Goal: Use online tool/utility: Use online tool/utility

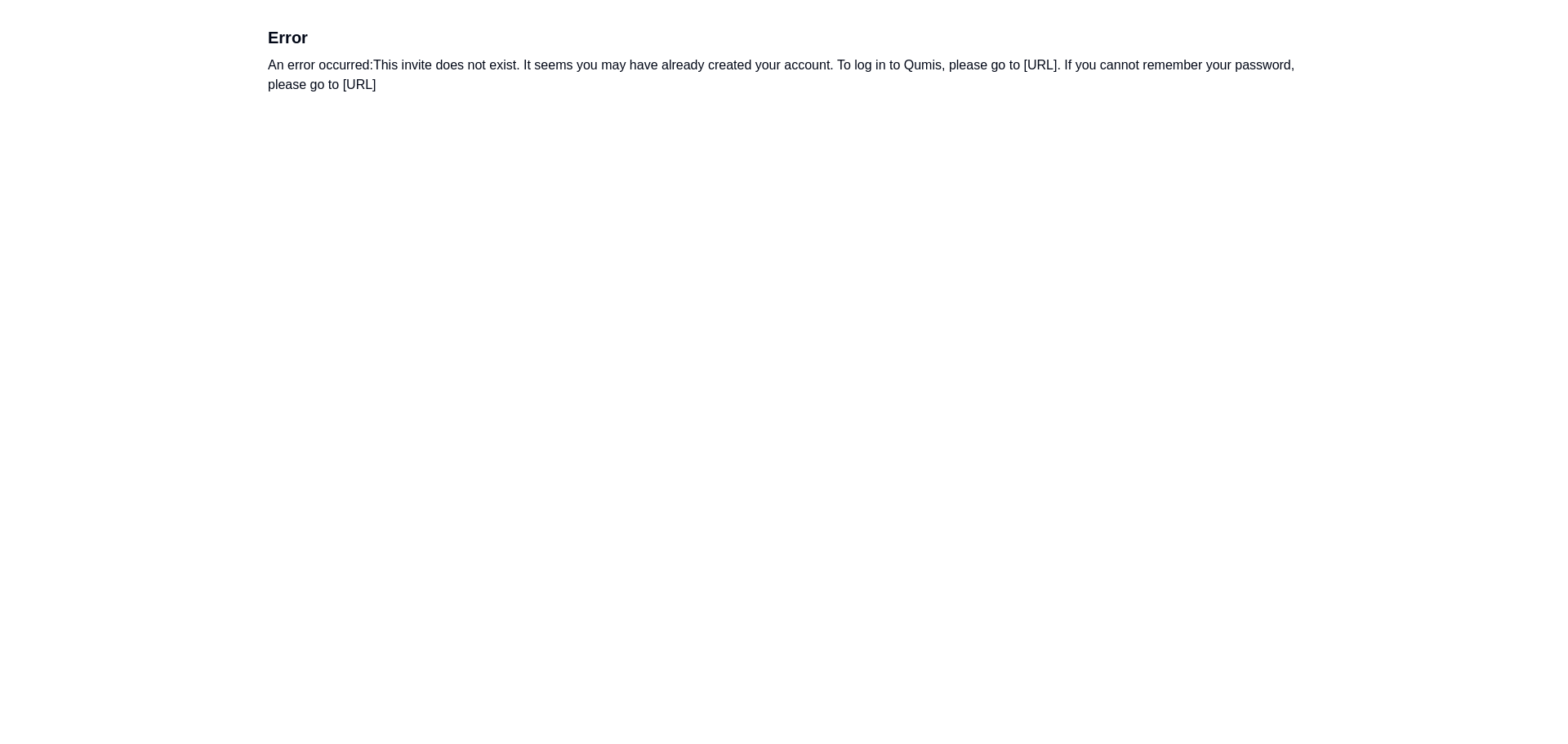
click at [1152, 65] on div "An error occurred: This invite does not exist. It seems you may have already cr…" at bounding box center [784, 75] width 1032 height 39
drag, startPoint x: 1118, startPoint y: 60, endPoint x: 1060, endPoint y: 59, distance: 58.0
click at [1118, 60] on div "An error occurred: This invite does not exist. It seems you may have already cr…" at bounding box center [784, 75] width 1032 height 39
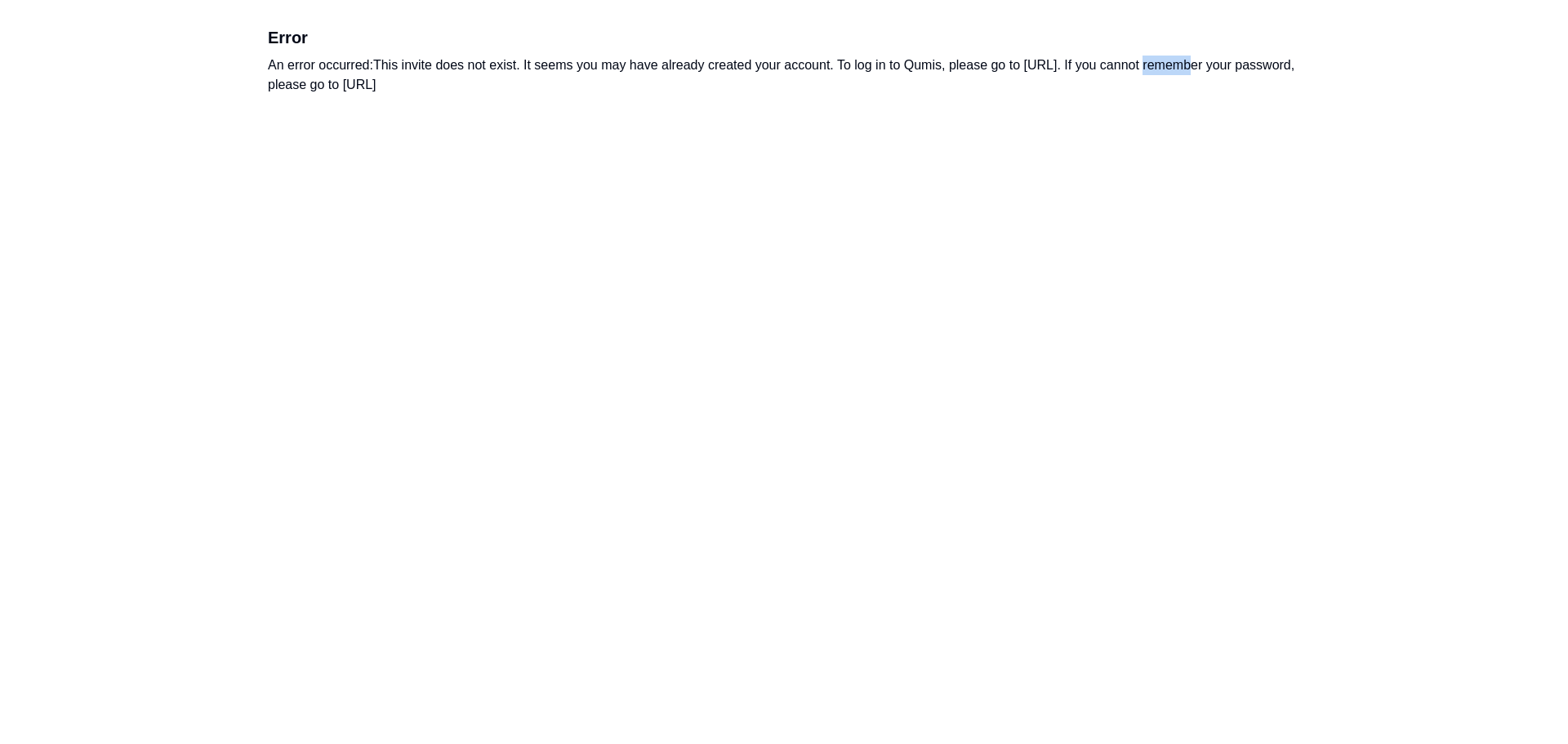
click at [1033, 62] on div "An error occurred: This invite does not exist. It seems you may have already cr…" at bounding box center [784, 75] width 1032 height 39
drag, startPoint x: 1026, startPoint y: 67, endPoint x: 1179, endPoint y: 55, distance: 153.5
click at [1179, 55] on div "Error An error occurred: This invite does not exist. It seems you may have alre…" at bounding box center [783, 61] width 1045 height 121
copy div "https://app.qumis.ai/log_in"
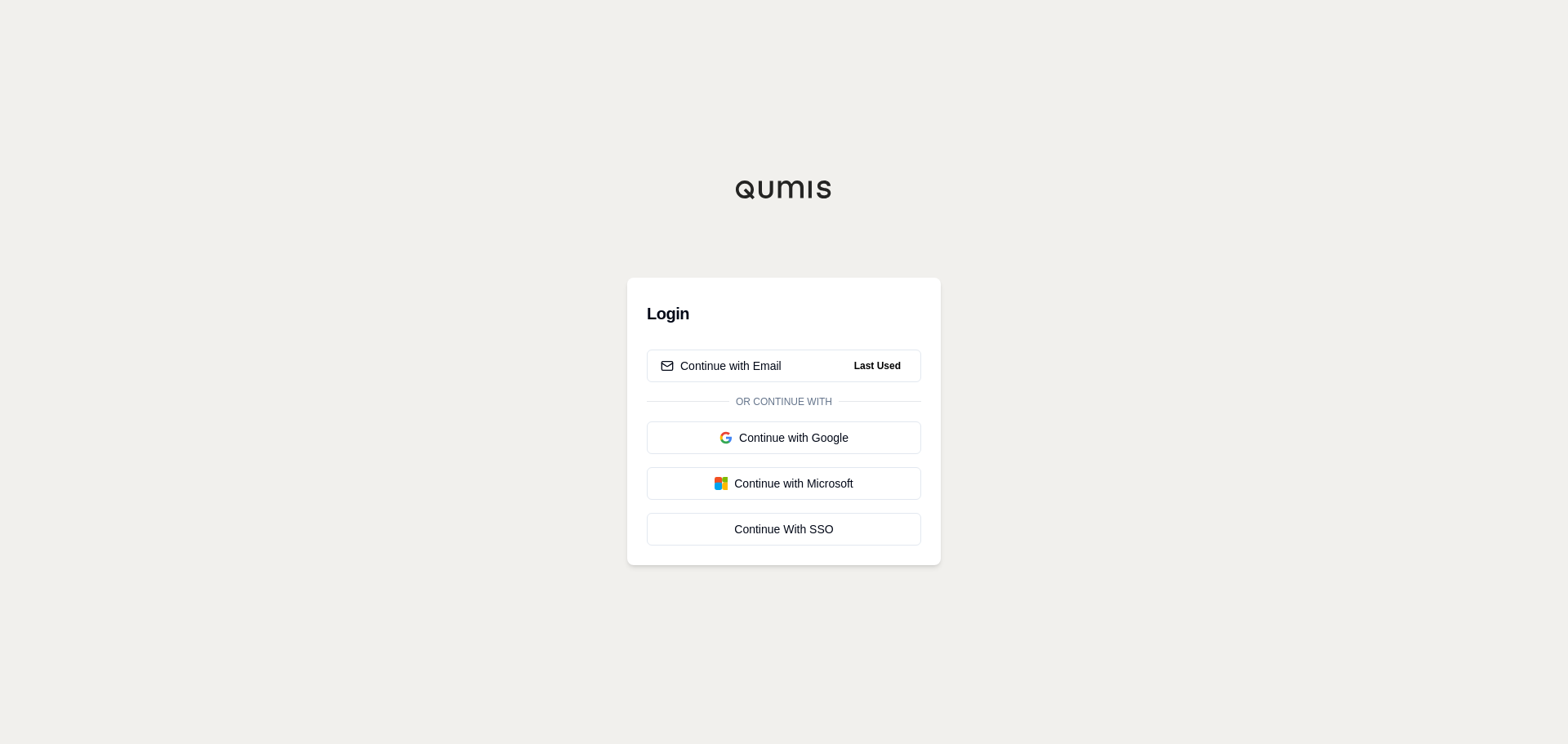
drag, startPoint x: 1319, startPoint y: 119, endPoint x: 1350, endPoint y: 0, distance: 123.0
click at [1319, 118] on div "Login Continue with Email Last Used Or continue with Continue with Google Conti…" at bounding box center [784, 372] width 1568 height 744
click at [1260, 146] on div "Login Continue with Email Last Used Or continue with Continue with Google Conti…" at bounding box center [784, 372] width 1568 height 744
click at [788, 363] on button "Continue with Email Last Used" at bounding box center [784, 366] width 275 height 32
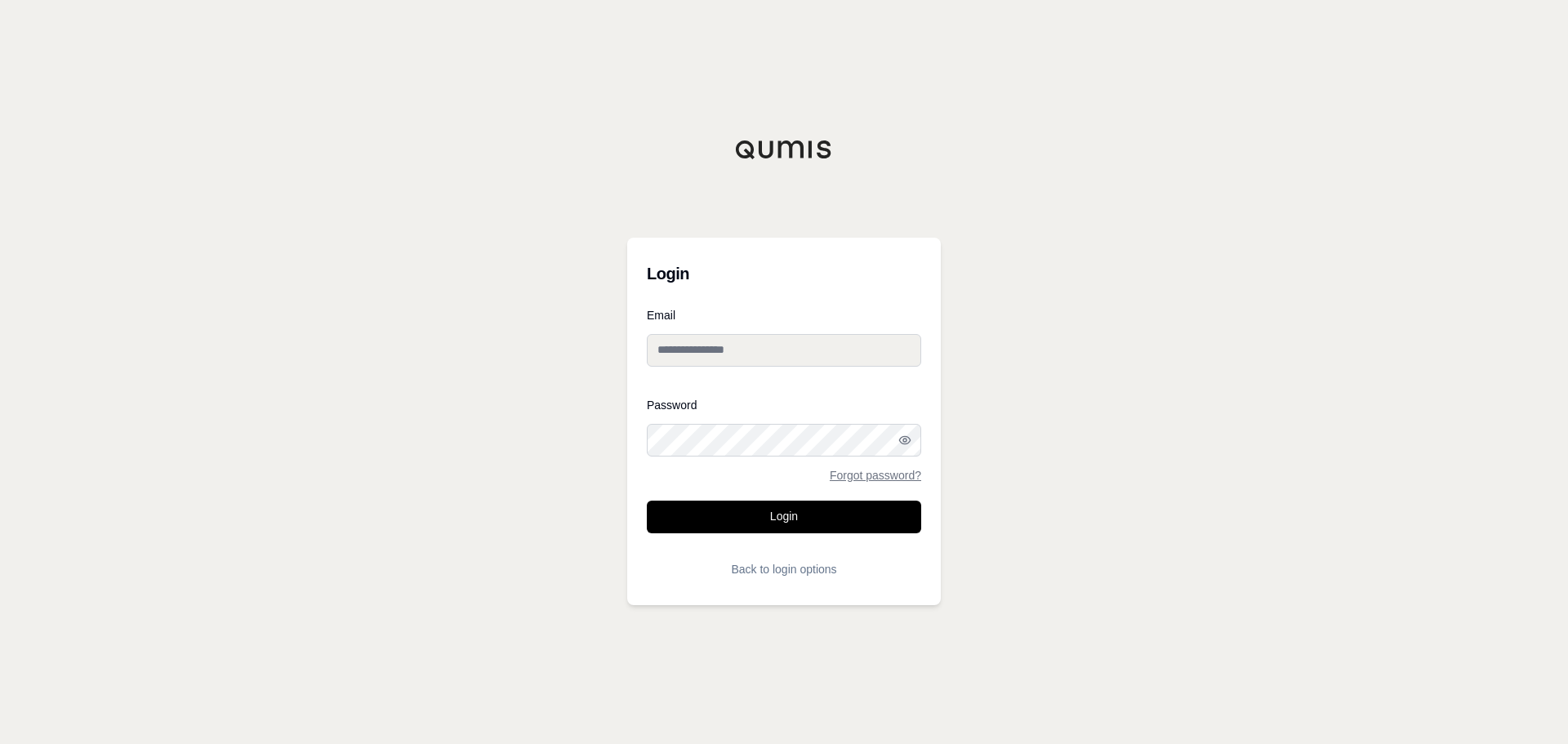
click at [726, 360] on input "Email" at bounding box center [784, 351] width 275 height 32
type input "**********"
click at [647, 501] on button "Login" at bounding box center [784, 517] width 275 height 32
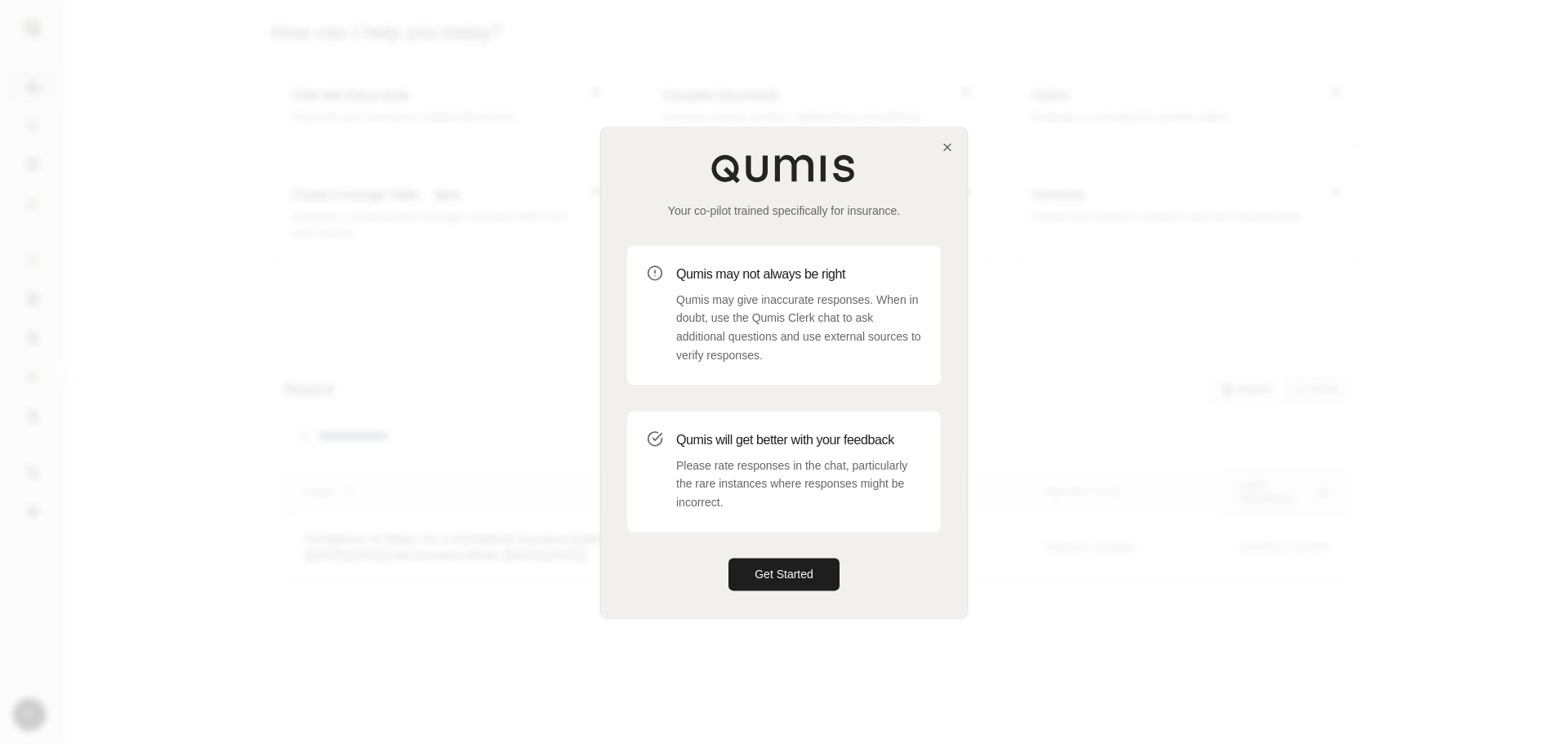
click at [759, 555] on div "Your co-pilot trained specifically for insurance. Qumis may not always be right…" at bounding box center [784, 371] width 366 height 489
click at [764, 578] on button "Get Started" at bounding box center [784, 574] width 111 height 32
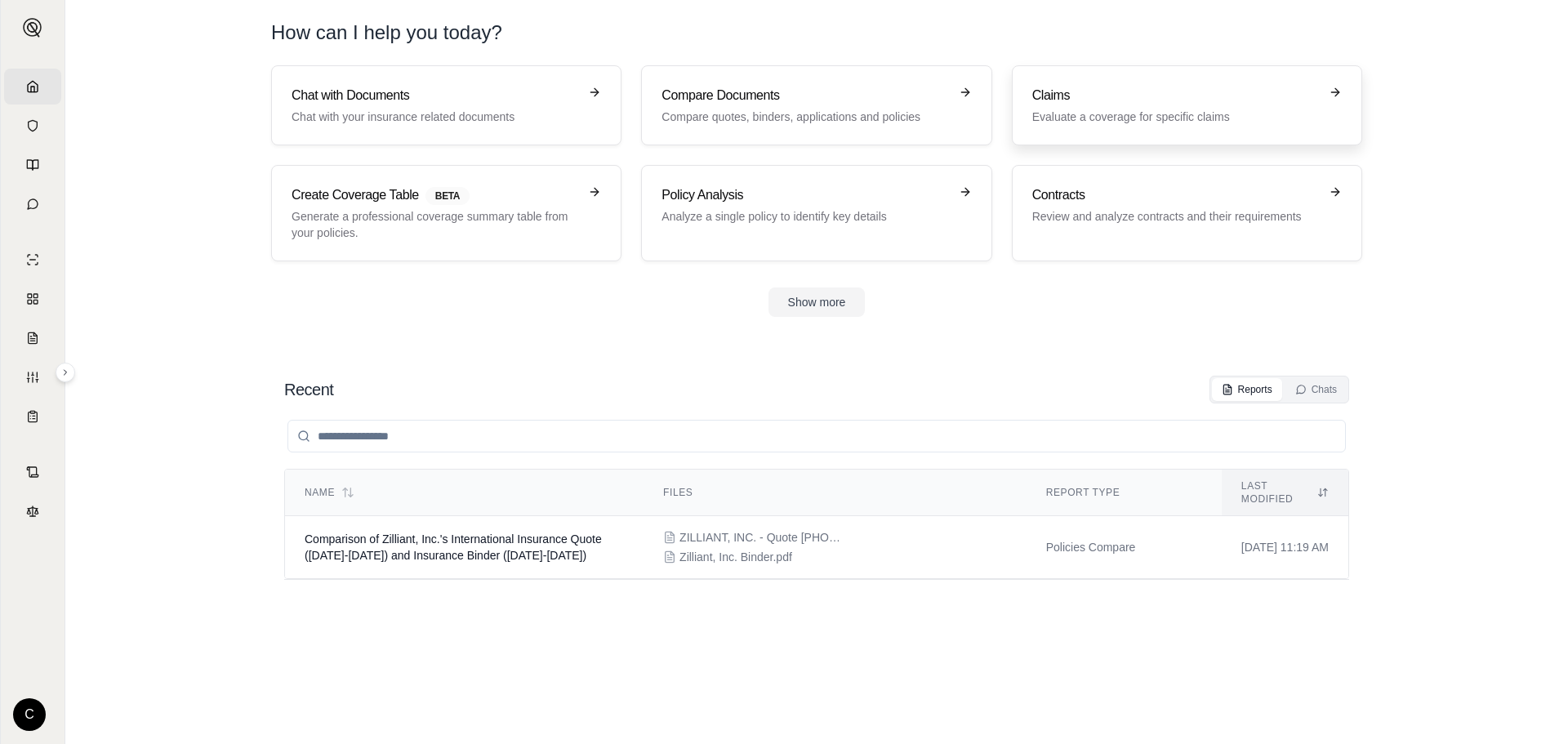
click at [1199, 110] on p "Evaluate a coverage for specific claims" at bounding box center [1176, 116] width 287 height 16
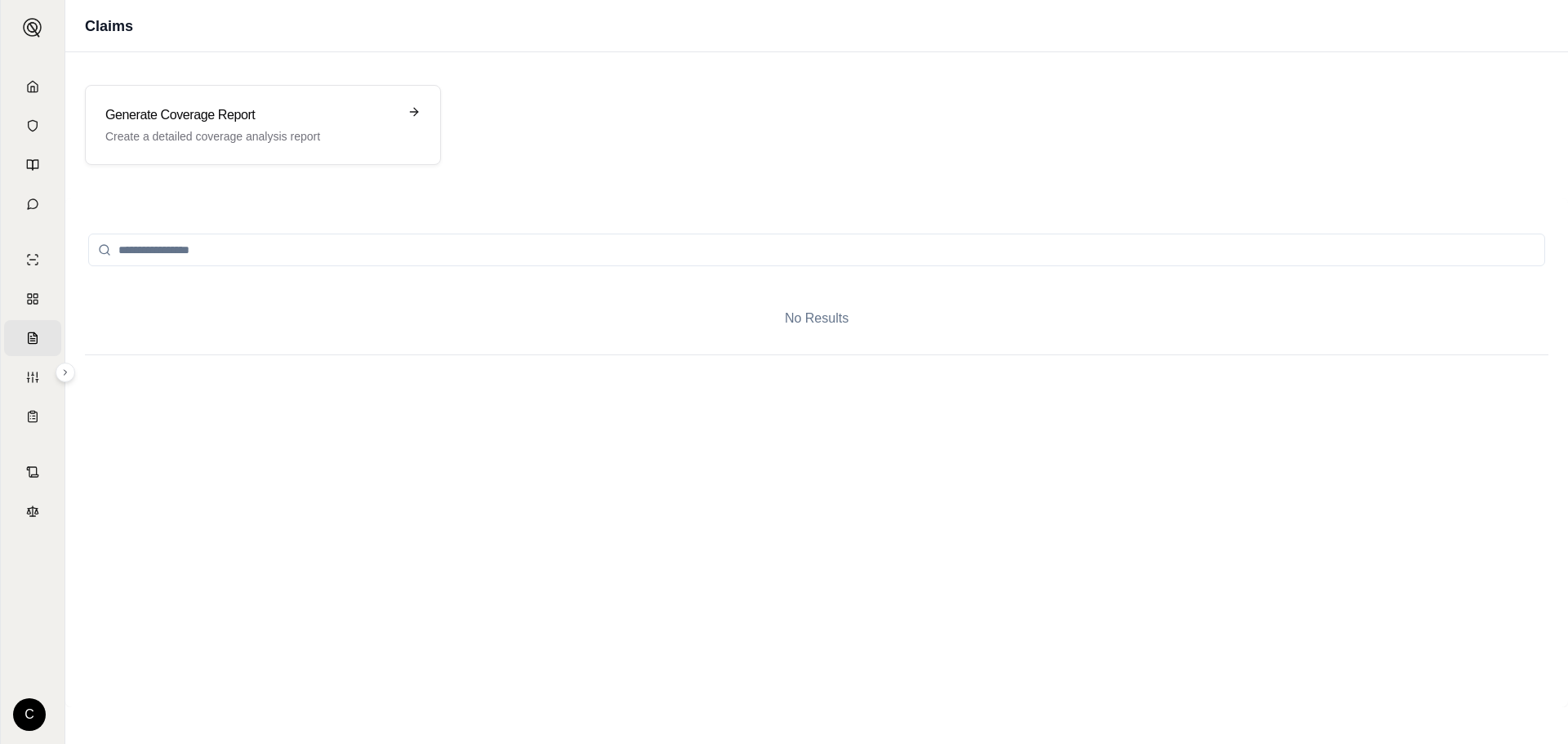
click at [272, 251] on input "search" at bounding box center [816, 250] width 1457 height 32
click at [305, 146] on div "Generate Coverage Report Create a detailed coverage analysis report" at bounding box center [263, 125] width 356 height 80
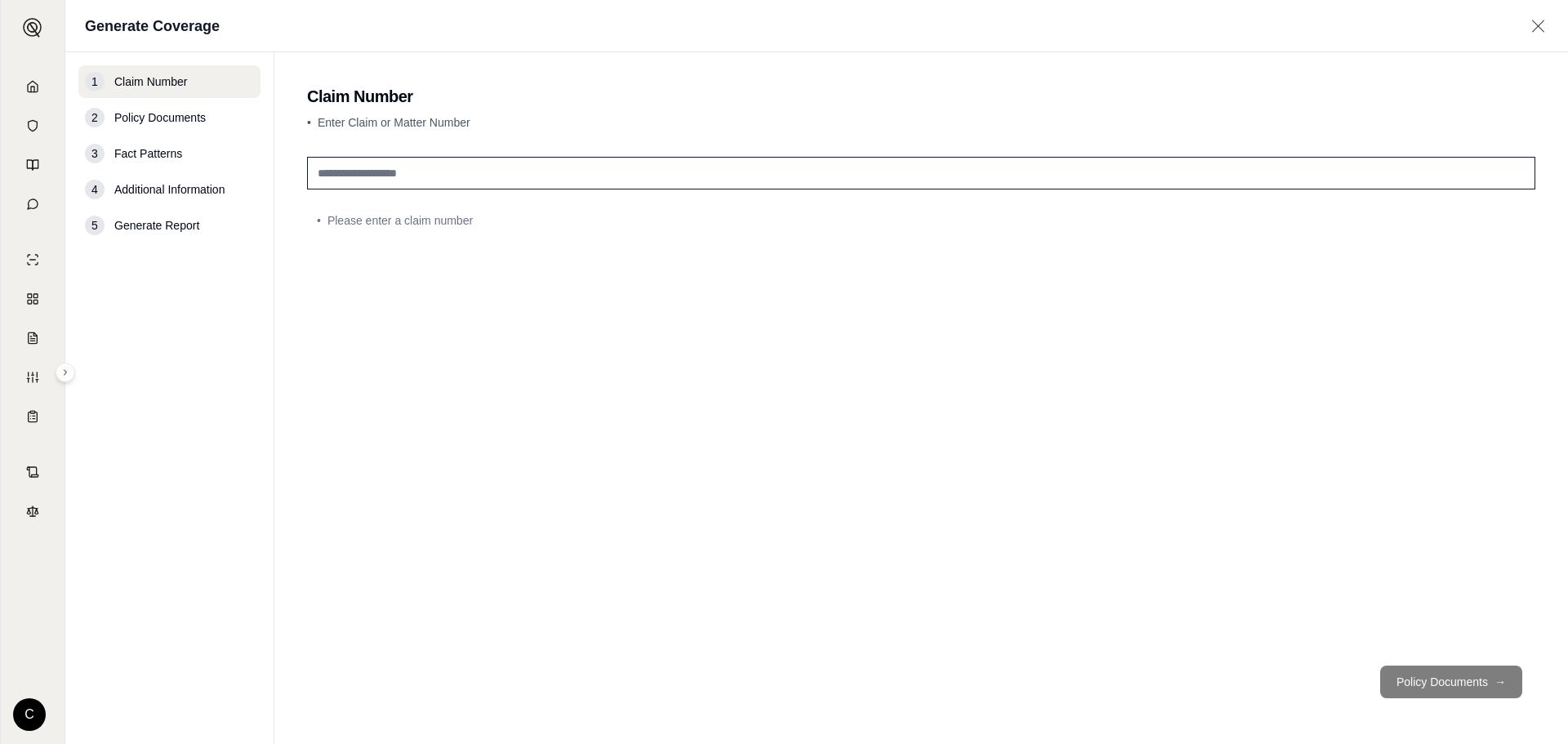
click at [402, 178] on input "text" at bounding box center [921, 173] width 1228 height 32
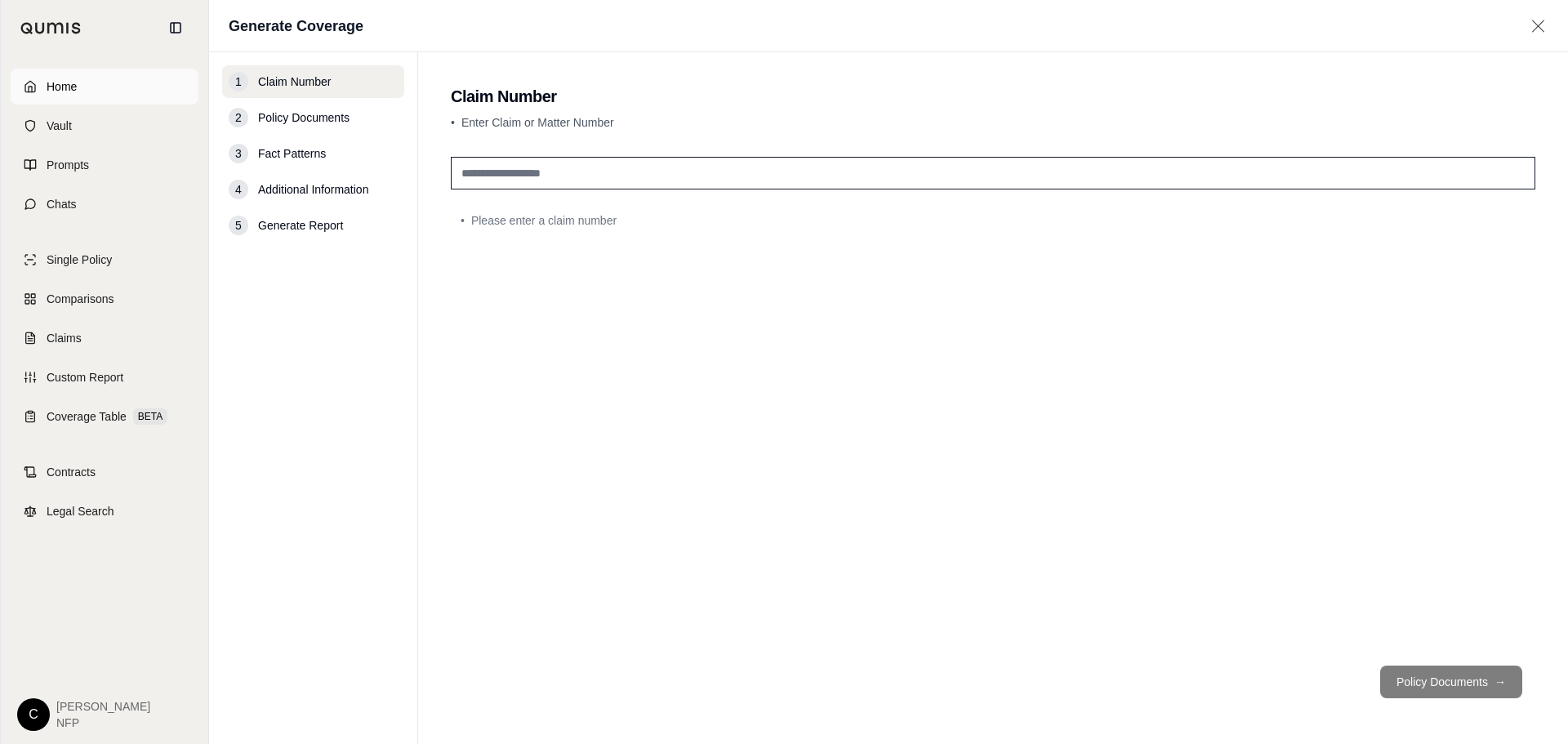
click at [32, 96] on link "Home" at bounding box center [104, 86] width 188 height 36
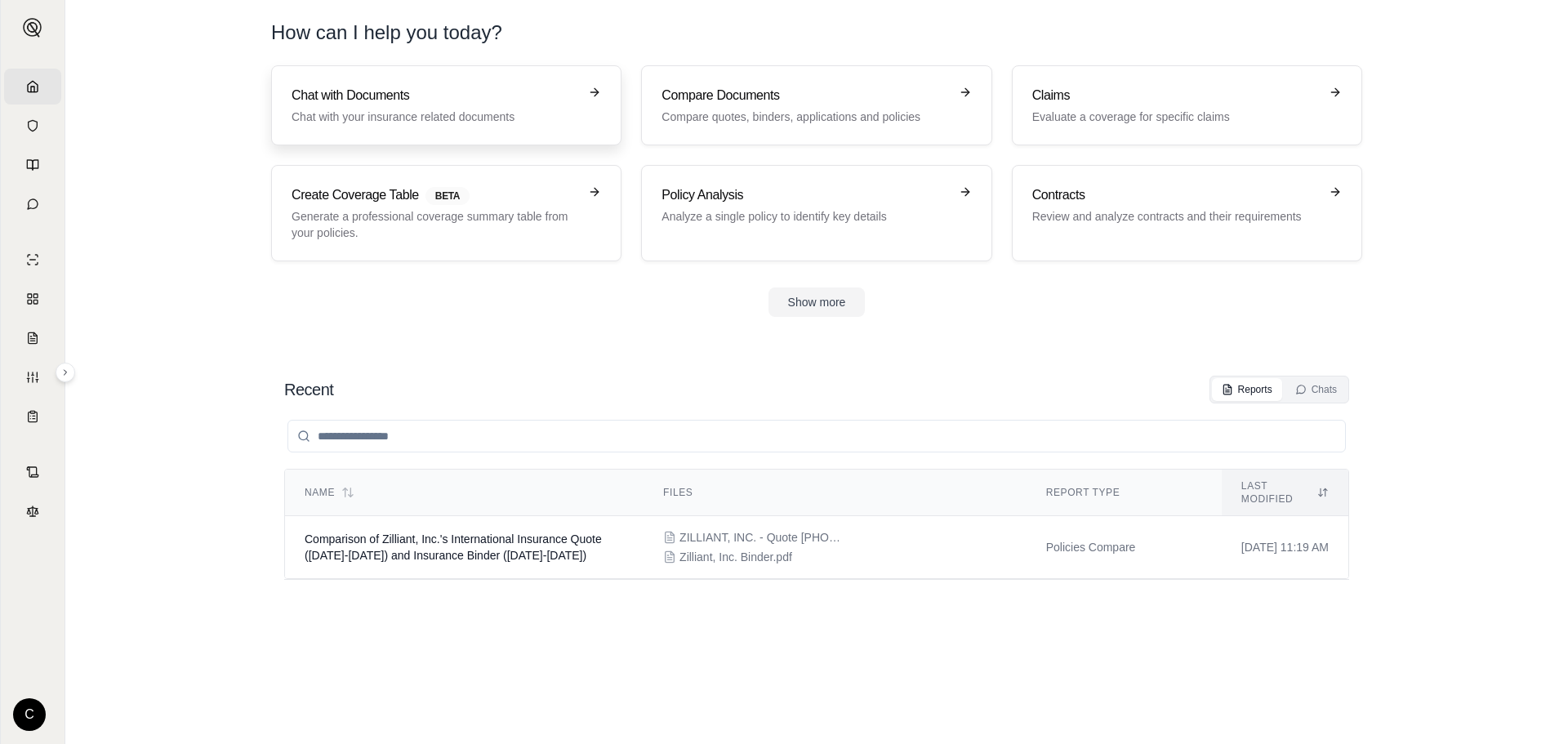
click at [385, 78] on link "Chat with Documents Chat with your insurance related documents" at bounding box center [446, 106] width 351 height 80
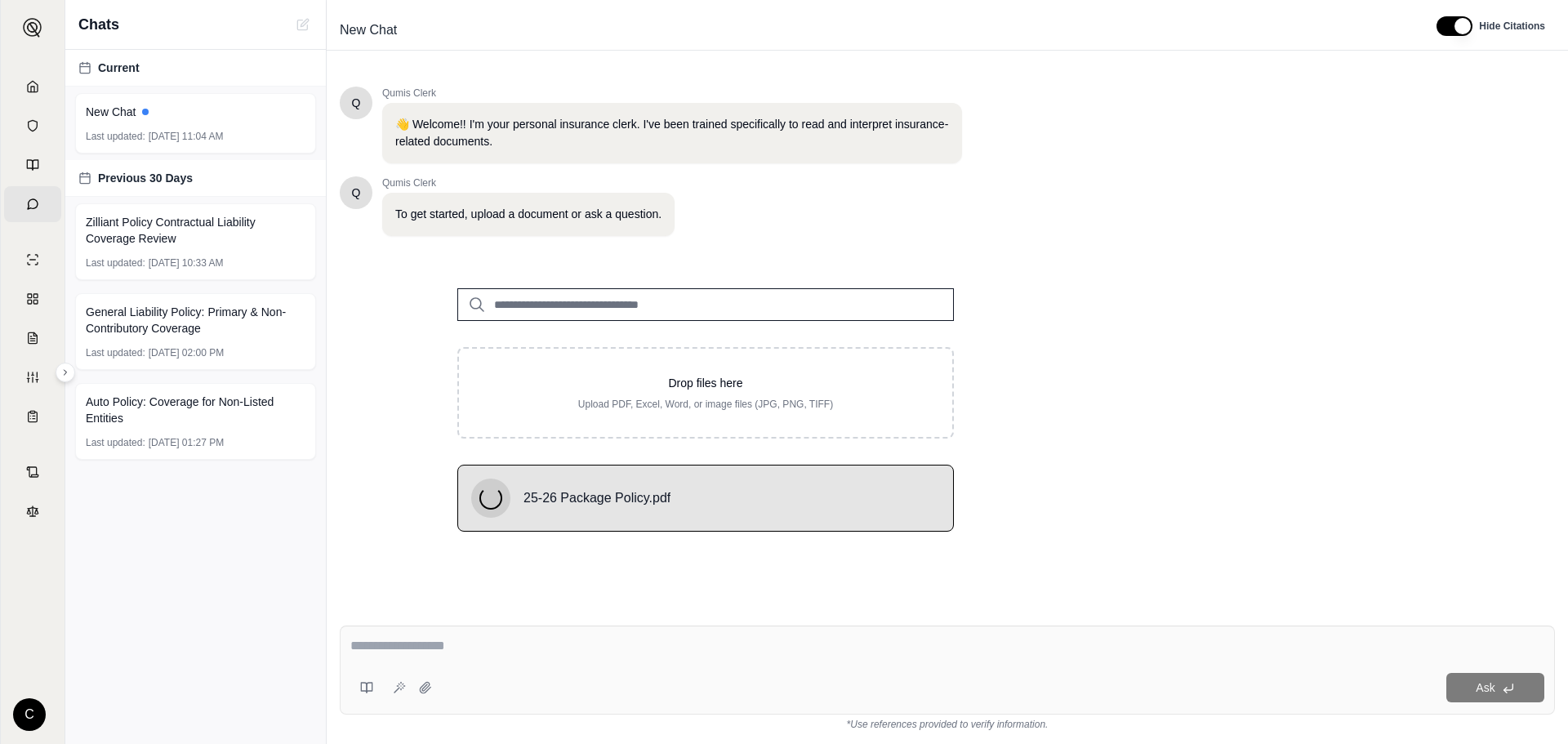
click at [793, 622] on div "Ask *Use references provided to verify information." at bounding box center [947, 678] width 1241 height 131
click at [764, 666] on div "Ask" at bounding box center [947, 670] width 1215 height 89
type textarea "*"
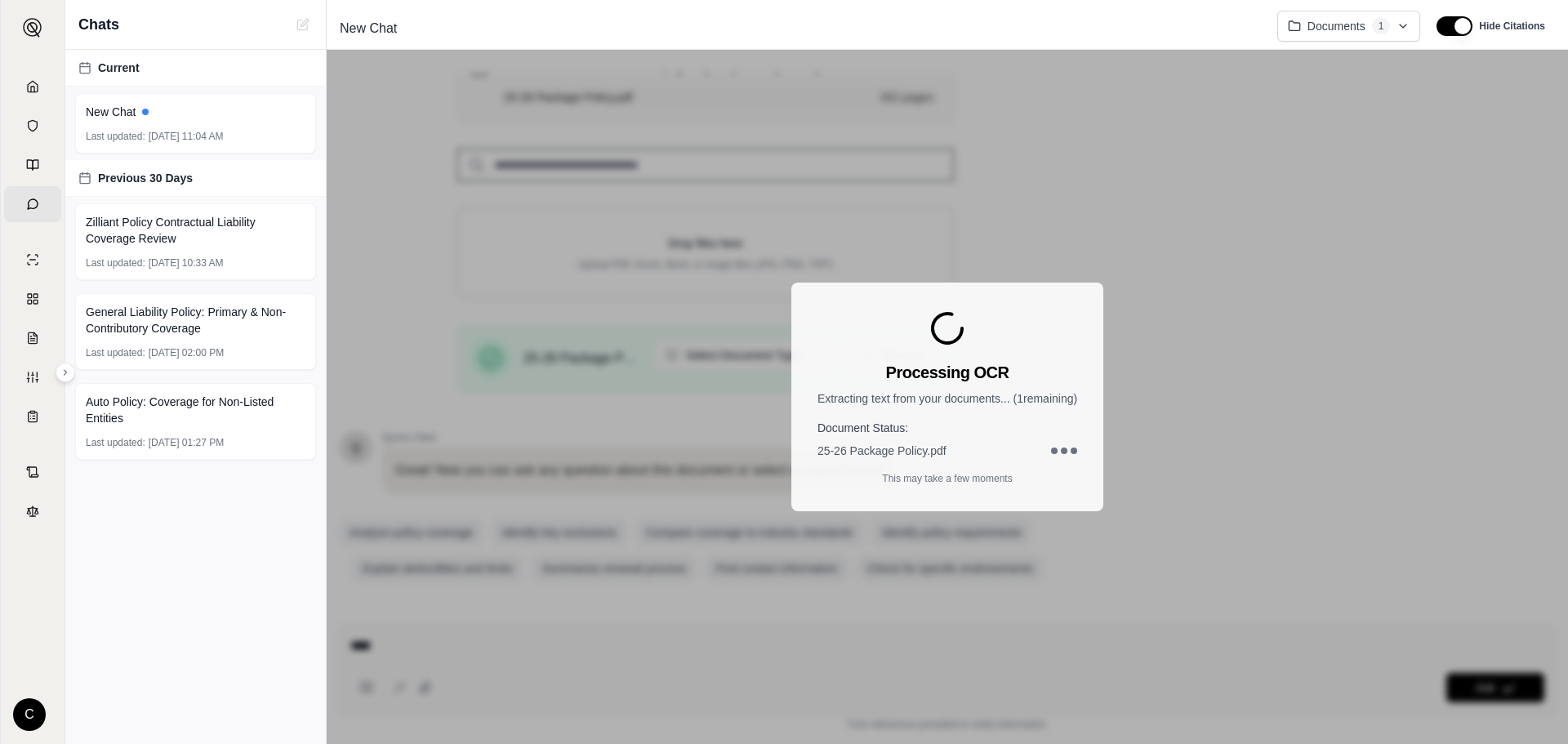
scroll to position [218, 0]
type textarea "****"
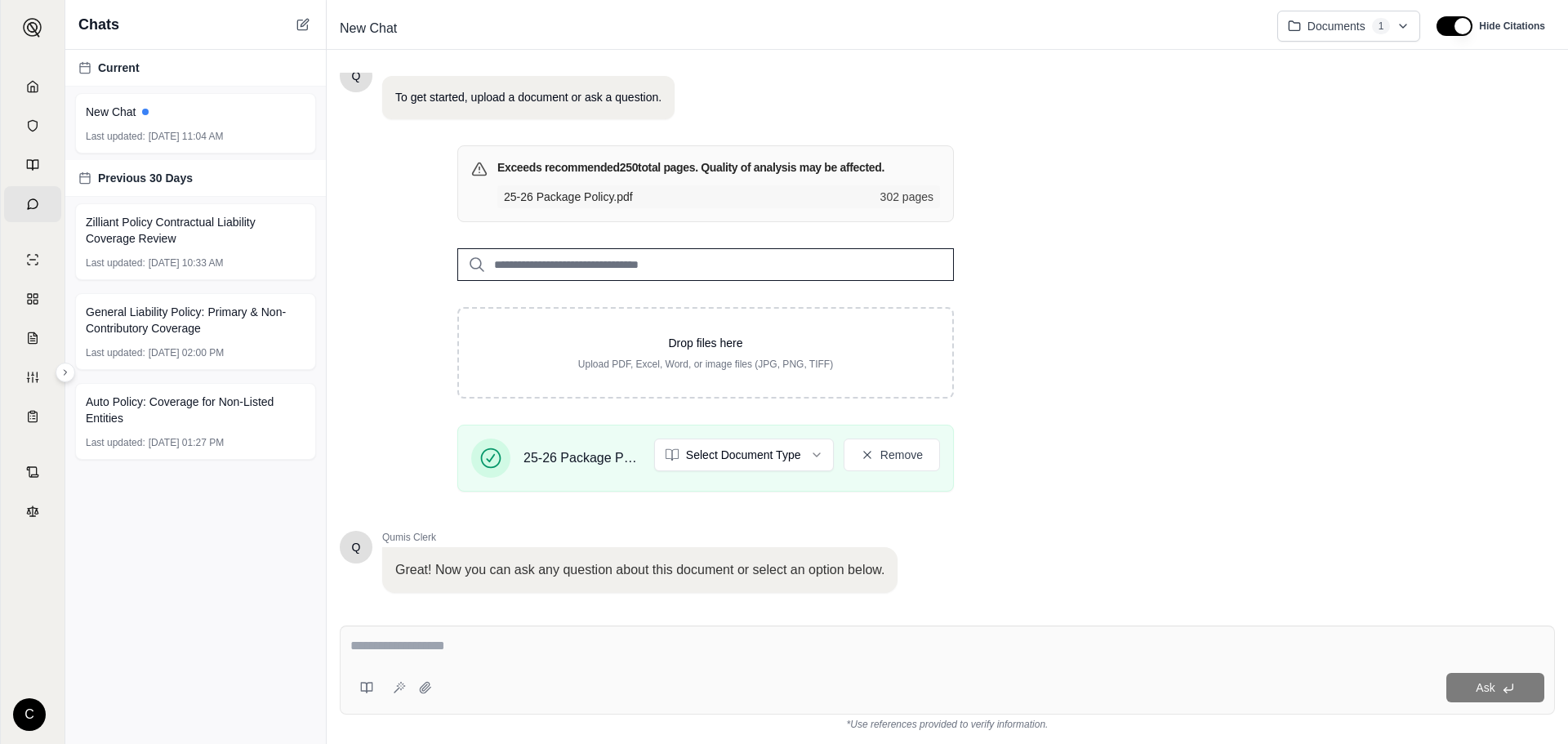
scroll to position [141, 0]
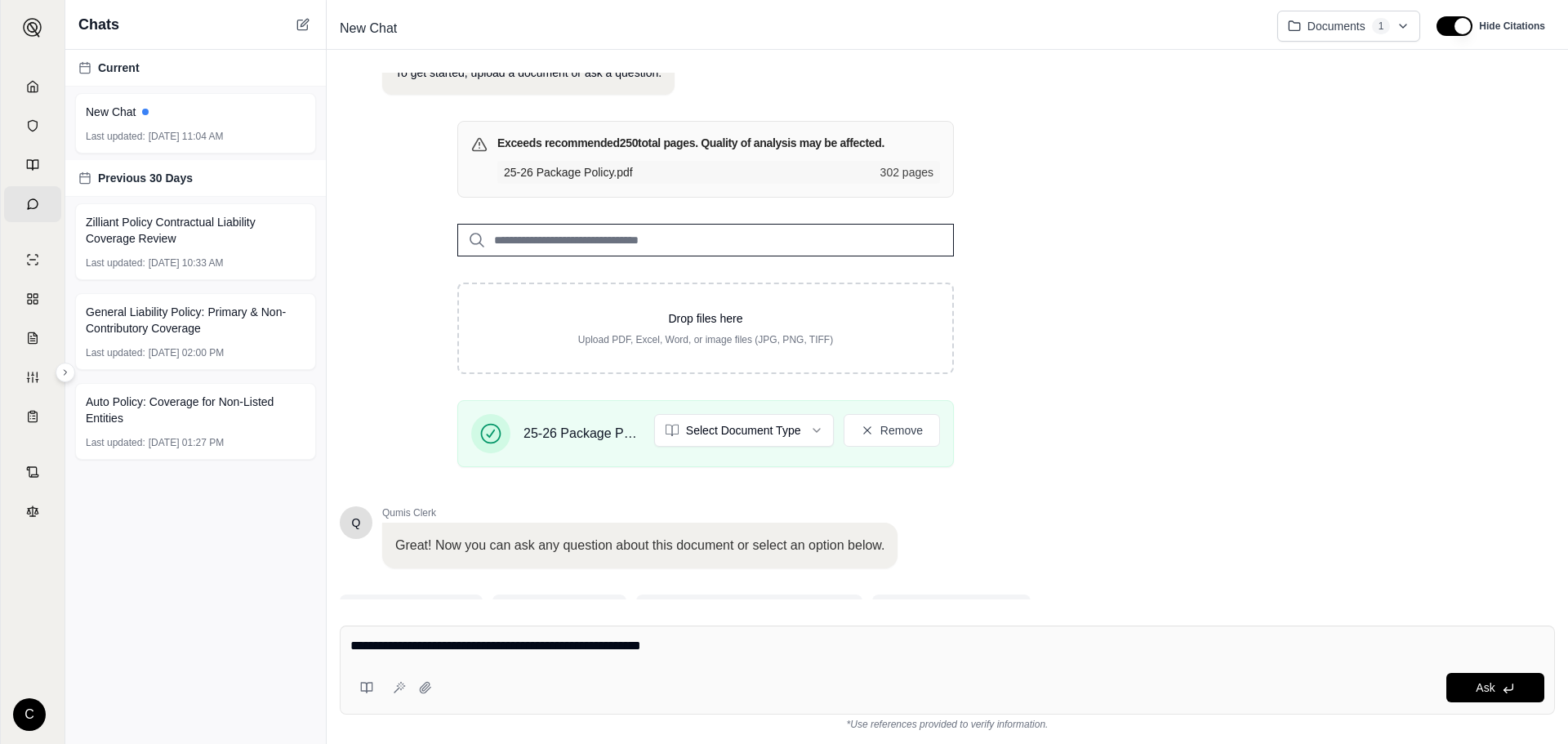
click at [872, 642] on textarea "**********" at bounding box center [948, 646] width 1194 height 20
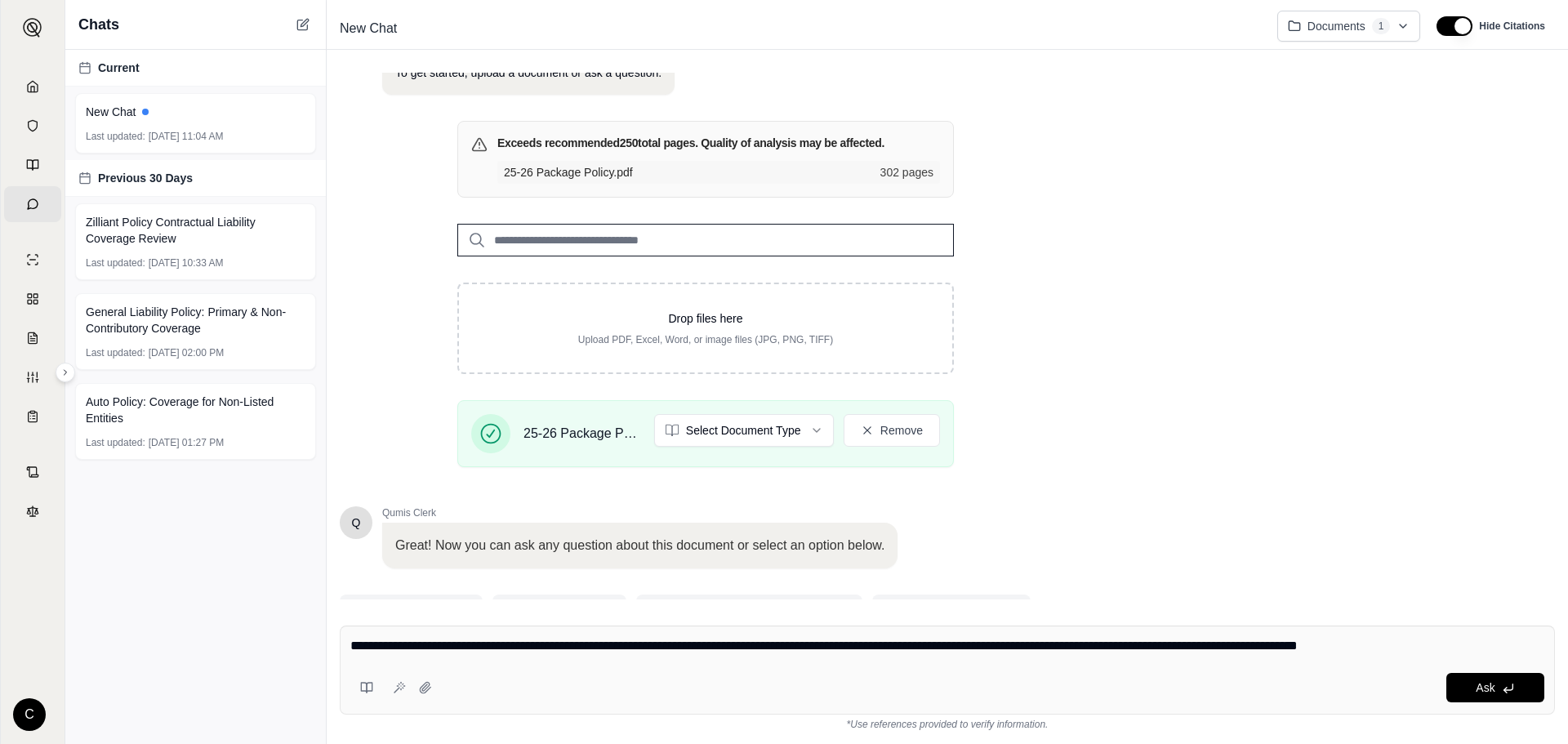
type textarea "**********"
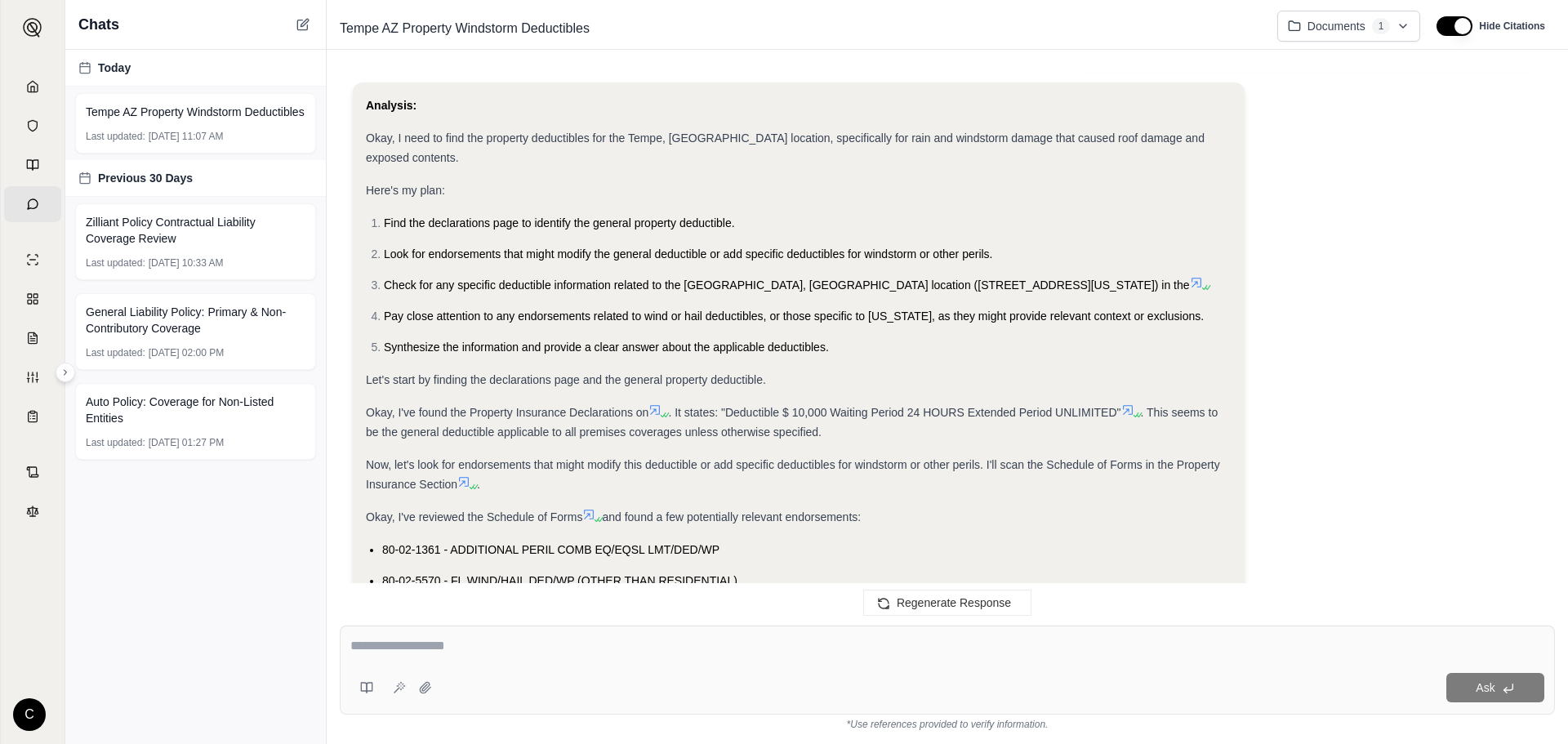
scroll to position [163, 0]
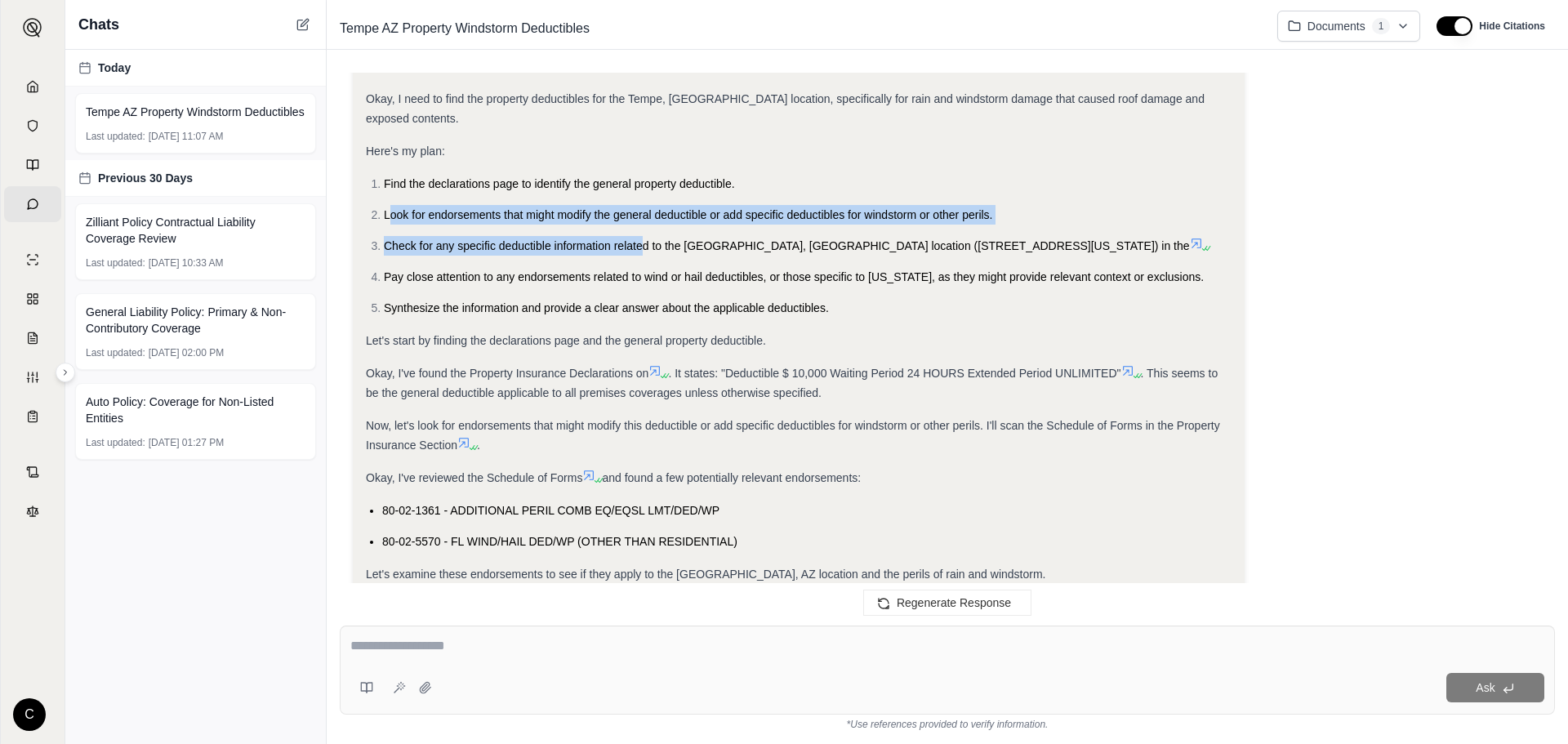
drag, startPoint x: 391, startPoint y: 201, endPoint x: 641, endPoint y: 224, distance: 251.1
click at [641, 224] on ol "Find the declarations page to identify the general property deductible. Look fo…" at bounding box center [799, 246] width 866 height 143
click at [641, 239] on span "Check for any specific deductible information related to the [GEOGRAPHIC_DATA],…" at bounding box center [787, 245] width 806 height 13
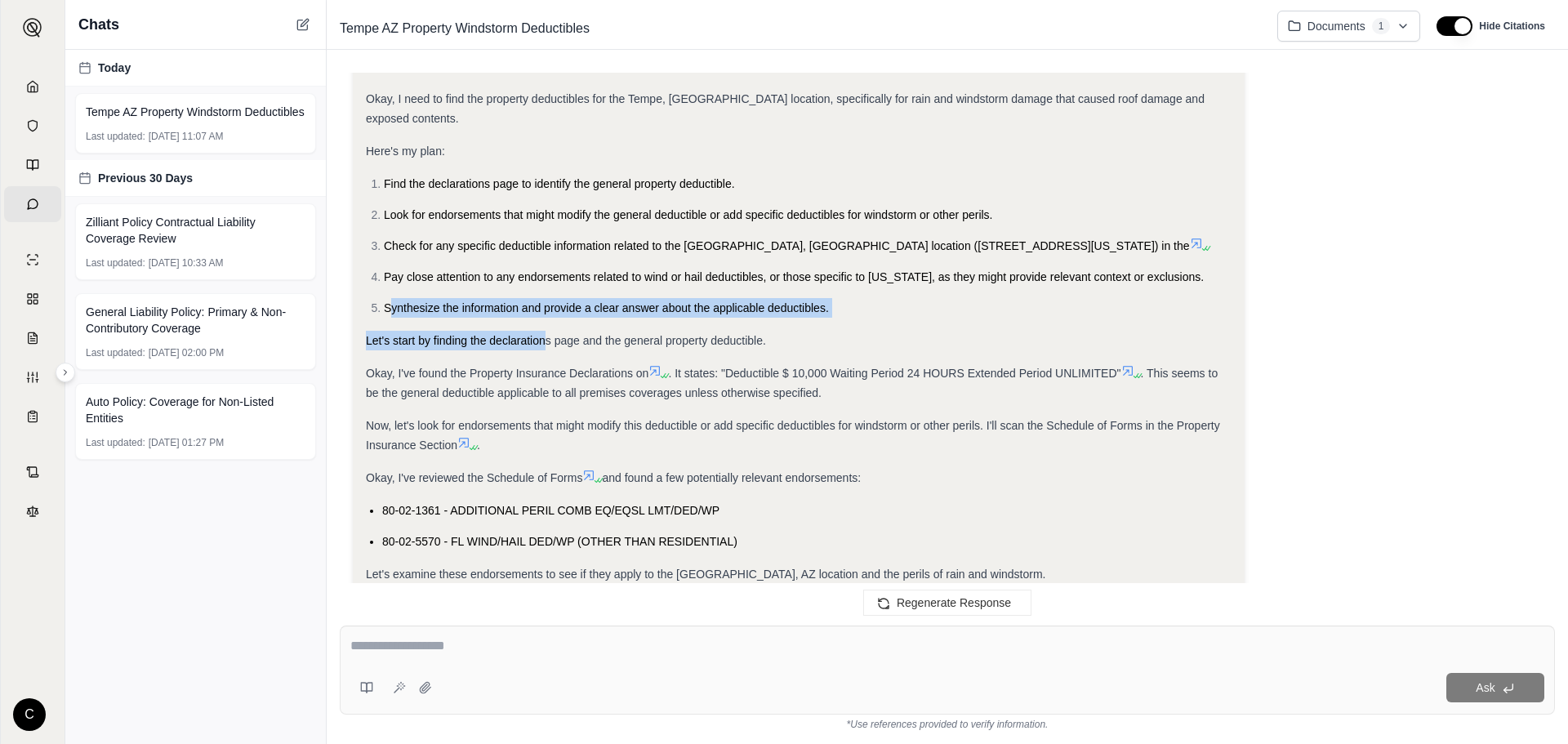
drag, startPoint x: 389, startPoint y: 279, endPoint x: 545, endPoint y: 304, distance: 158.0
click at [544, 304] on div "Analysis: Okay, I need to find the property deductibles for the Tempe, [GEOGRAP…" at bounding box center [799, 653] width 866 height 1193
click at [545, 304] on div "Analysis: Okay, I need to find the property deductibles for the Tempe, [GEOGRAP…" at bounding box center [799, 653] width 866 height 1193
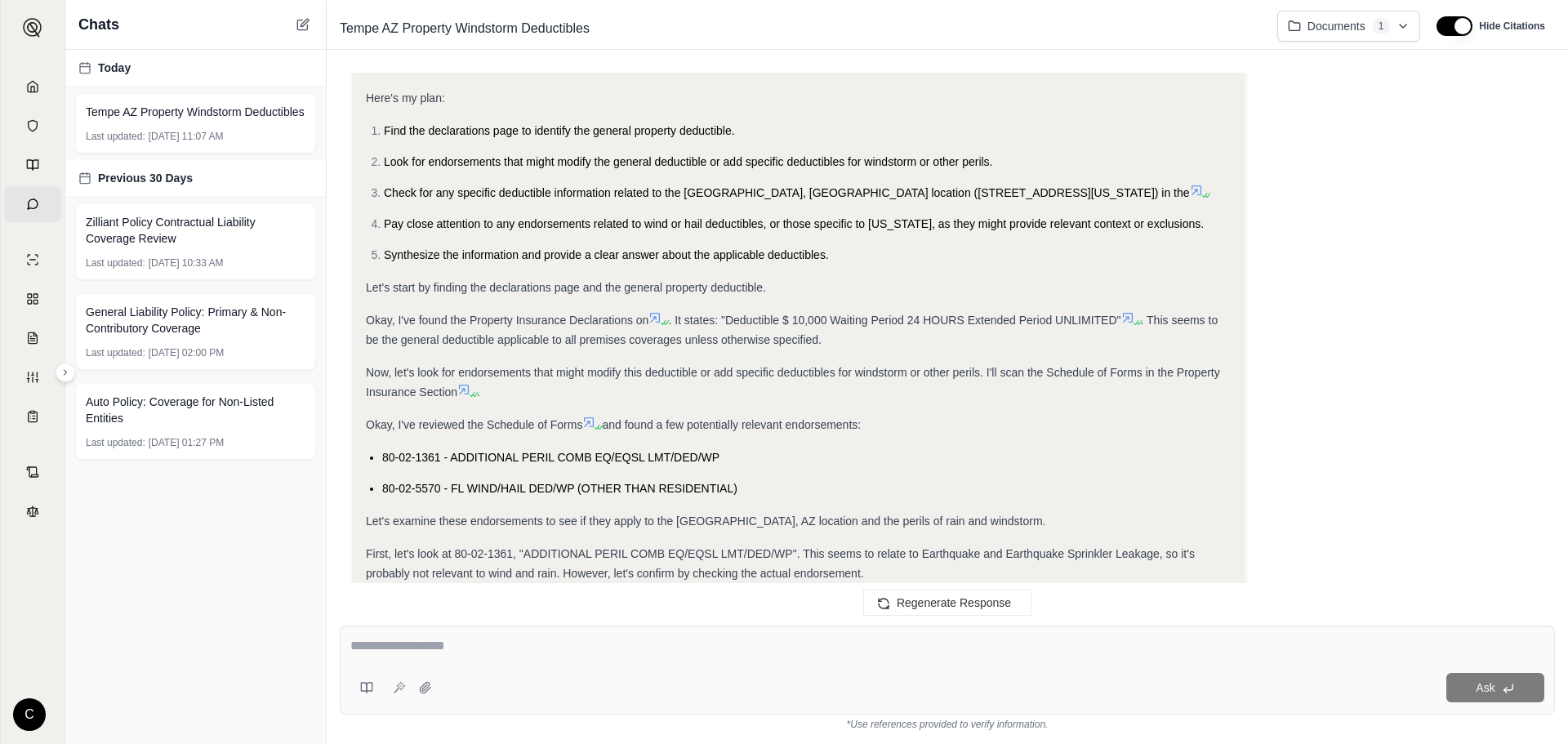
scroll to position [245, 0]
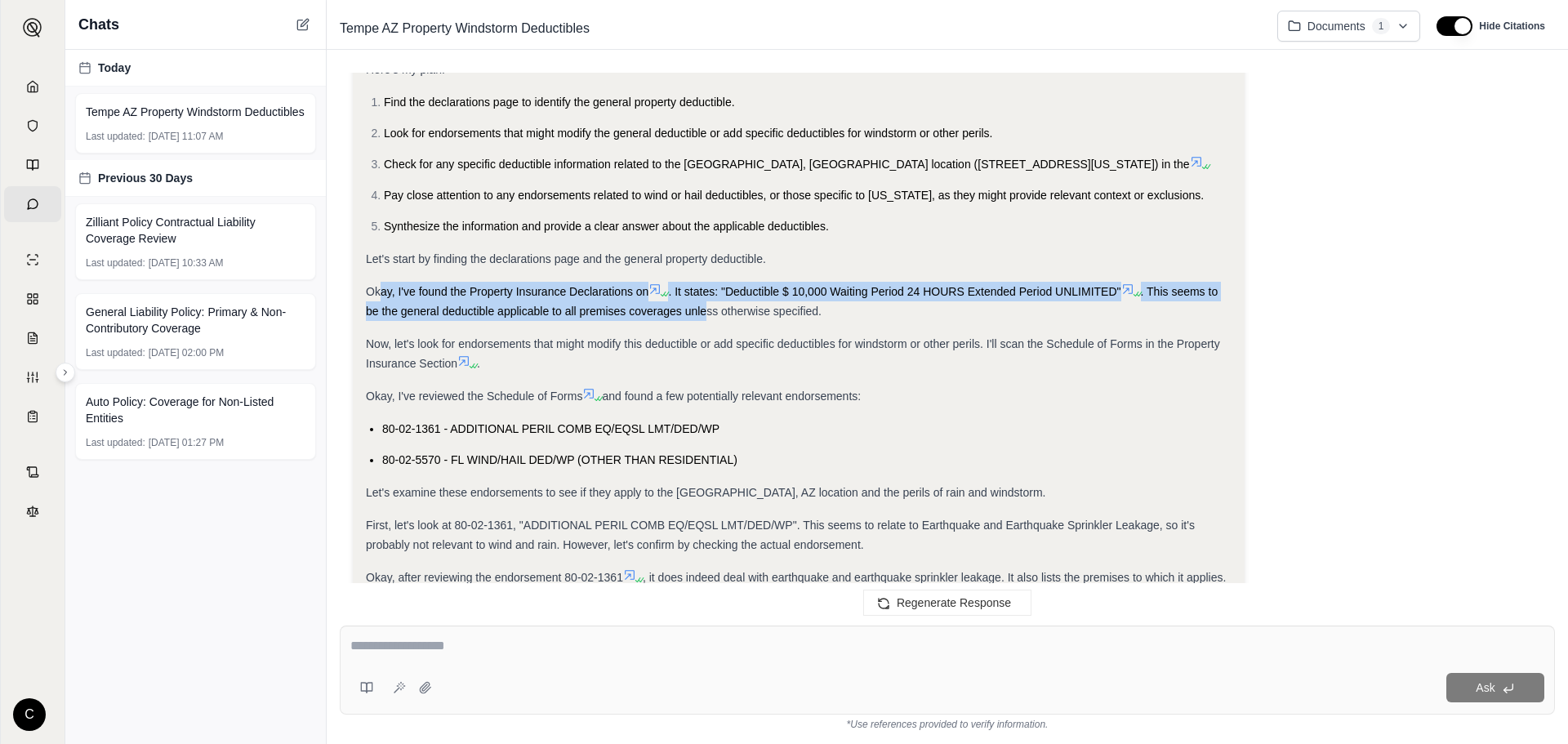
drag, startPoint x: 378, startPoint y: 274, endPoint x: 705, endPoint y: 288, distance: 327.3
click at [705, 288] on div "Okay, I've found the Property Insurance Declarations on . It states: "Deductibl…" at bounding box center [799, 301] width 866 height 39
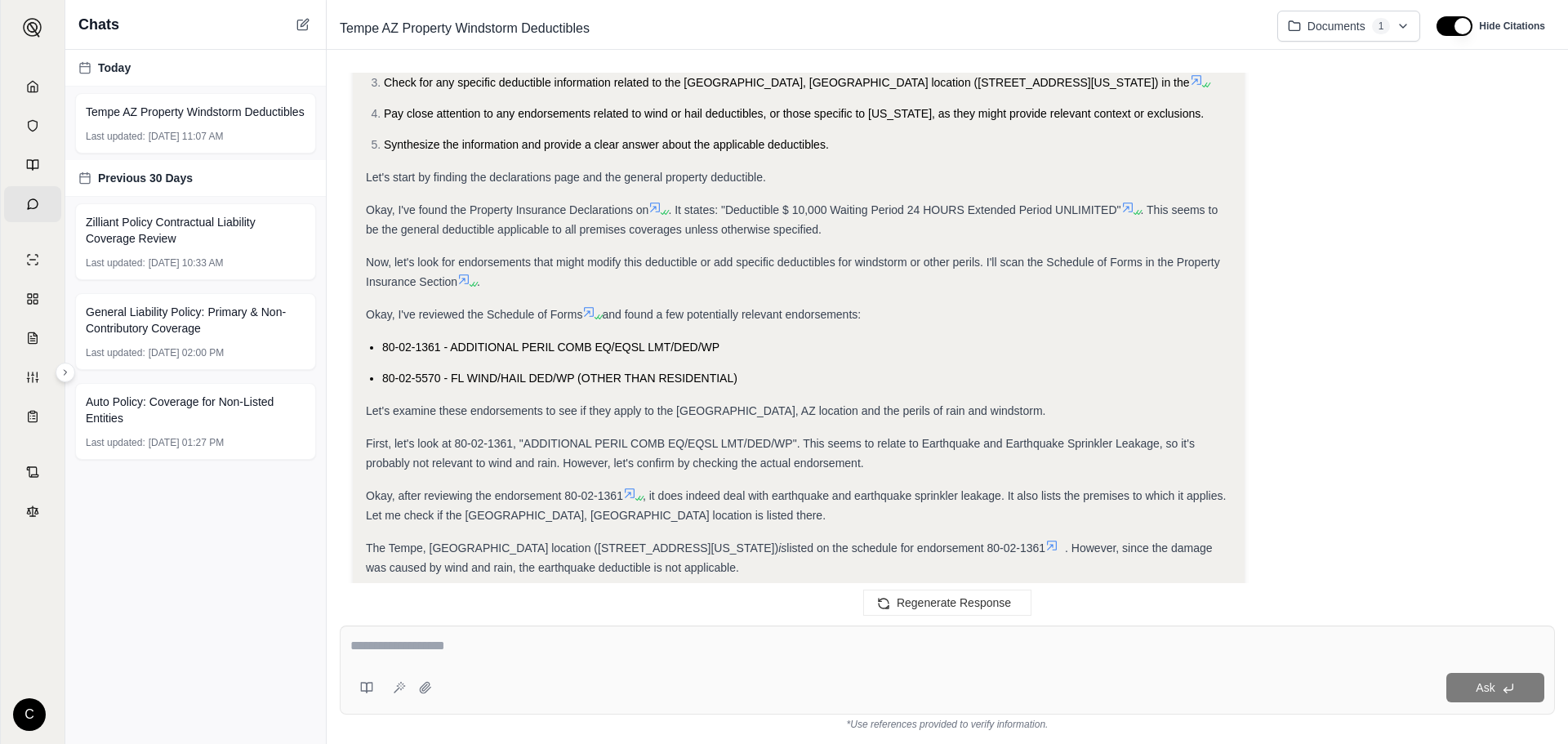
click at [554, 274] on div "Analysis: Okay, I need to find the property deductibles for the Tempe, [GEOGRAP…" at bounding box center [799, 490] width 866 height 1193
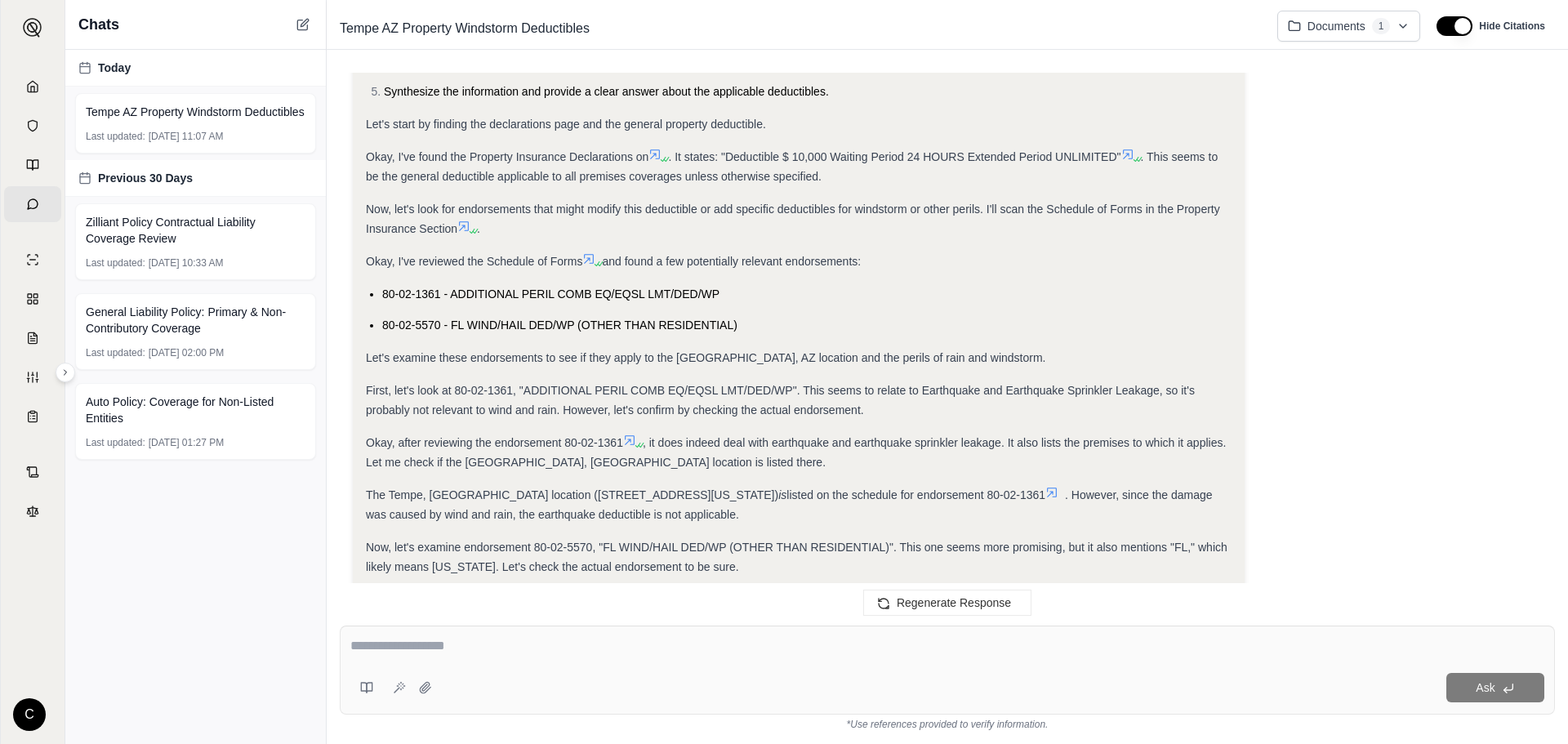
scroll to position [409, 0]
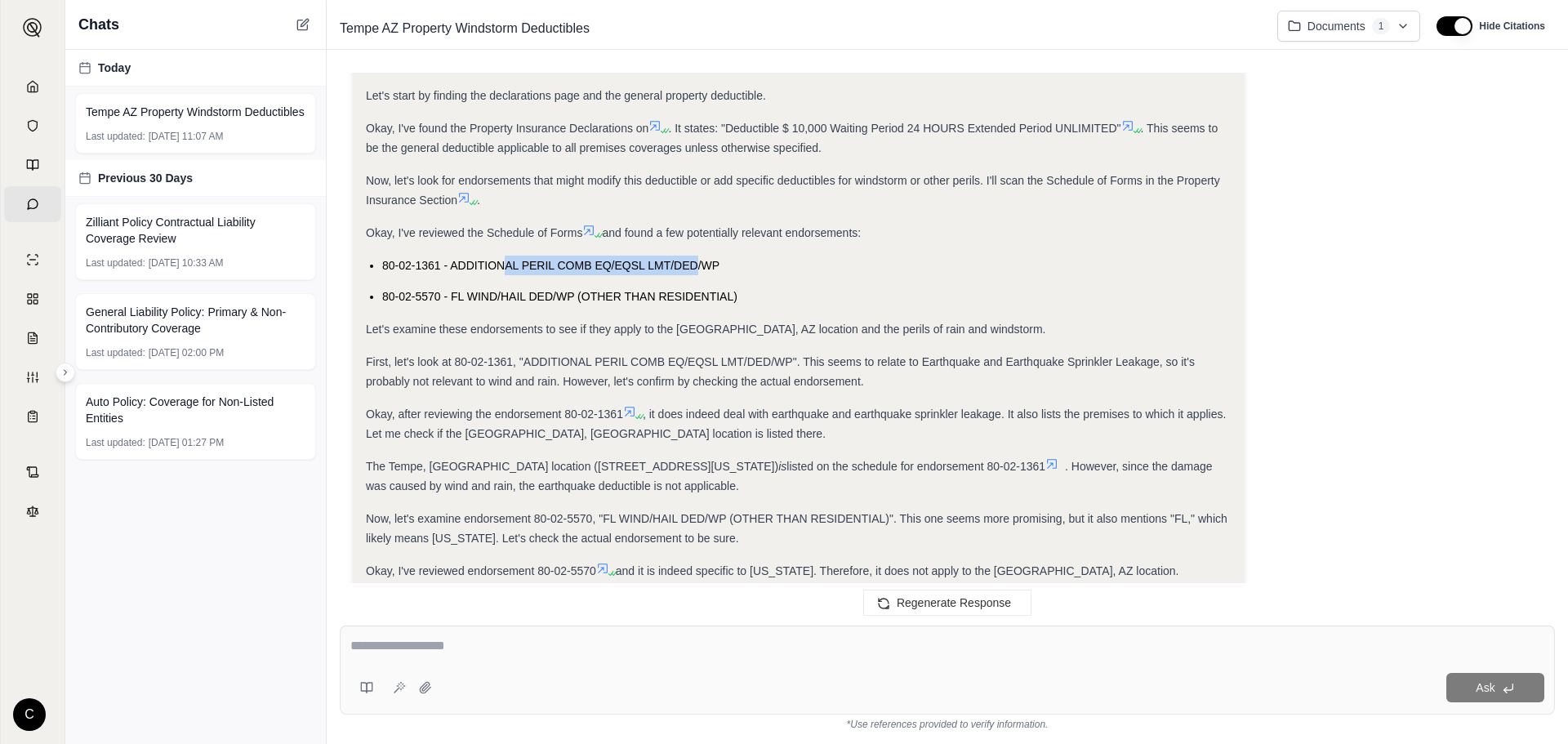
drag, startPoint x: 506, startPoint y: 245, endPoint x: 695, endPoint y: 252, distance: 189.1
click at [695, 259] on span "80-02-1361 - ADDITIONAL PERIL COMB EQ/EQSL LMT/DED/WP" at bounding box center [550, 264] width 337 height 13
drag, startPoint x: 468, startPoint y: 270, endPoint x: 708, endPoint y: 286, distance: 240.5
click at [708, 287] on li "80-02-5570 - FL WIND/HAIL DED/WP (OTHER THAN RESIDENTIAL)" at bounding box center [807, 296] width 850 height 20
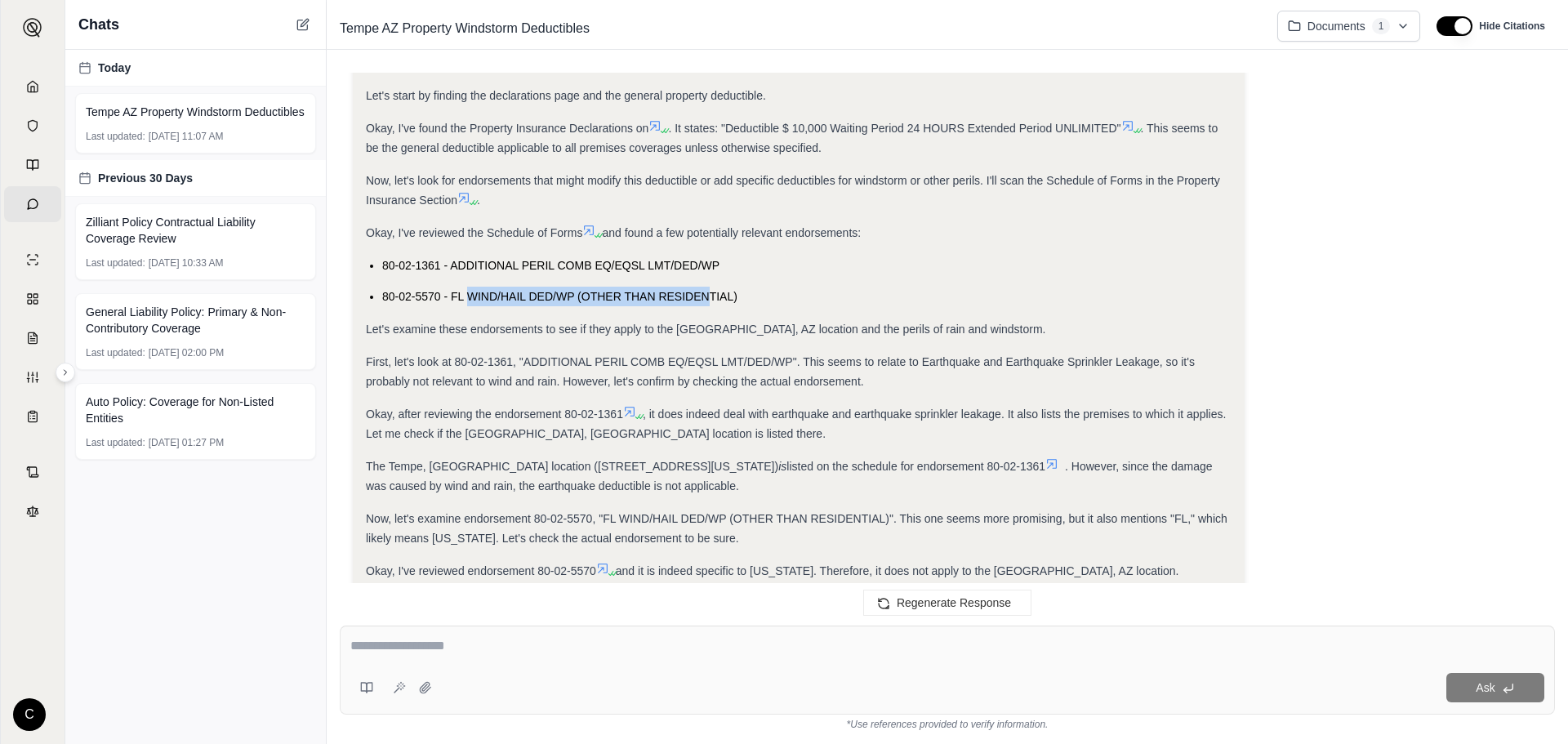
click at [708, 287] on li "80-02-5570 - FL WIND/HAIL DED/WP (OTHER THAN RESIDENTIAL)" at bounding box center [807, 296] width 850 height 20
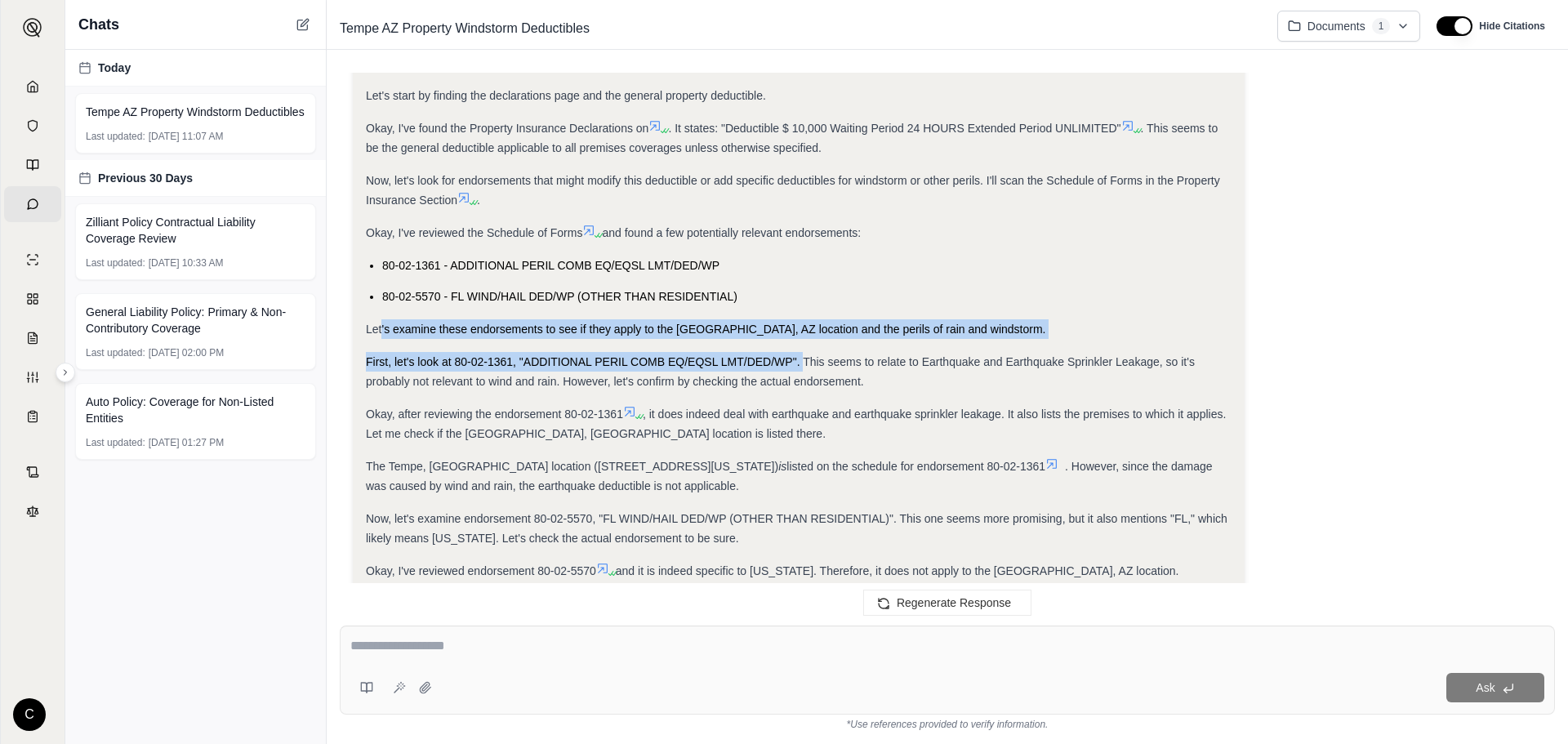
drag, startPoint x: 381, startPoint y: 311, endPoint x: 802, endPoint y: 323, distance: 421.2
click at [802, 323] on div "Analysis: Okay, I need to find the property deductibles for the Tempe, [GEOGRAP…" at bounding box center [799, 408] width 866 height 1193
click at [680, 319] on div "Let's examine these endorsements to see if they apply to the [GEOGRAPHIC_DATA],…" at bounding box center [799, 328] width 866 height 20
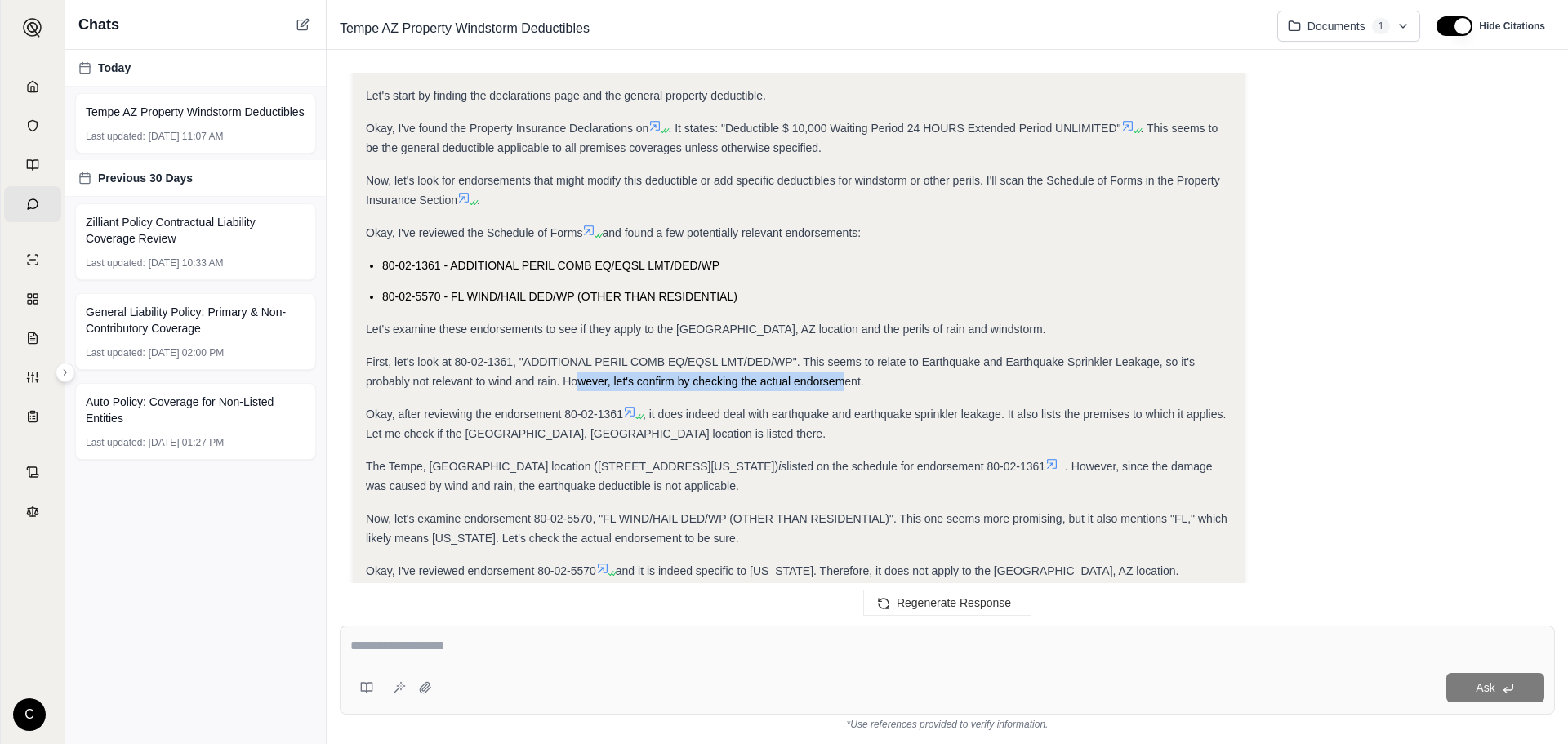
drag, startPoint x: 578, startPoint y: 352, endPoint x: 842, endPoint y: 368, distance: 264.5
click at [842, 368] on div "First, let's look at 80-02-1361, "ADDITIONAL PERIL COMB EQ/EQSL LMT/DED/WP". Th…" at bounding box center [799, 372] width 866 height 39
click at [842, 368] on span "First, let's look at 80-02-1361, "ADDITIONAL PERIL COMB EQ/EQSL LMT/DED/WP". Th…" at bounding box center [781, 371] width 829 height 32
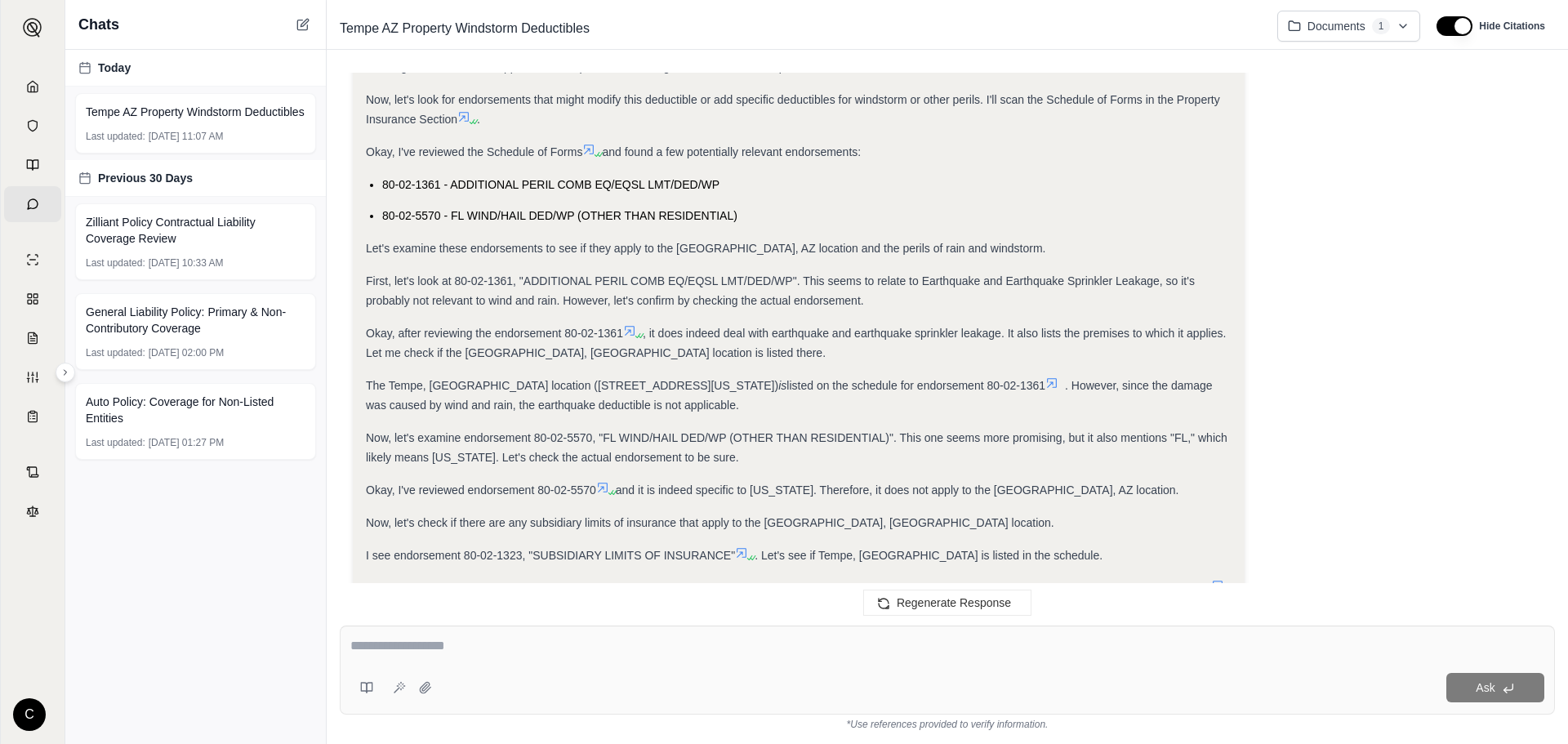
scroll to position [490, 0]
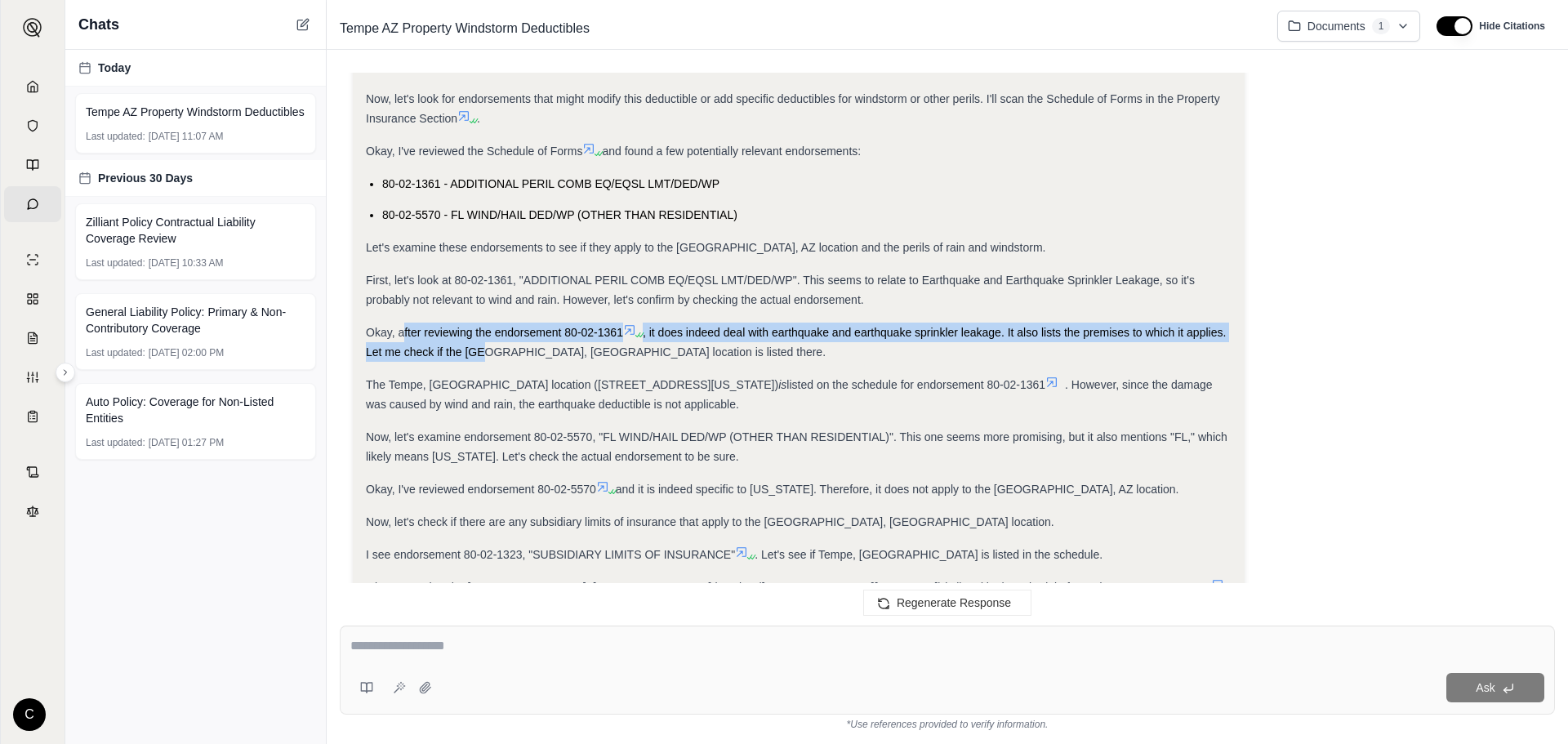
drag, startPoint x: 406, startPoint y: 322, endPoint x: 488, endPoint y: 325, distance: 82.1
click at [485, 325] on div "Okay, after reviewing the endorsement 80-02-1361 , it does indeed deal with ear…" at bounding box center [799, 342] width 866 height 39
click at [488, 326] on span ", it does indeed deal with earthquake and earthquake sprinkler leakage. It also…" at bounding box center [796, 342] width 860 height 32
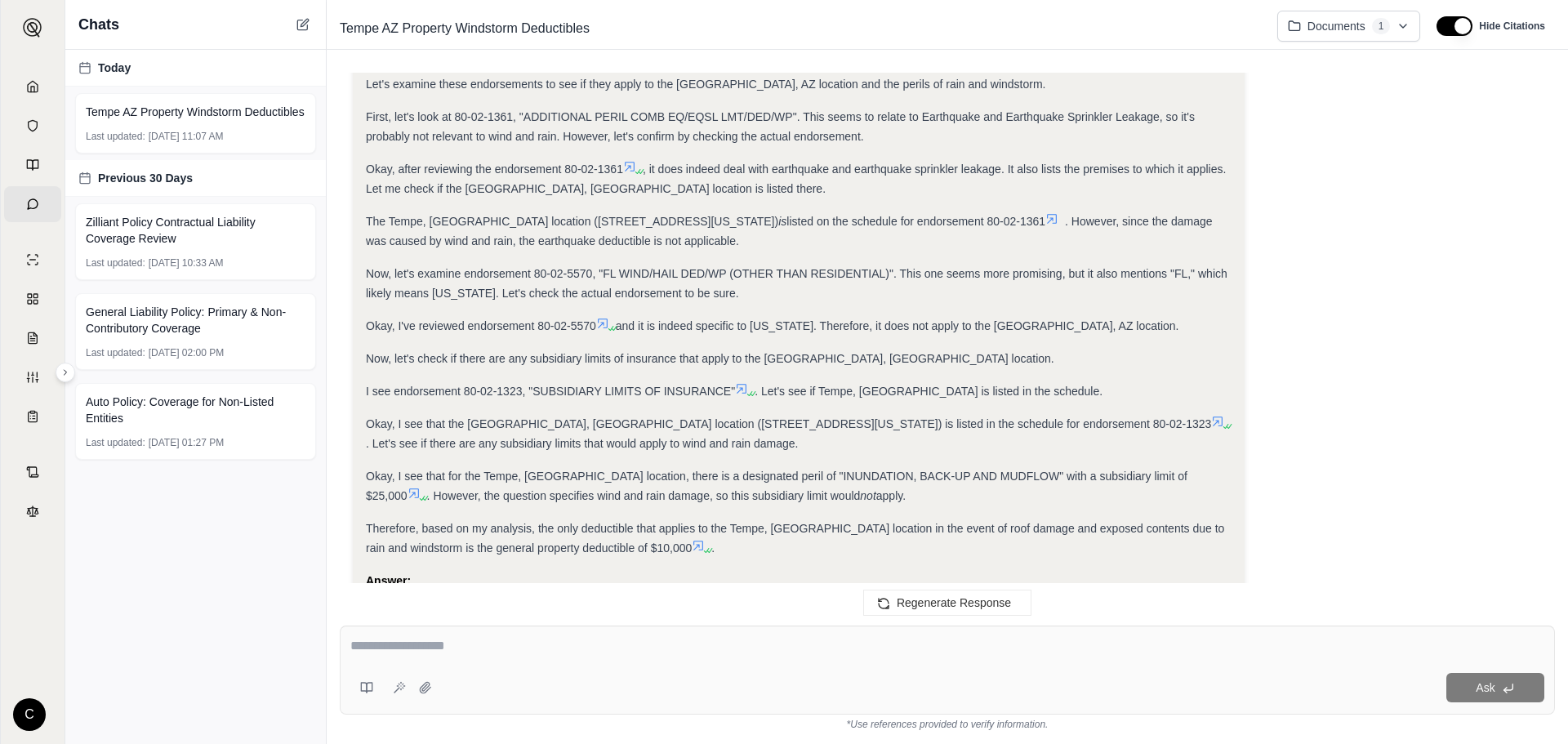
scroll to position [735, 0]
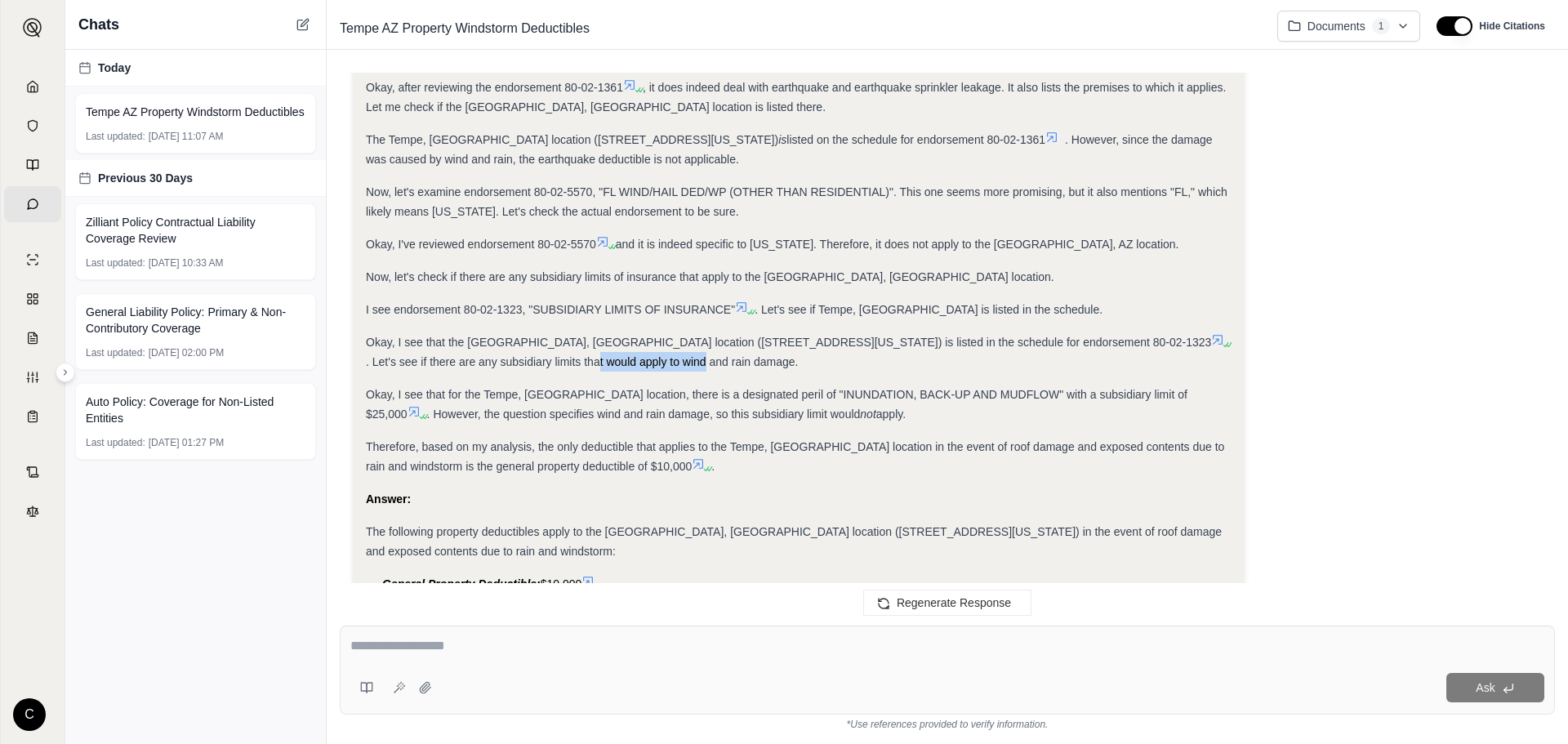
drag, startPoint x: 467, startPoint y: 342, endPoint x: 571, endPoint y: 342, distance: 104.0
click at [571, 355] on span ". Let's see if there are any subsidiary limits that would apply to wind and rai…" at bounding box center [582, 361] width 433 height 13
drag, startPoint x: 507, startPoint y: 382, endPoint x: 618, endPoint y: 378, distance: 111.1
click at [617, 385] on div "Okay, I see that for the Tempe, [GEOGRAPHIC_DATA] location, there is a designat…" at bounding box center [799, 404] width 866 height 39
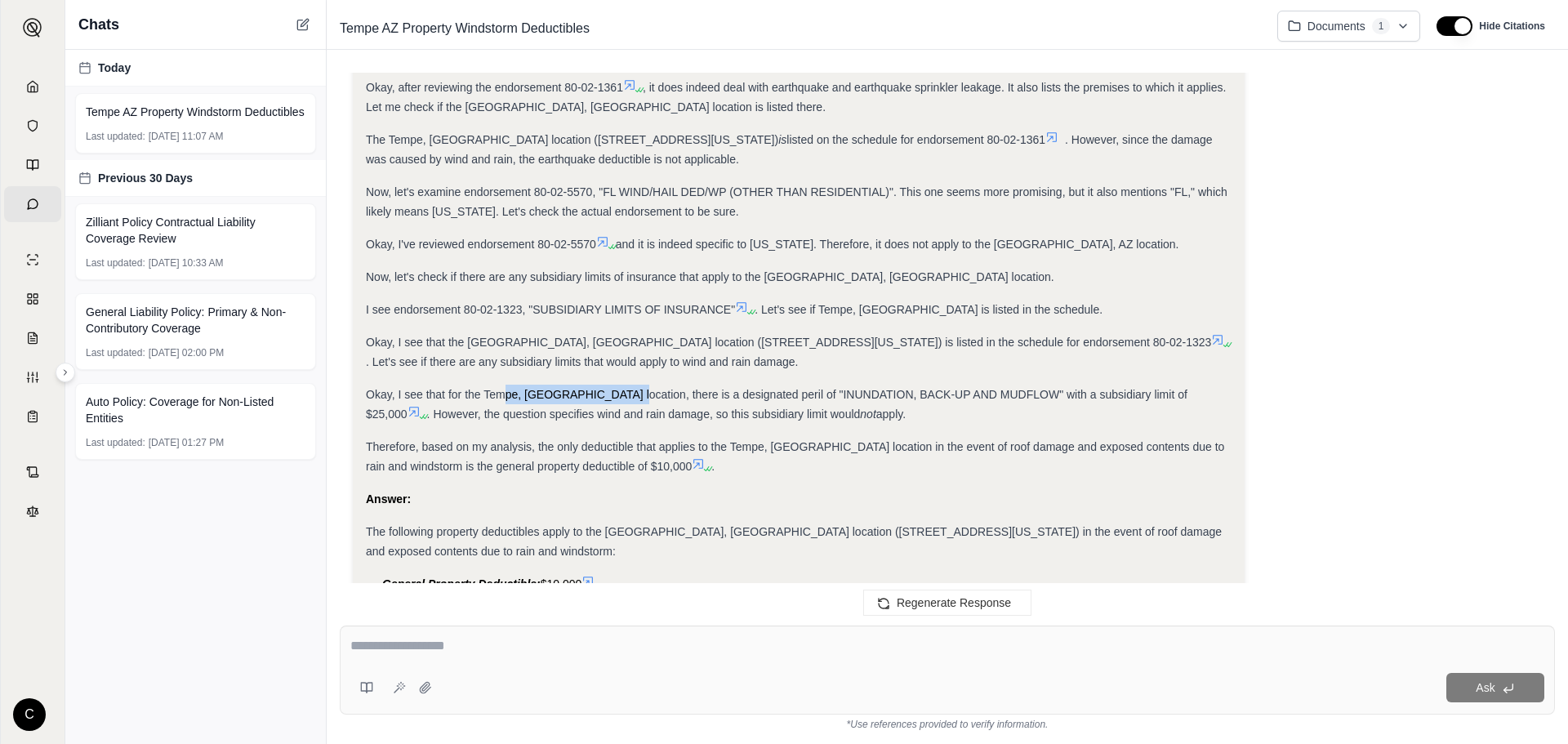
click at [618, 388] on span "Okay, I see that for the Tempe, [GEOGRAPHIC_DATA] location, there is a designat…" at bounding box center [776, 404] width 822 height 32
drag, startPoint x: 629, startPoint y: 375, endPoint x: 708, endPoint y: 381, distance: 79.2
click at [708, 385] on div "Okay, I see that for the Tempe, [GEOGRAPHIC_DATA] location, there is a designat…" at bounding box center [799, 404] width 866 height 39
click at [709, 385] on div "Okay, I see that for the Tempe, [GEOGRAPHIC_DATA] location, there is a designat…" at bounding box center [799, 404] width 866 height 39
drag, startPoint x: 717, startPoint y: 391, endPoint x: 790, endPoint y: 399, distance: 73.4
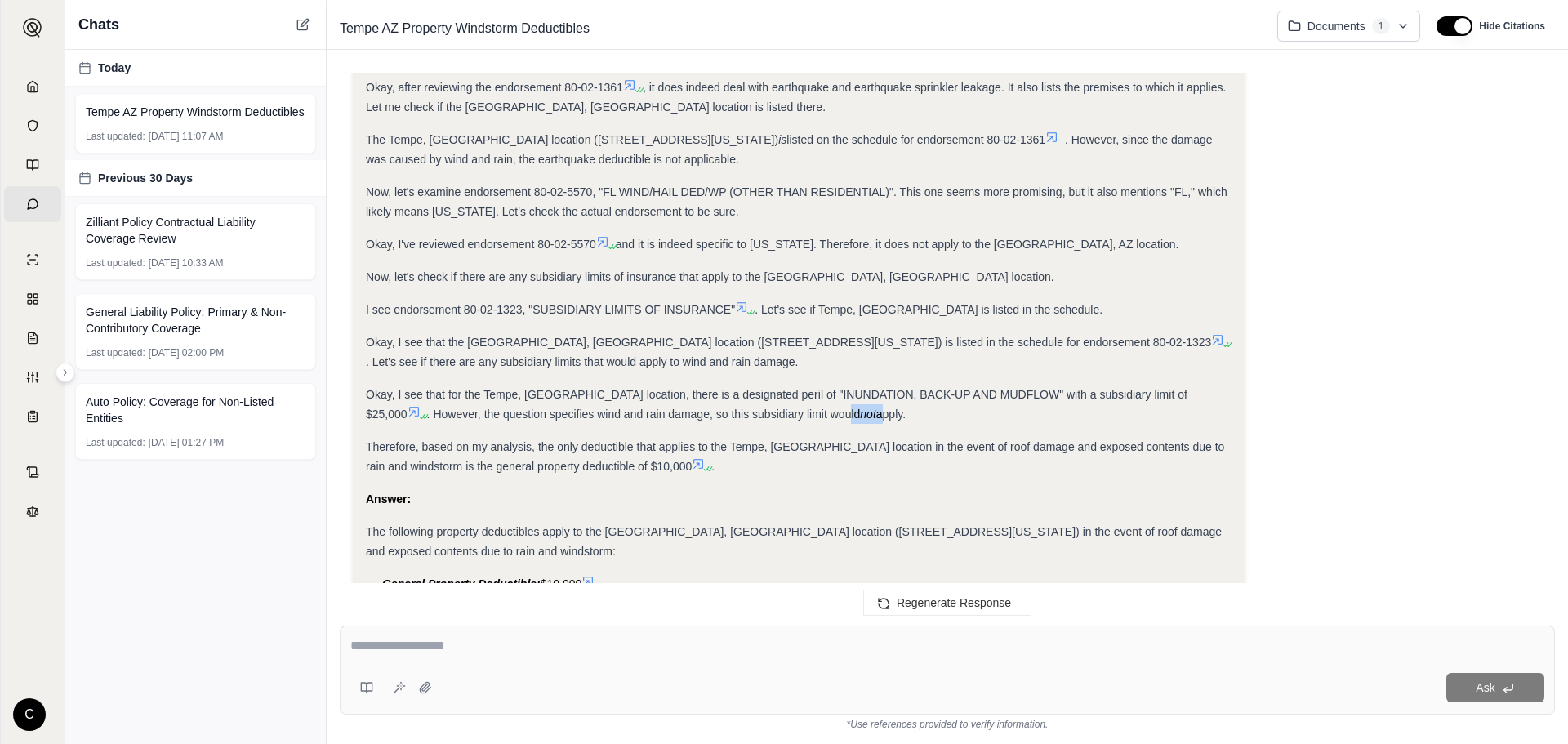
click at [769, 397] on div "Okay, I see that for the Tempe, [GEOGRAPHIC_DATA] location, there is a designat…" at bounding box center [799, 404] width 866 height 39
click at [790, 399] on div "Okay, I see that for the Tempe, [GEOGRAPHIC_DATA] location, there is a designat…" at bounding box center [799, 404] width 866 height 39
click at [876, 408] on span "apply." at bounding box center [891, 414] width 29 height 13
drag, startPoint x: 786, startPoint y: 400, endPoint x: 608, endPoint y: 386, distance: 178.5
click at [614, 386] on div "Okay, I see that for the Tempe, [GEOGRAPHIC_DATA] location, there is a designat…" at bounding box center [799, 404] width 866 height 39
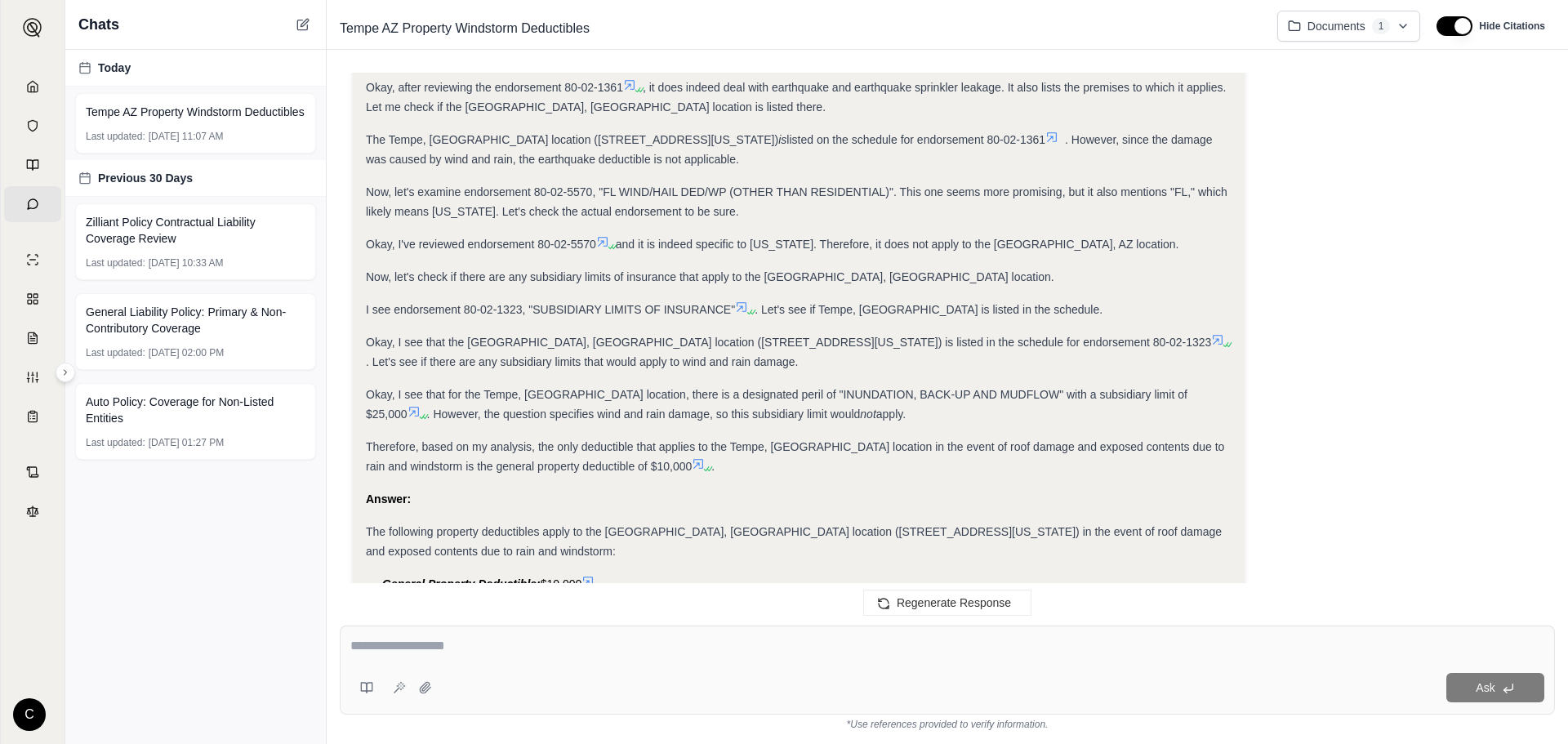
click at [608, 386] on div "Okay, I see that for the Tempe, [GEOGRAPHIC_DATA] location, there is a designat…" at bounding box center [799, 404] width 866 height 39
drag, startPoint x: 572, startPoint y: 392, endPoint x: 671, endPoint y: 396, distance: 99.1
click at [671, 408] on span ". However, the question specifies wind and rain damage, so this subsidiary limi…" at bounding box center [644, 414] width 433 height 13
click at [672, 408] on span ". However, the question specifies wind and rain damage, so this subsidiary limi…" at bounding box center [644, 414] width 433 height 13
drag, startPoint x: 724, startPoint y: 390, endPoint x: 778, endPoint y: 392, distance: 54.0
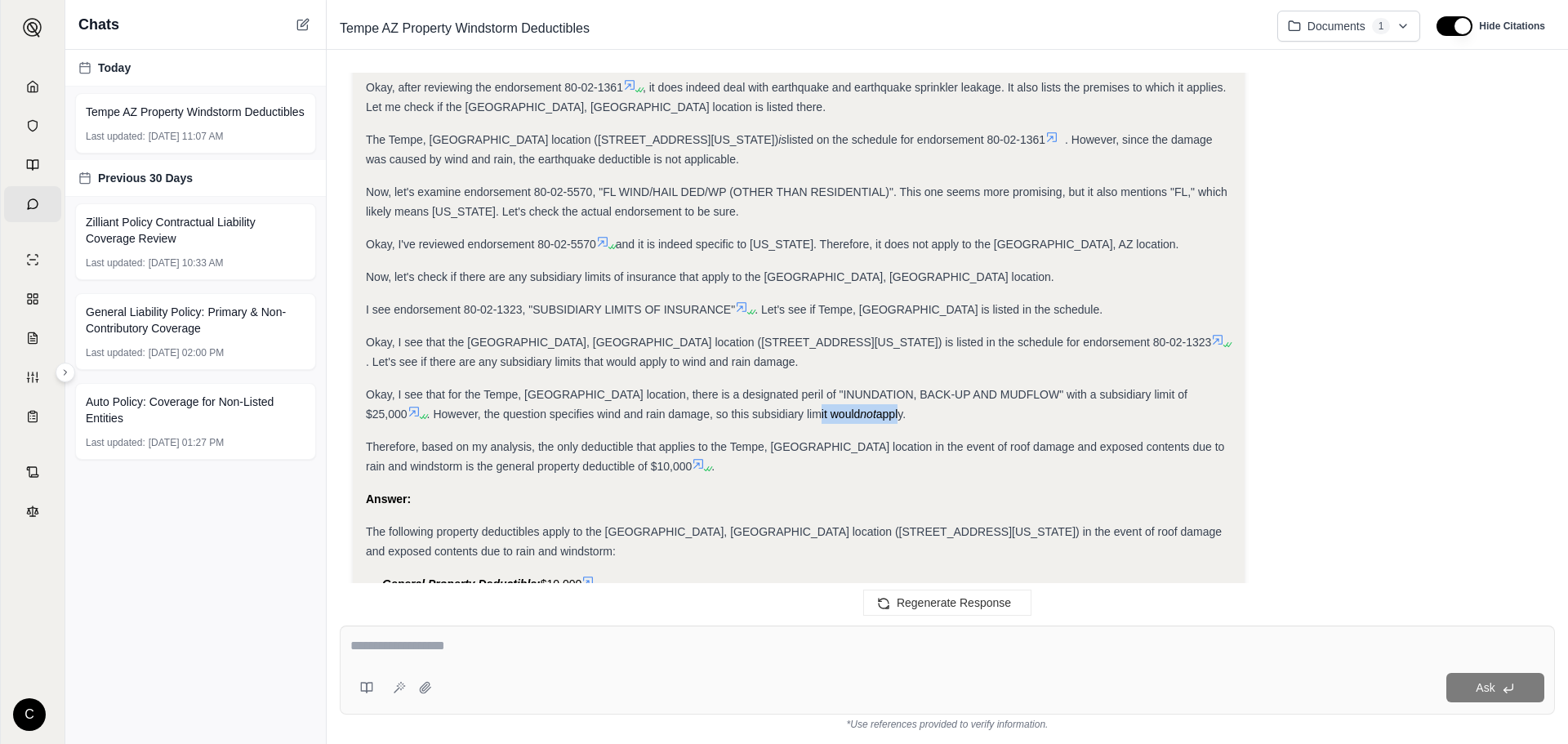
click at [775, 392] on div "Okay, I see that for the Tempe, [GEOGRAPHIC_DATA] location, there is a designat…" at bounding box center [799, 404] width 866 height 39
click at [778, 392] on div "Okay, I see that for the Tempe, [GEOGRAPHIC_DATA] location, there is a designat…" at bounding box center [799, 404] width 866 height 39
drag, startPoint x: 778, startPoint y: 392, endPoint x: 540, endPoint y: 362, distance: 239.9
click at [540, 362] on div "Analysis: Okay, I need to find the property deductibles for the Tempe, [GEOGRAP…" at bounding box center [799, 81] width 866 height 1193
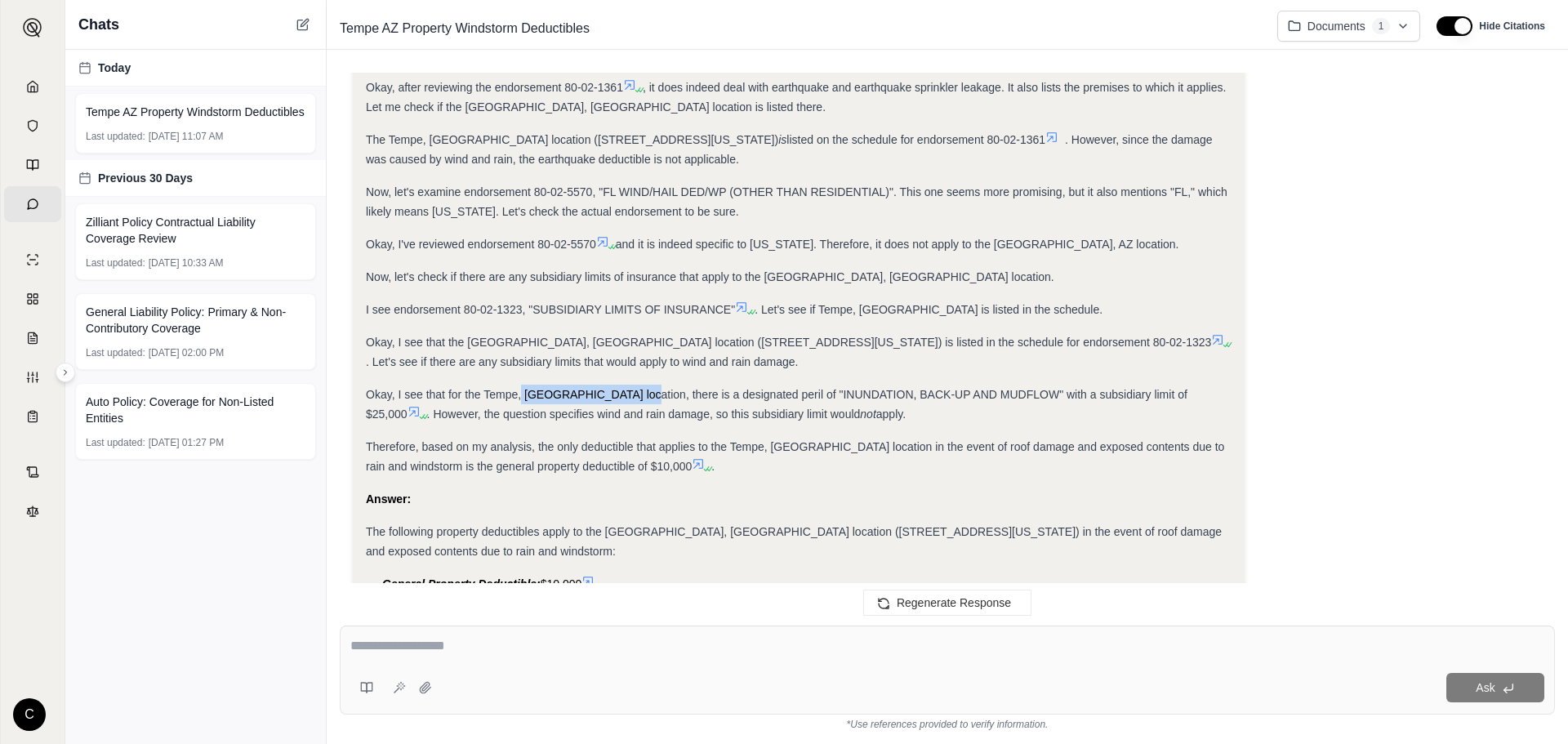
drag, startPoint x: 520, startPoint y: 384, endPoint x: 625, endPoint y: 384, distance: 105.0
click at [625, 385] on div "Okay, I see that for the Tempe, [GEOGRAPHIC_DATA] location, there is a designat…" at bounding box center [799, 404] width 866 height 39
click at [626, 385] on div "Okay, I see that for the Tempe, [GEOGRAPHIC_DATA] location, there is a designat…" at bounding box center [799, 404] width 866 height 39
drag, startPoint x: 633, startPoint y: 385, endPoint x: 684, endPoint y: 385, distance: 51.0
click at [684, 385] on div "Okay, I see that for the Tempe, [GEOGRAPHIC_DATA] location, there is a designat…" at bounding box center [799, 404] width 866 height 39
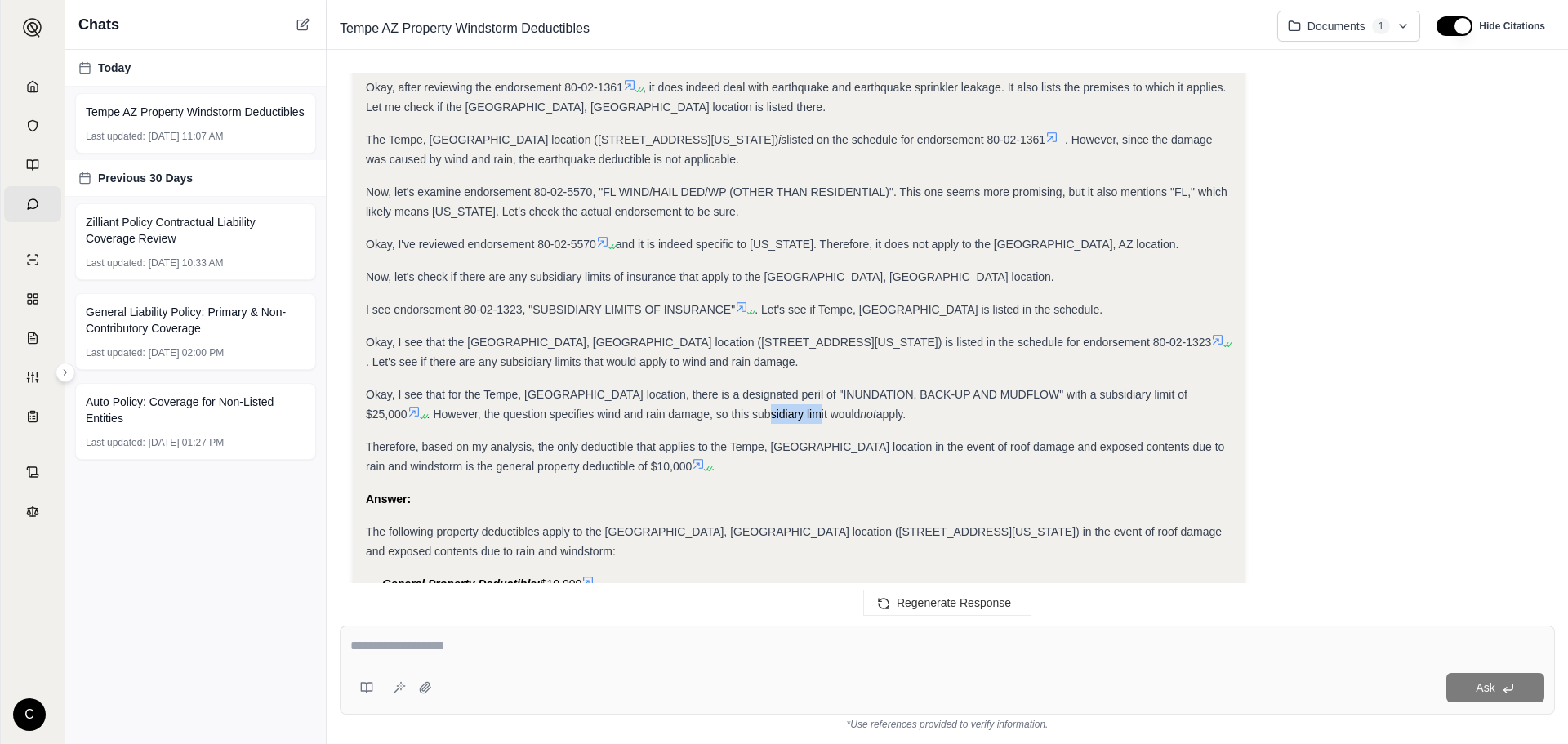
click at [684, 385] on div "Okay, I see that for the Tempe, [GEOGRAPHIC_DATA] location, there is a designat…" at bounding box center [799, 404] width 866 height 39
drag, startPoint x: 650, startPoint y: 392, endPoint x: 723, endPoint y: 392, distance: 73.0
click at [723, 408] on span ". However, the question specifies wind and rain damage, so this subsidiary limi…" at bounding box center [644, 414] width 433 height 13
drag, startPoint x: 729, startPoint y: 392, endPoint x: 775, endPoint y: 397, distance: 46.3
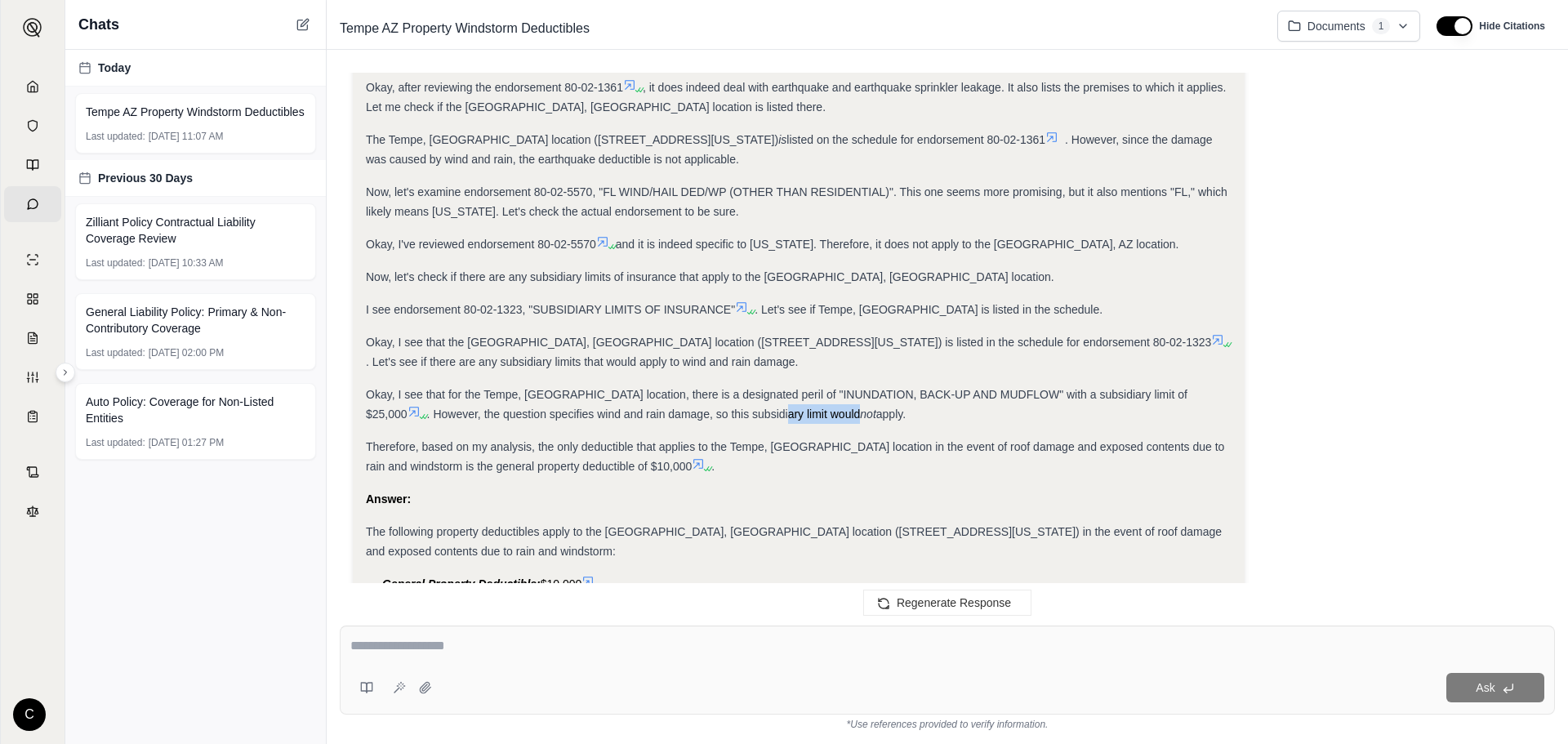
click at [775, 397] on div "Okay, I see that for the Tempe, [GEOGRAPHIC_DATA] location, there is a designat…" at bounding box center [799, 404] width 866 height 39
click at [876, 408] on span "apply." at bounding box center [891, 414] width 29 height 13
drag, startPoint x: 489, startPoint y: 423, endPoint x: 807, endPoint y: 433, distance: 318.2
click at [807, 440] on span "Therefore, based on my analysis, the only deductible that applies to the Tempe,…" at bounding box center [795, 456] width 858 height 32
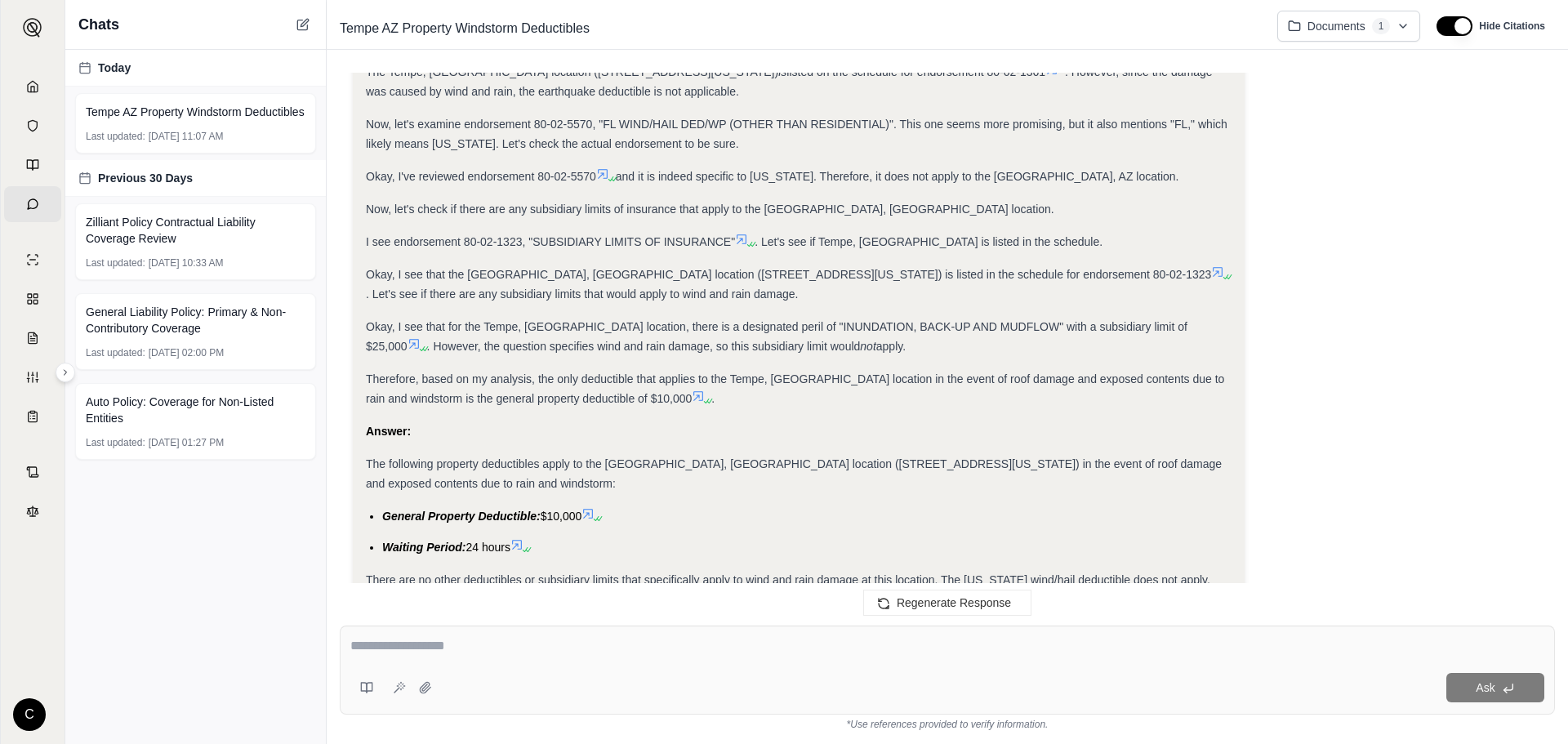
scroll to position [891, 0]
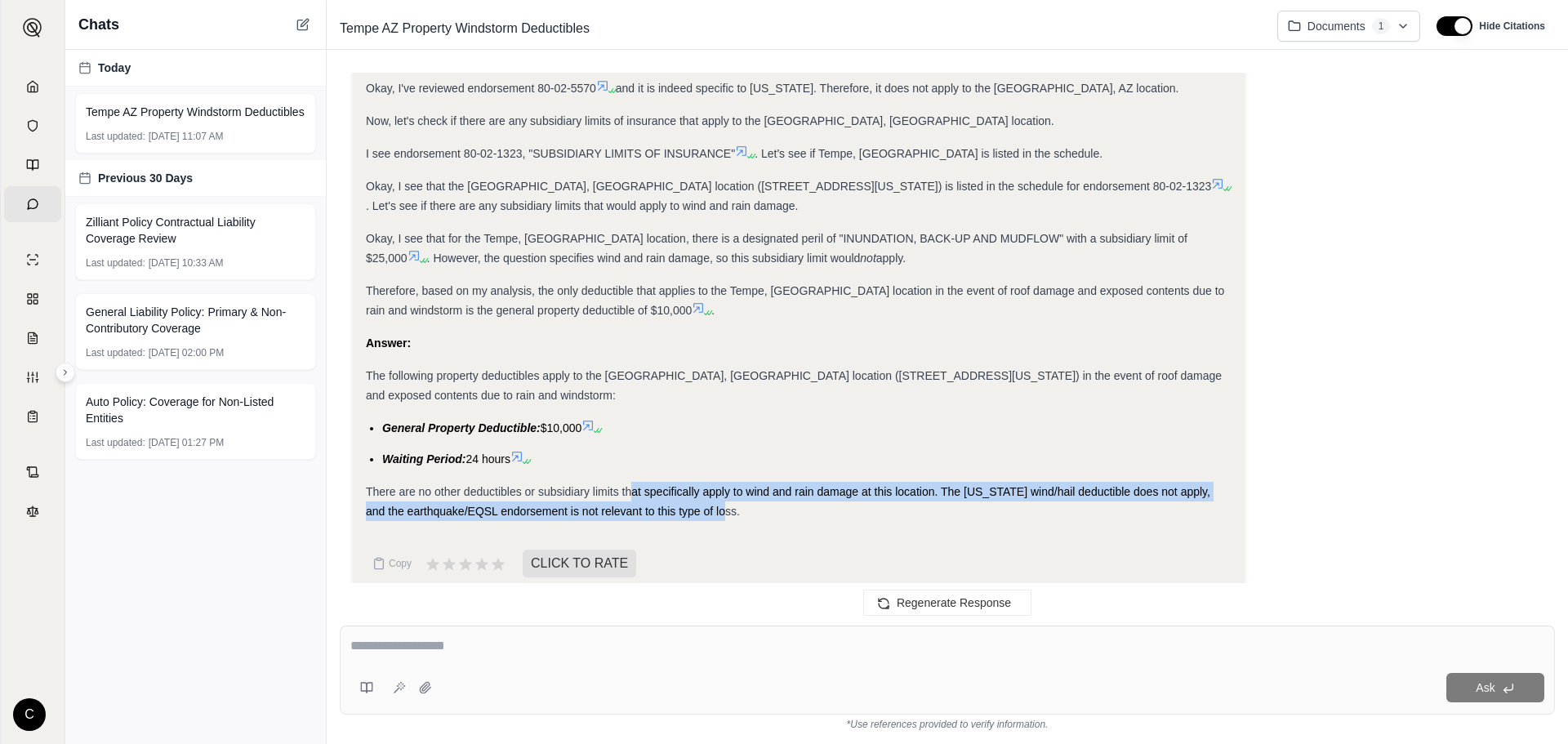
drag, startPoint x: 701, startPoint y: 496, endPoint x: 629, endPoint y: 477, distance: 74.5
click at [629, 482] on div "There are no other deductibles or subsidiary limits that specifically apply to …" at bounding box center [799, 502] width 866 height 39
click at [629, 485] on span "There are no other deductibles or subsidiary limits that specifically apply to …" at bounding box center [788, 502] width 845 height 32
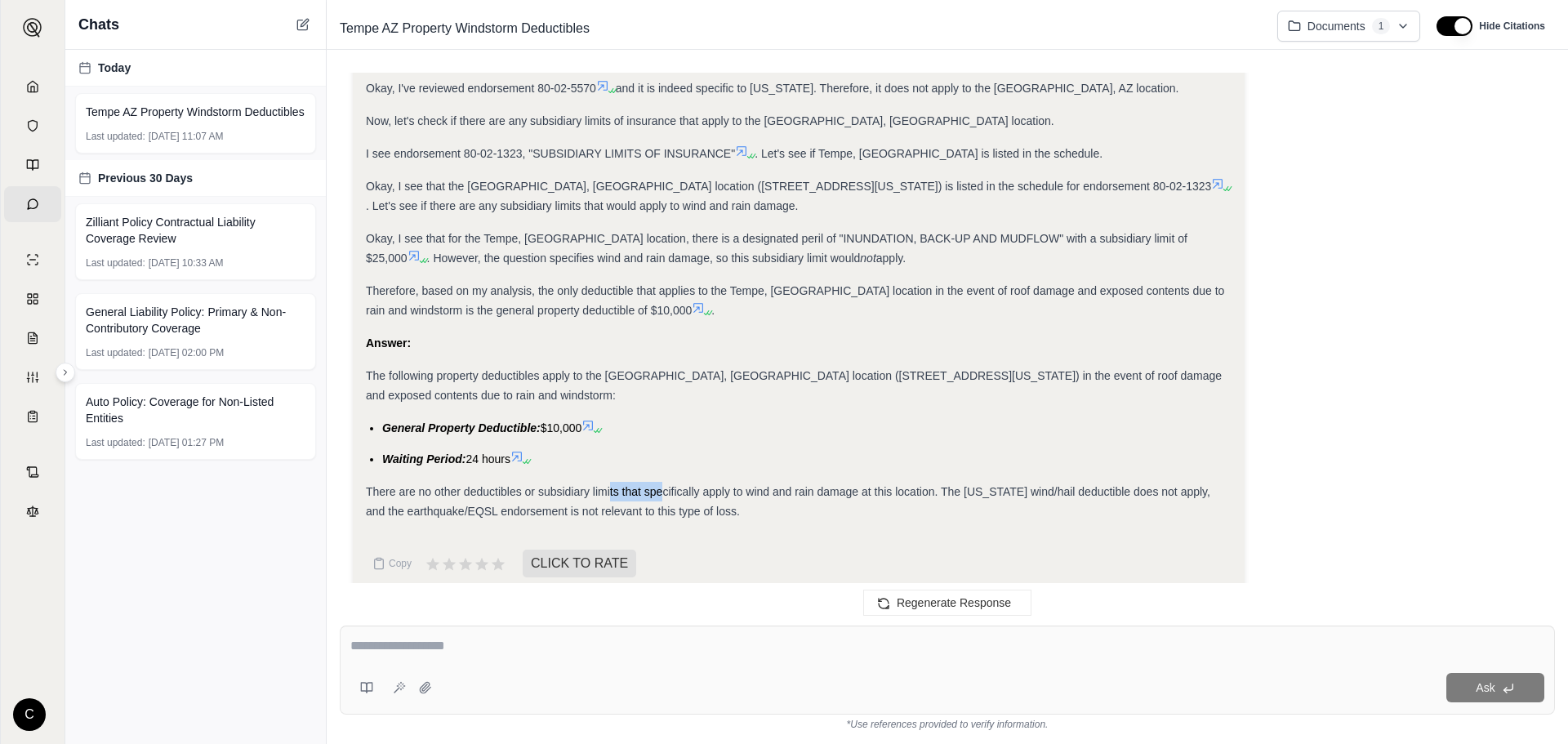
drag, startPoint x: 610, startPoint y: 473, endPoint x: 704, endPoint y: 481, distance: 94.3
click at [660, 485] on span "There are no other deductibles or subsidiary limits that specifically apply to …" at bounding box center [788, 502] width 845 height 32
click at [704, 482] on div "There are no other deductibles or subsidiary limits that specifically apply to …" at bounding box center [799, 502] width 866 height 39
click at [782, 644] on textarea at bounding box center [948, 646] width 1194 height 20
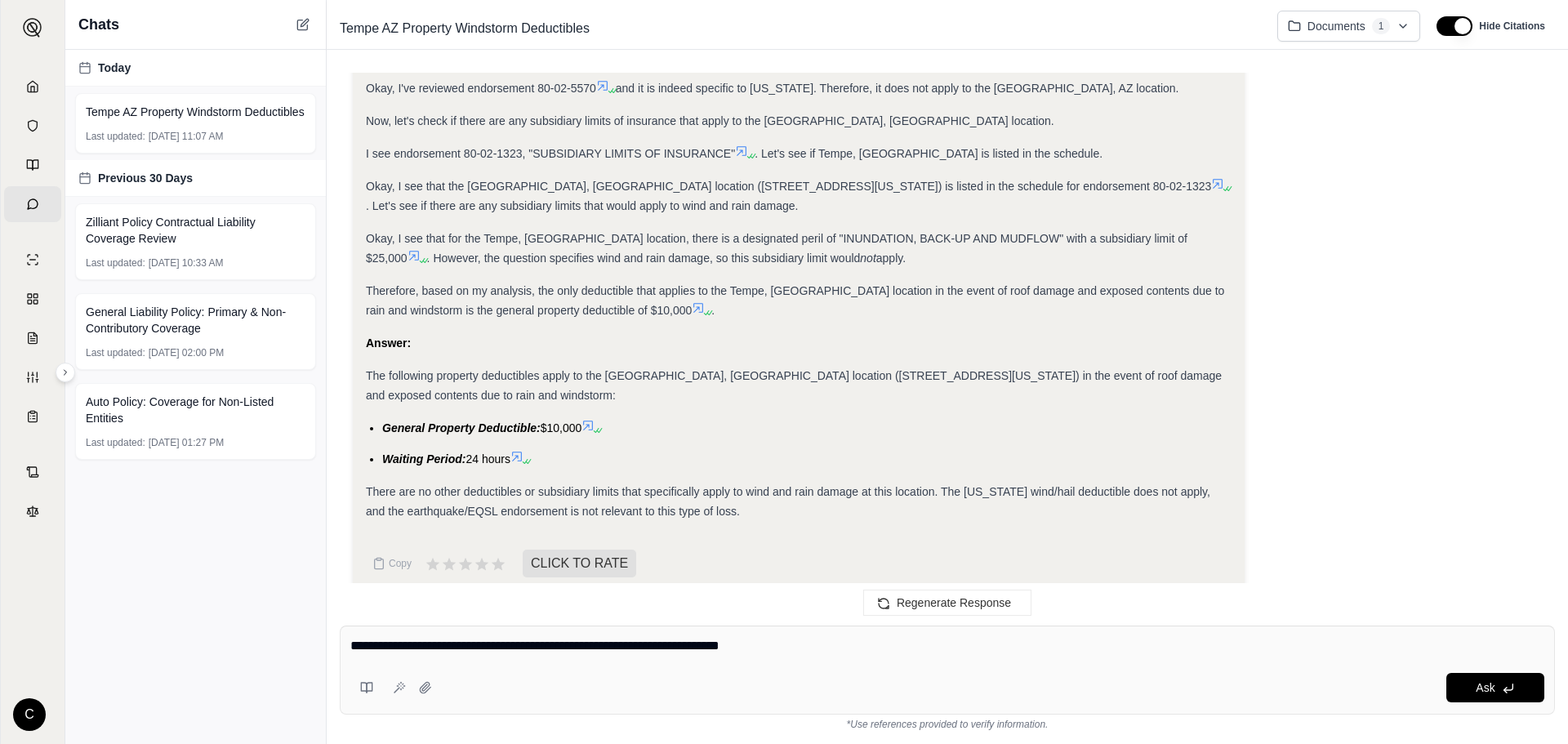
type textarea "**********"
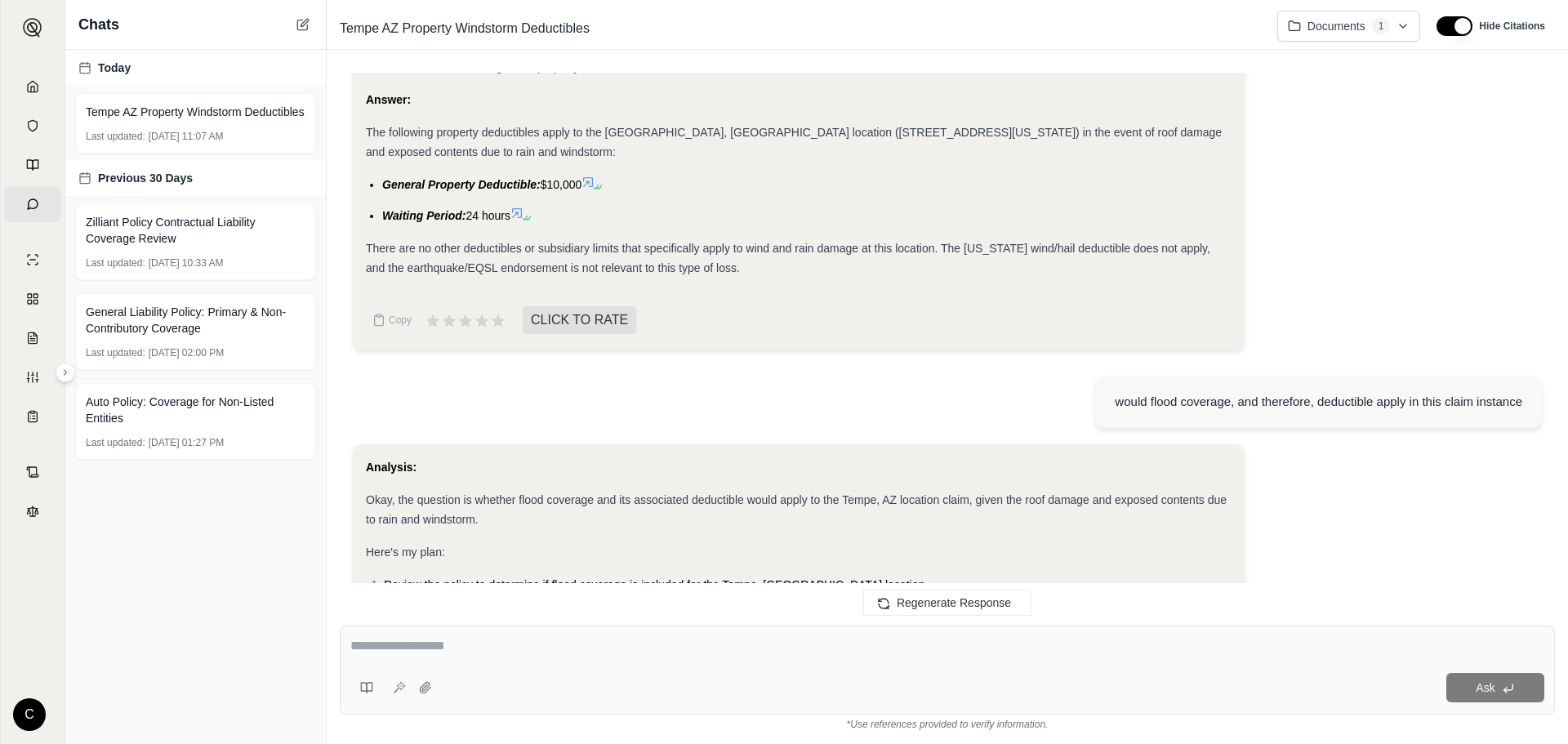
scroll to position [1378, 0]
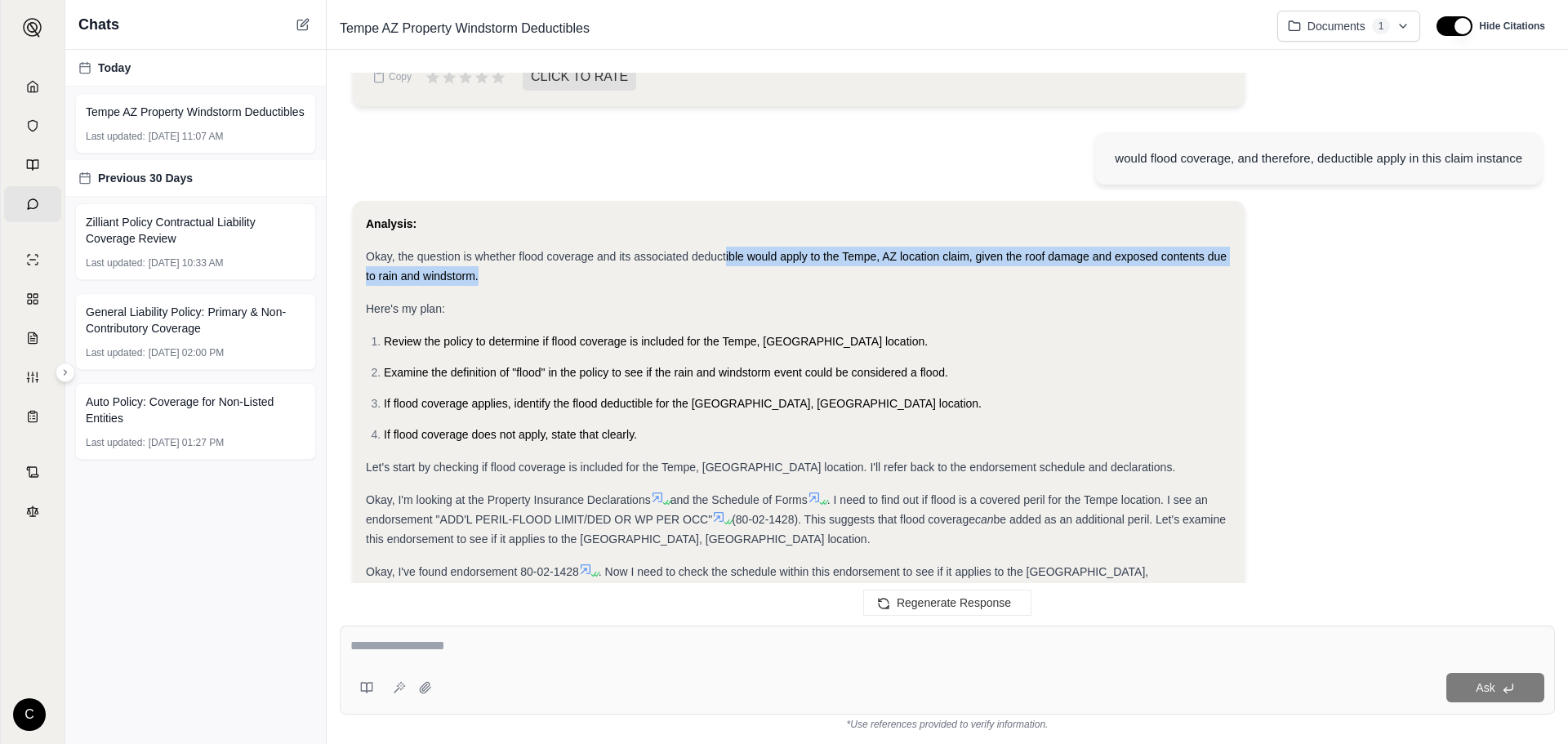
drag, startPoint x: 491, startPoint y: 250, endPoint x: 727, endPoint y: 237, distance: 236.4
click at [727, 247] on div "Okay, the question is whether flood coverage and its associated deductible woul…" at bounding box center [799, 266] width 866 height 39
click at [727, 250] on span "Okay, the question is whether flood coverage and its associated deductible woul…" at bounding box center [796, 266] width 861 height 32
drag, startPoint x: 680, startPoint y: 228, endPoint x: 973, endPoint y: 256, distance: 294.3
click at [973, 256] on div "Okay, the question is whether flood coverage and its associated deductible woul…" at bounding box center [799, 266] width 866 height 39
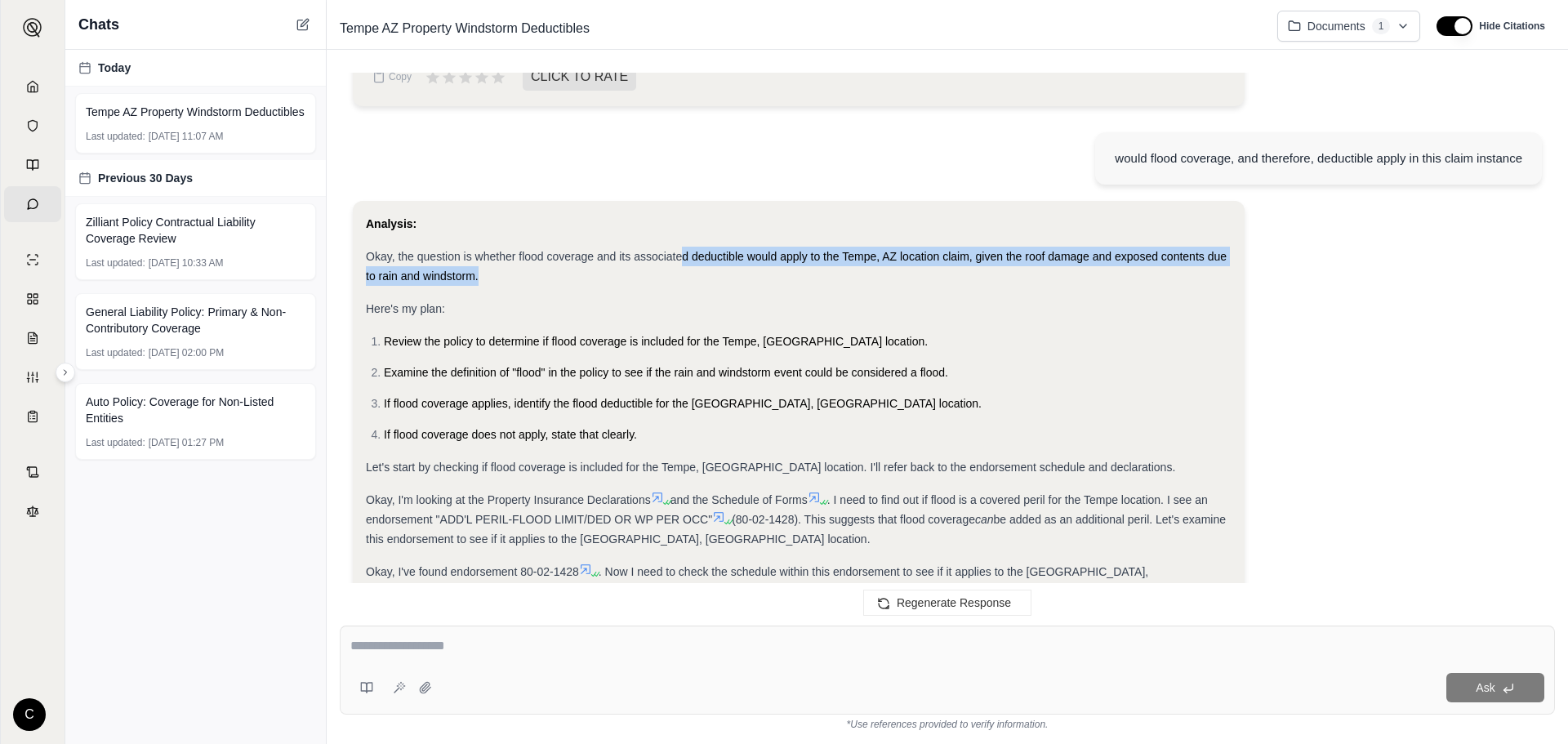
click at [973, 256] on div "Okay, the question is whether flood coverage and its associated deductible woul…" at bounding box center [799, 266] width 866 height 39
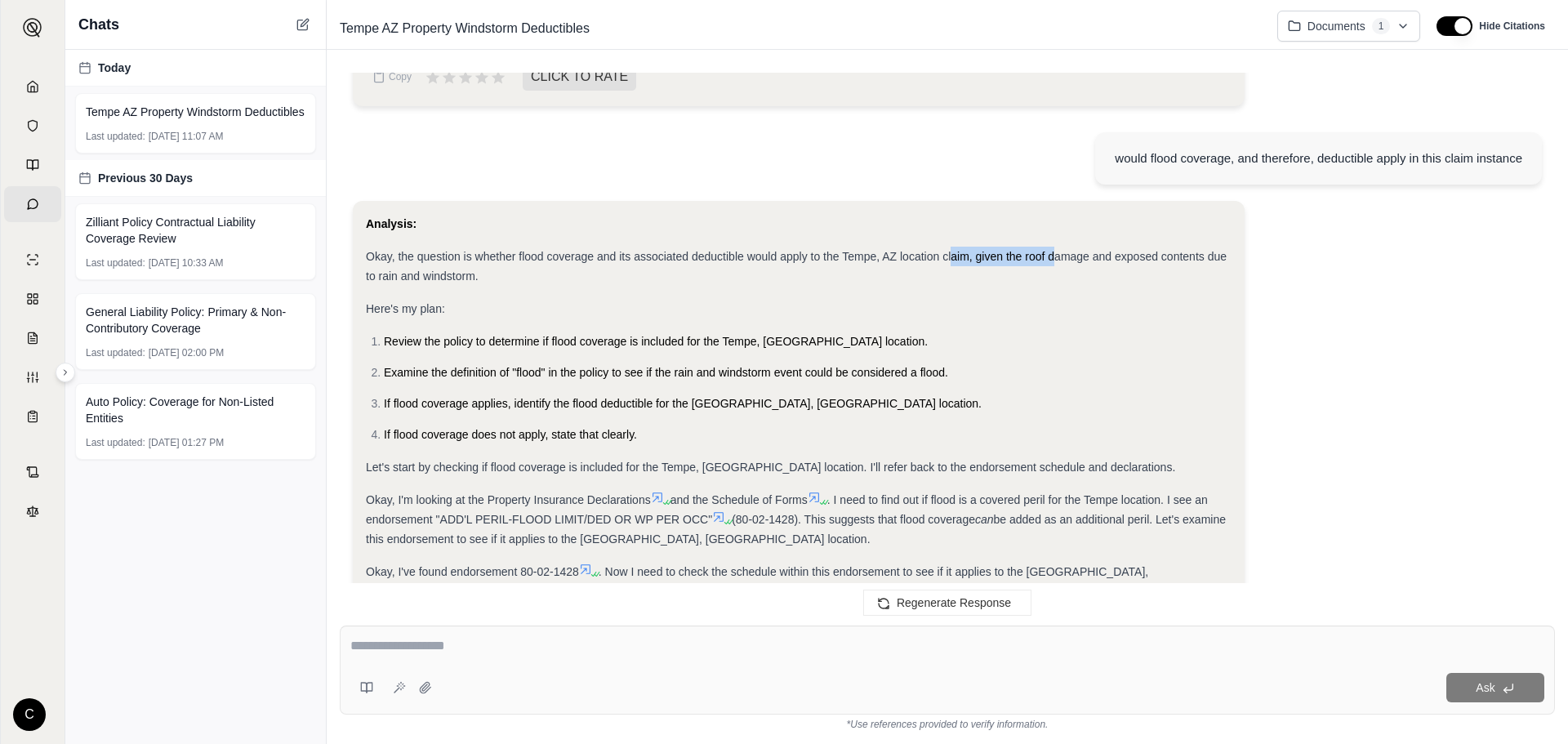
drag, startPoint x: 1057, startPoint y: 237, endPoint x: 1089, endPoint y: 239, distance: 32.1
click at [1089, 247] on div "Okay, the question is whether flood coverage and its associated deductible woul…" at bounding box center [799, 266] width 866 height 39
click at [1114, 247] on div "Okay, the question is whether flood coverage and its associated deductible woul…" at bounding box center [799, 266] width 866 height 39
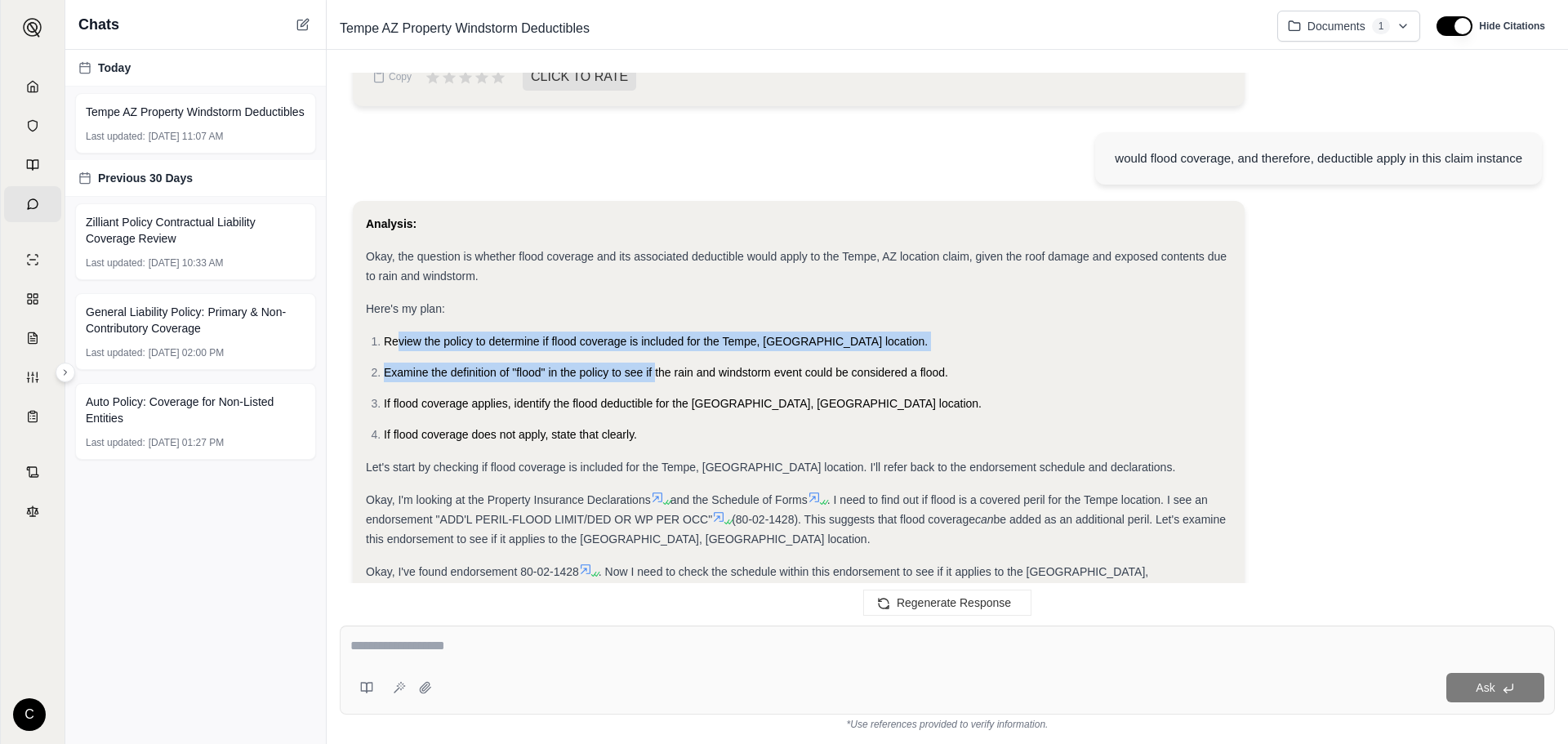
drag, startPoint x: 430, startPoint y: 323, endPoint x: 685, endPoint y: 357, distance: 257.3
click at [682, 357] on ol "Review the policy to determine if flood coverage is included for the Tempe, [GE…" at bounding box center [799, 388] width 866 height 113
click at [685, 366] on span "Examine the definition of "flood" in the policy to see if the rain and windstor…" at bounding box center [665, 372] width 564 height 13
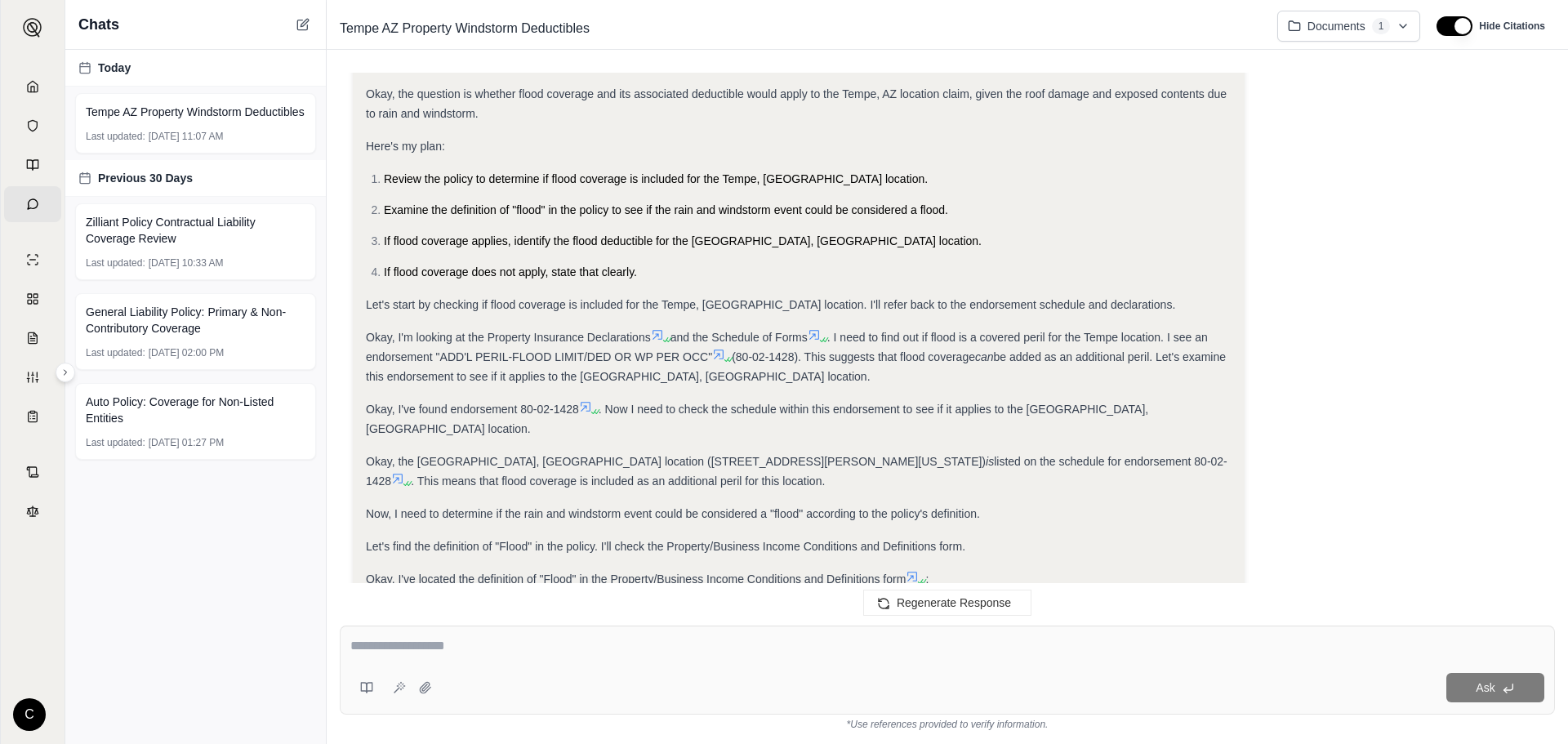
scroll to position [1541, 0]
drag, startPoint x: 370, startPoint y: 279, endPoint x: 651, endPoint y: 272, distance: 281.1
click at [651, 272] on div "Analysis: Okay, the question is whether flood coverage and its associated deduc…" at bounding box center [799, 663] width 866 height 1225
drag, startPoint x: 598, startPoint y: 276, endPoint x: 857, endPoint y: 278, distance: 259.0
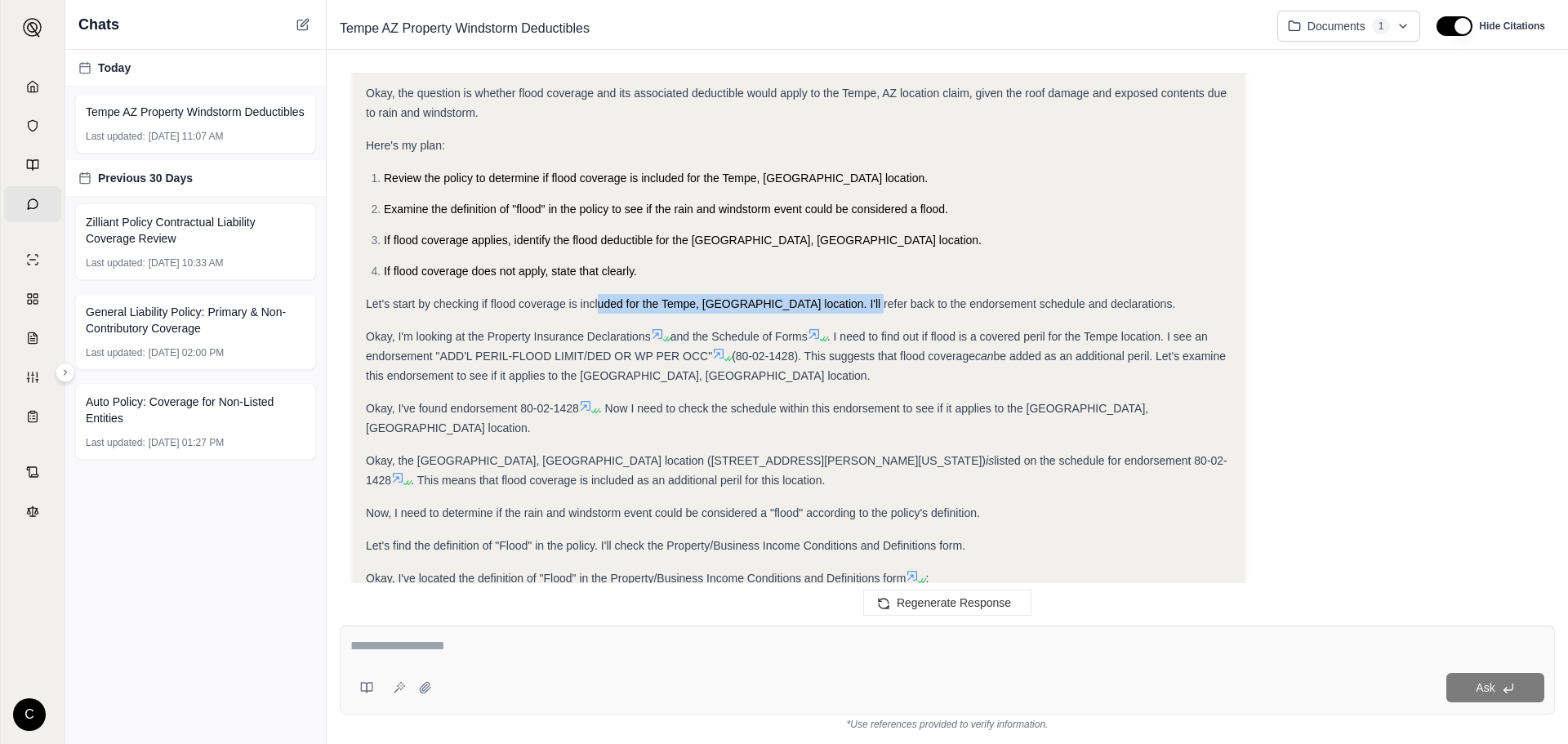
click at [856, 294] on div "Let's start by checking if flood coverage is included for the Tempe, [GEOGRAPHI…" at bounding box center [799, 304] width 866 height 20
click at [857, 297] on span "Let's start by checking if flood coverage is included for the Tempe, [GEOGRAPHI…" at bounding box center [770, 303] width 810 height 13
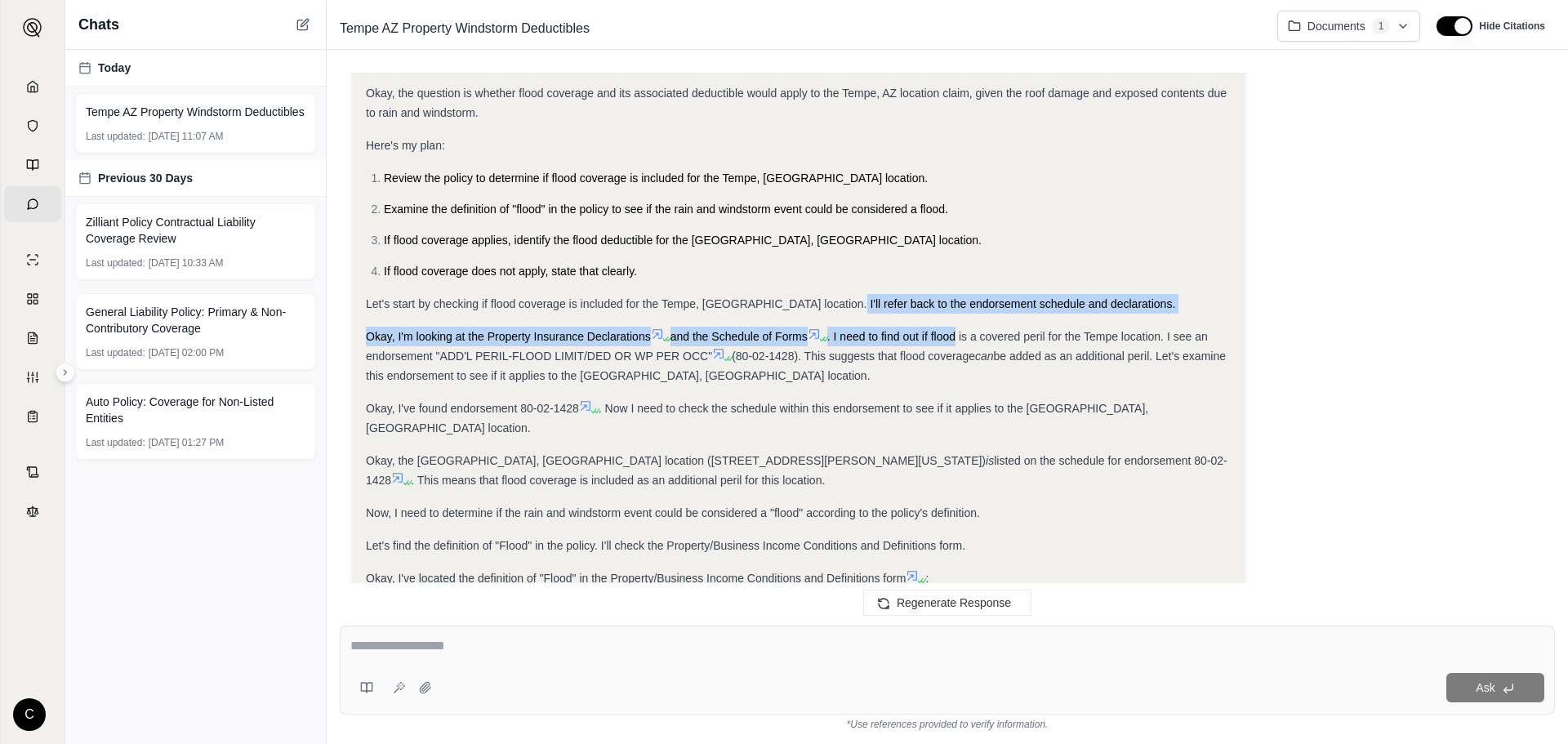
drag, startPoint x: 827, startPoint y: 281, endPoint x: 967, endPoint y: 299, distance: 141.2
click at [967, 299] on div "Analysis: Okay, the question is whether flood coverage and its associated deduc…" at bounding box center [799, 663] width 866 height 1225
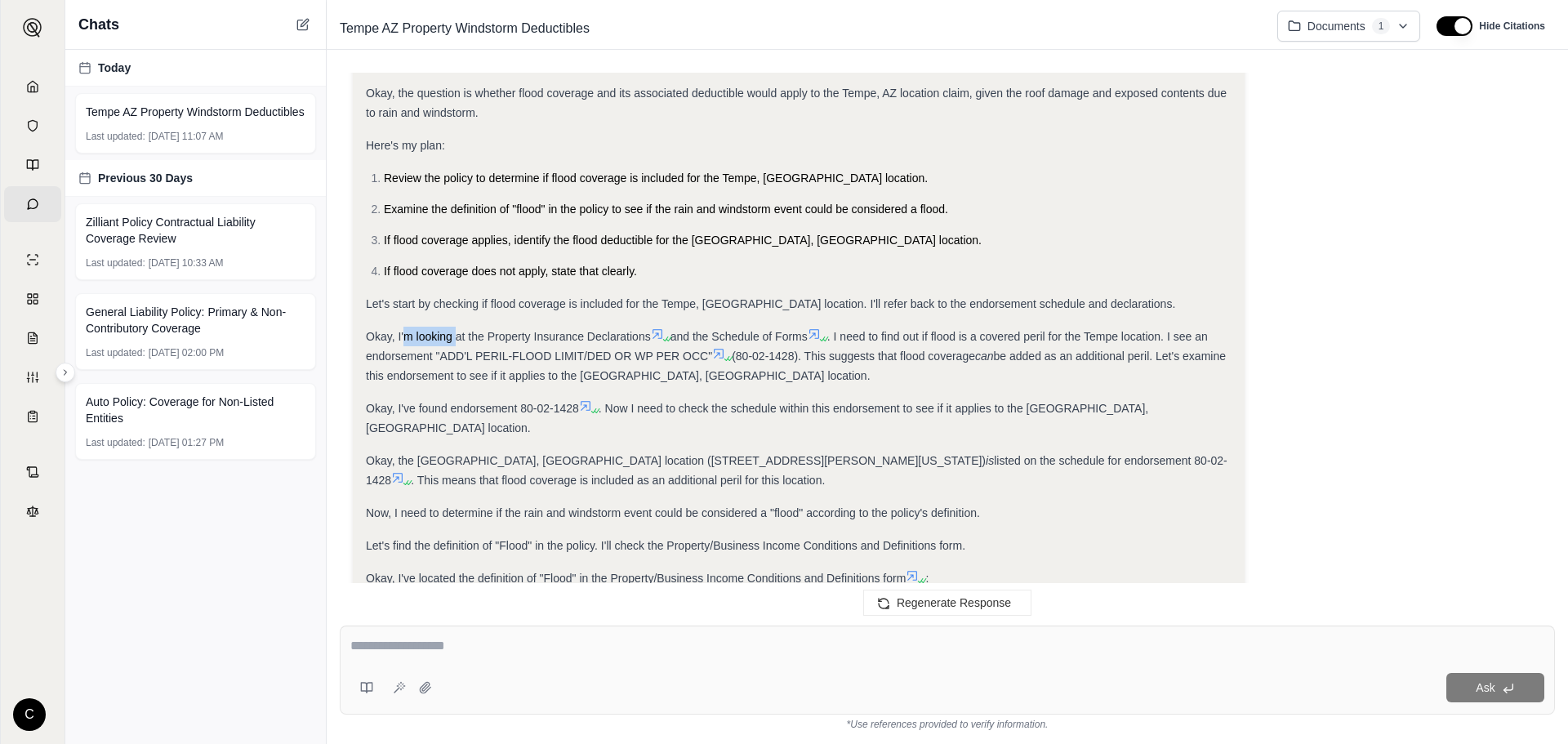
drag, startPoint x: 403, startPoint y: 318, endPoint x: 459, endPoint y: 318, distance: 56.0
click at [459, 330] on span "Okay, I'm looking at the Property Insurance Declarations" at bounding box center [508, 336] width 285 height 13
drag, startPoint x: 420, startPoint y: 341, endPoint x: 653, endPoint y: 334, distance: 233.1
click at [653, 334] on span ". I need to find out if flood is a covered peril for the Tempe location. I see …" at bounding box center [787, 346] width 842 height 32
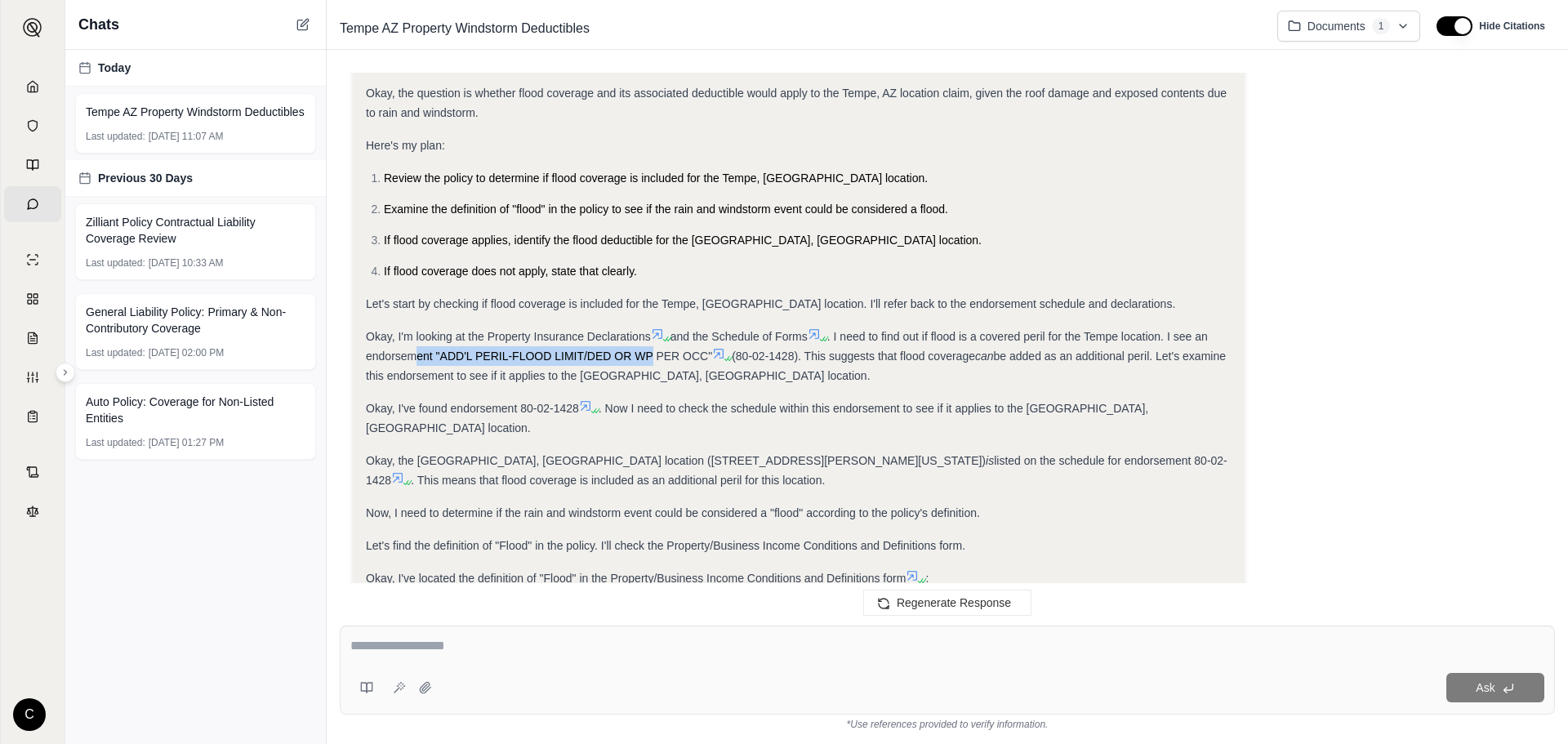
click at [653, 334] on span ". I need to find out if flood is a covered peril for the Tempe location. I see …" at bounding box center [787, 346] width 842 height 32
drag, startPoint x: 380, startPoint y: 361, endPoint x: 468, endPoint y: 367, distance: 88.2
click at [468, 367] on div "Analysis: Okay, the question is whether flood coverage and its associated deduc…" at bounding box center [799, 663] width 866 height 1225
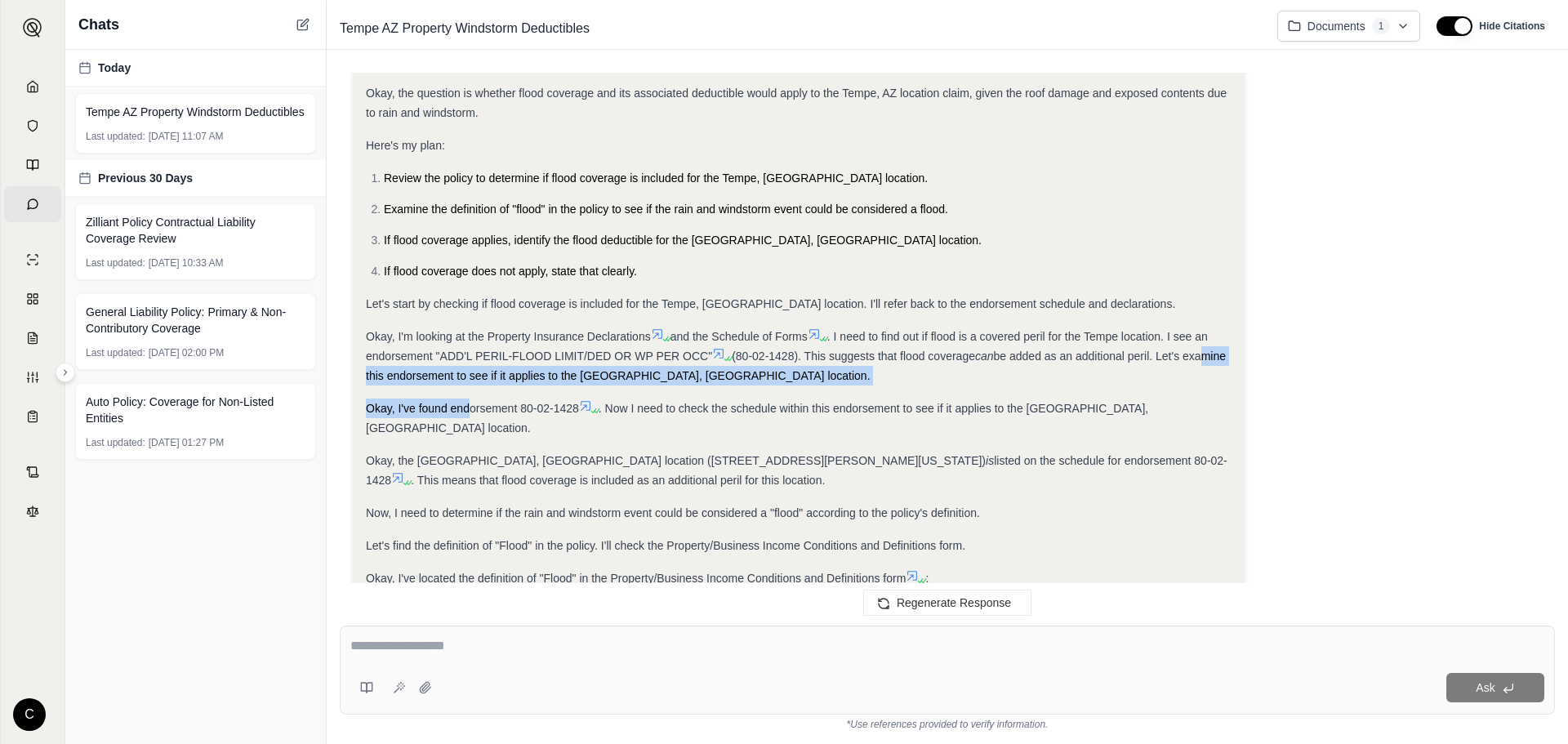
click at [468, 367] on div "Analysis: Okay, the question is whether flood coverage and its associated deduc…" at bounding box center [799, 663] width 866 height 1225
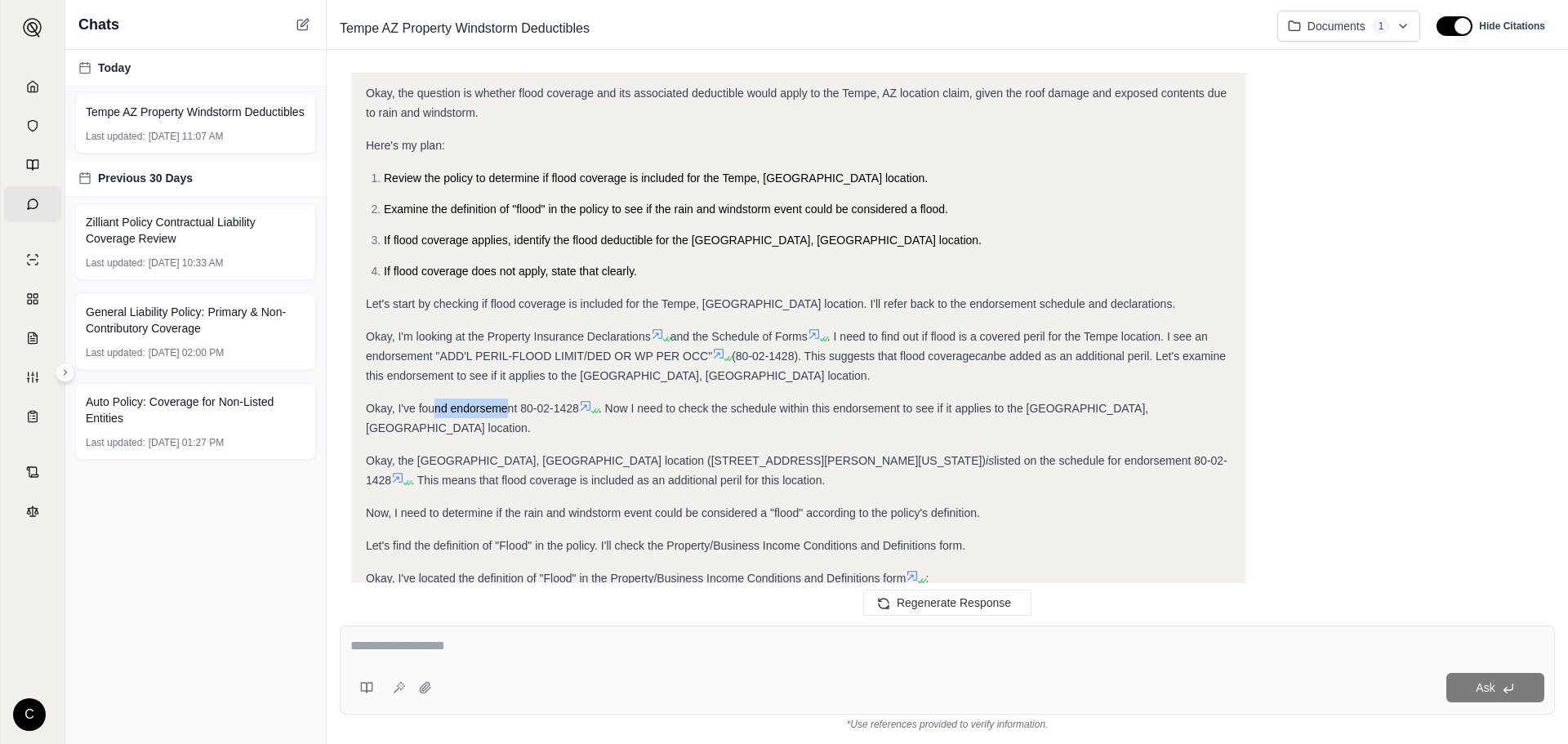
drag, startPoint x: 437, startPoint y: 387, endPoint x: 507, endPoint y: 387, distance: 70.0
click at [507, 402] on span "Okay, I've found endorsement 80-02-1428" at bounding box center [473, 408] width 213 height 13
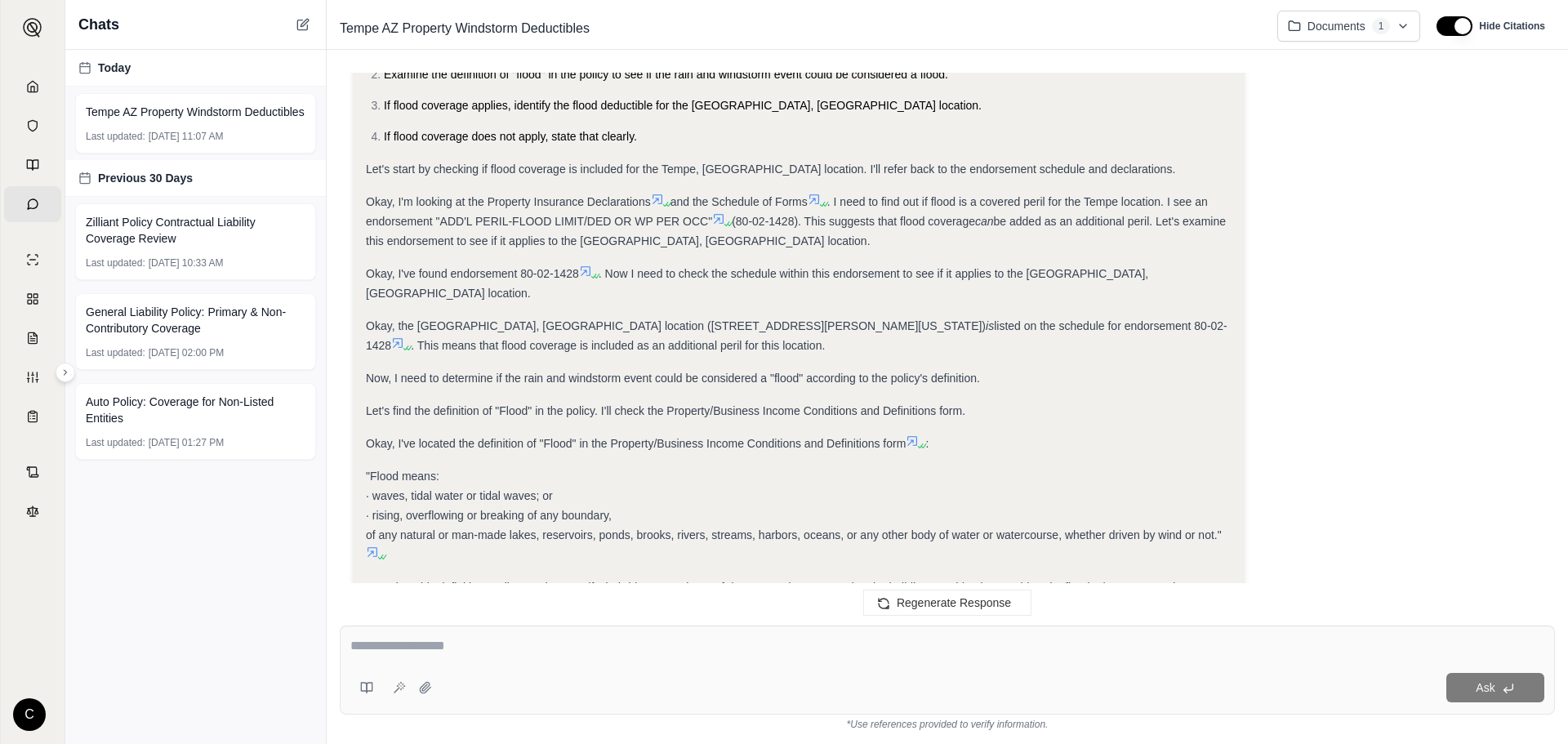
scroll to position [1705, 0]
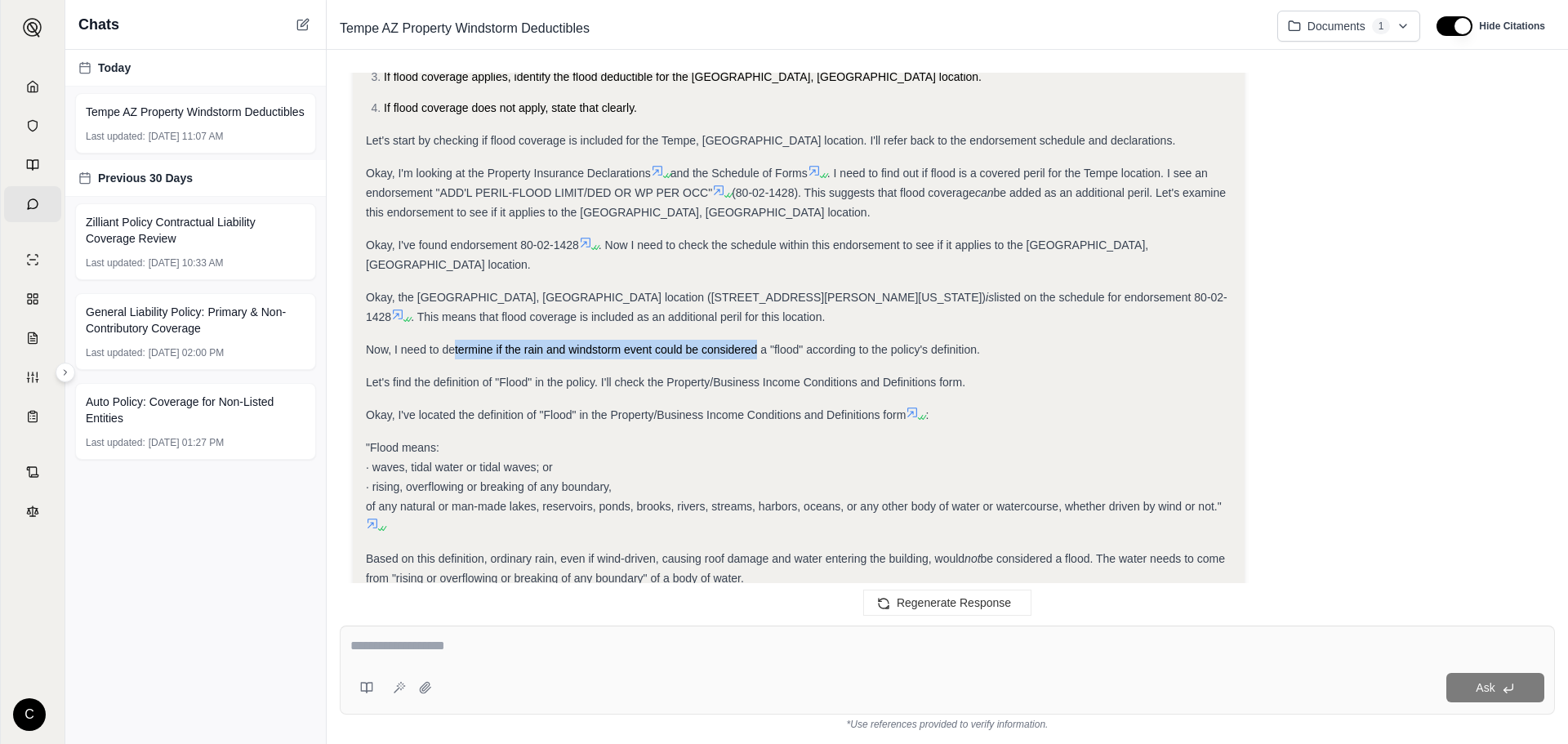
drag, startPoint x: 453, startPoint y: 315, endPoint x: 757, endPoint y: 319, distance: 304.0
click at [757, 340] on div "Now, I need to determine if the rain and windstorm event could be considered a …" at bounding box center [799, 349] width 866 height 20
drag, startPoint x: 700, startPoint y: 315, endPoint x: 851, endPoint y: 324, distance: 151.3
click at [851, 324] on div "Analysis: Okay, the question is whether flood coverage and its associated deduc…" at bounding box center [799, 500] width 866 height 1225
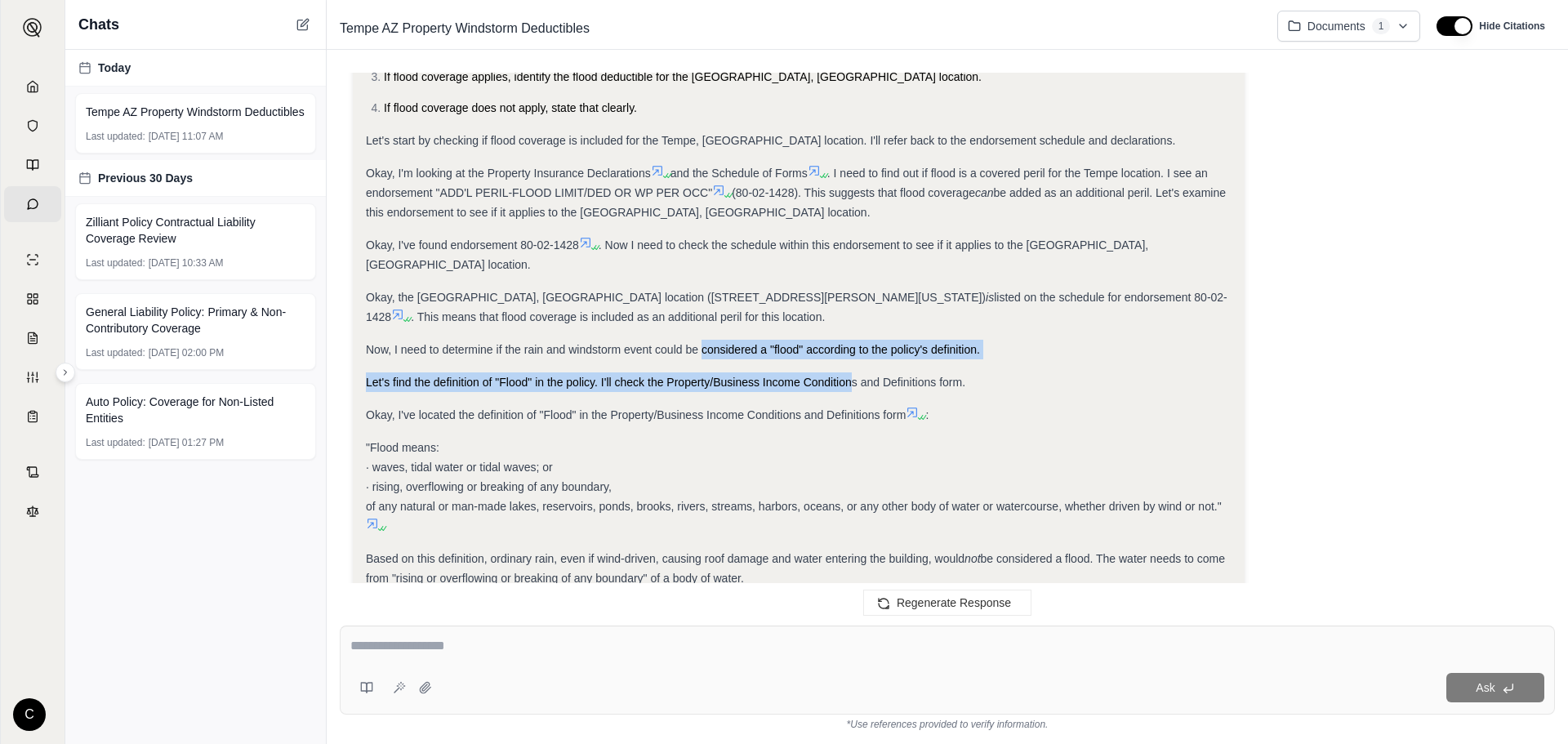
click at [852, 324] on div "Analysis: Okay, the question is whether flood coverage and its associated deduc…" at bounding box center [799, 500] width 866 height 1225
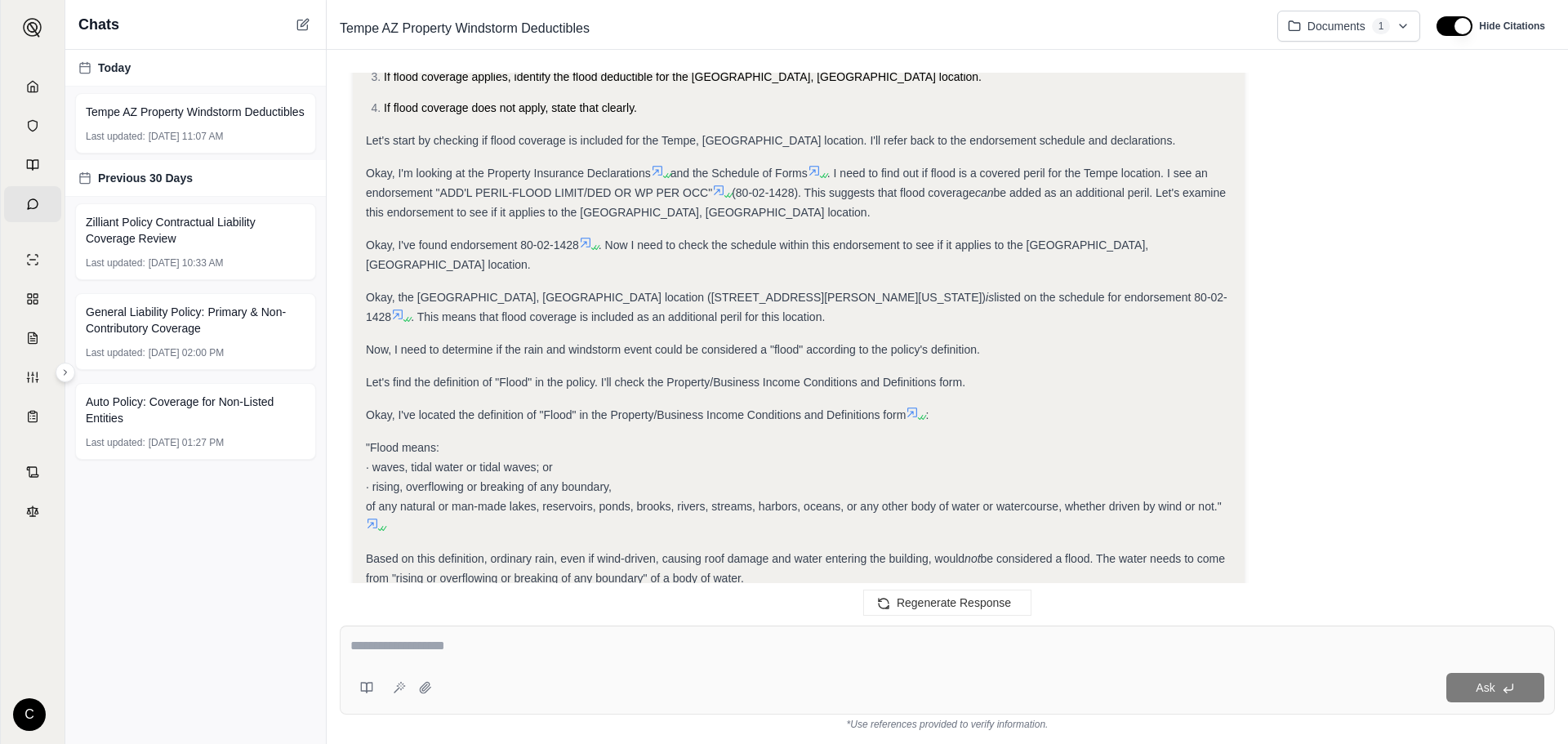
click at [797, 325] on div "Analysis: Okay, the question is whether flood coverage and its associated deduc…" at bounding box center [799, 500] width 866 height 1225
drag, startPoint x: 453, startPoint y: 346, endPoint x: 706, endPoint y: 348, distance: 253.0
click at [706, 375] on span "Let's find the definition of "Flood" in the policy. I'll check the Property/Bus…" at bounding box center [665, 381] width 600 height 13
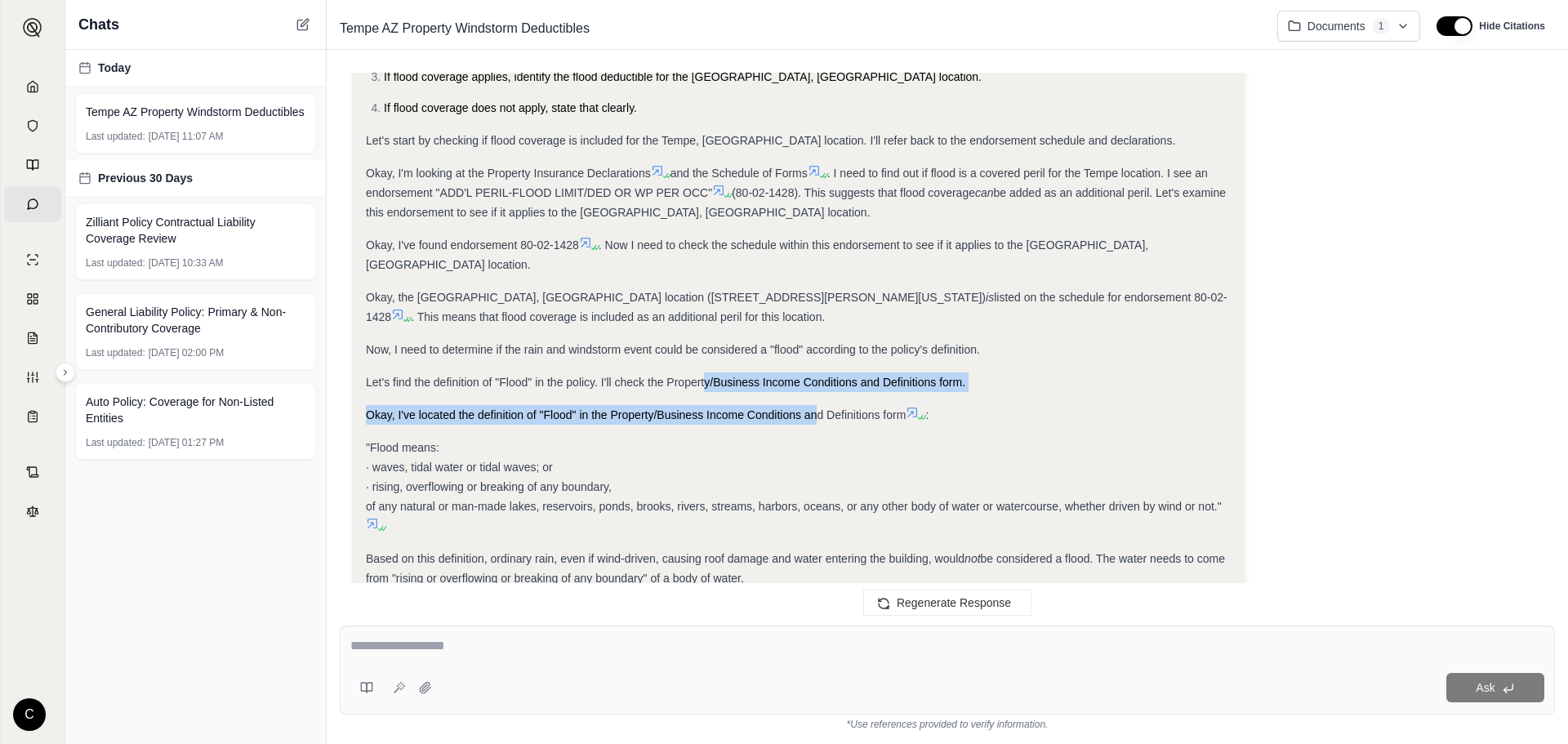
drag, startPoint x: 752, startPoint y: 335, endPoint x: 820, endPoint y: 375, distance: 78.9
click at [820, 375] on div "Analysis: Okay, the question is whether flood coverage and its associated deduc…" at bounding box center [799, 500] width 866 height 1225
click at [820, 409] on span "Okay, I've located the definition of "Flood" in the Property/Business Income Co…" at bounding box center [636, 415] width 540 height 13
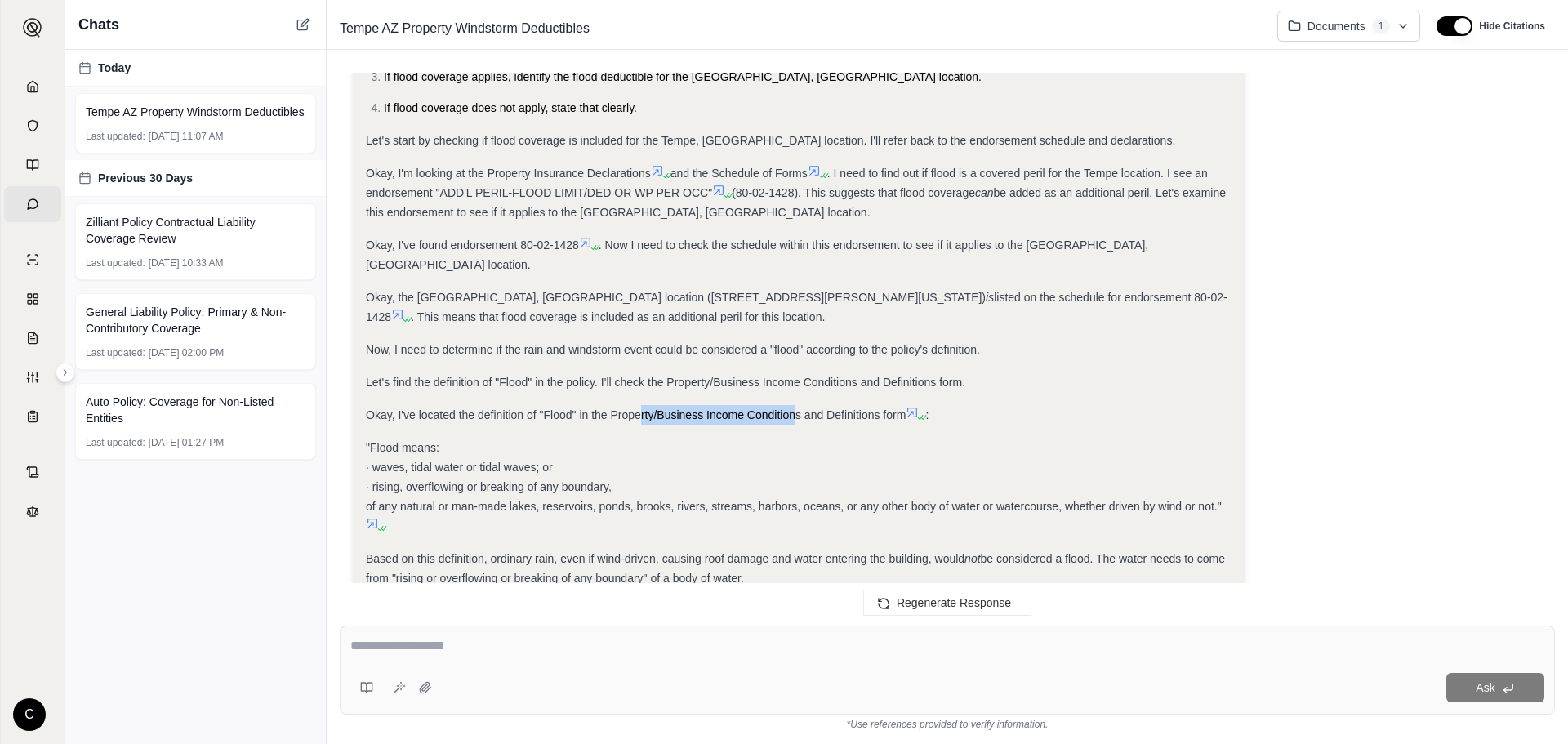
drag, startPoint x: 641, startPoint y: 377, endPoint x: 798, endPoint y: 381, distance: 157.1
click at [798, 409] on span "Okay, I've located the definition of "Flood" in the Property/Business Income Co…" at bounding box center [636, 415] width 540 height 13
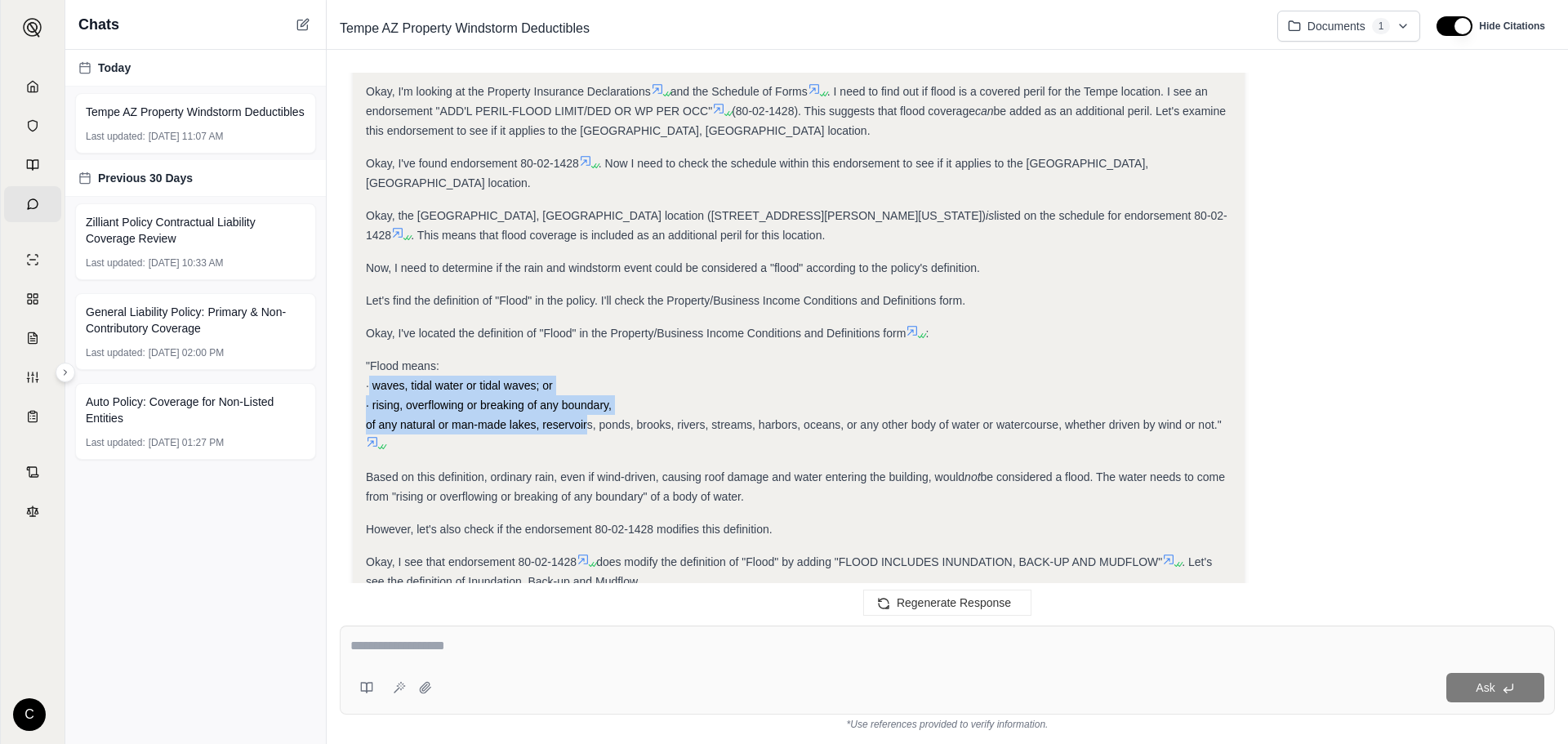
drag, startPoint x: 371, startPoint y: 346, endPoint x: 589, endPoint y: 392, distance: 222.8
click at [589, 392] on div ""Flood means: · waves, tidal water or tidal waves; or · rising, overflowing or …" at bounding box center [799, 404] width 866 height 98
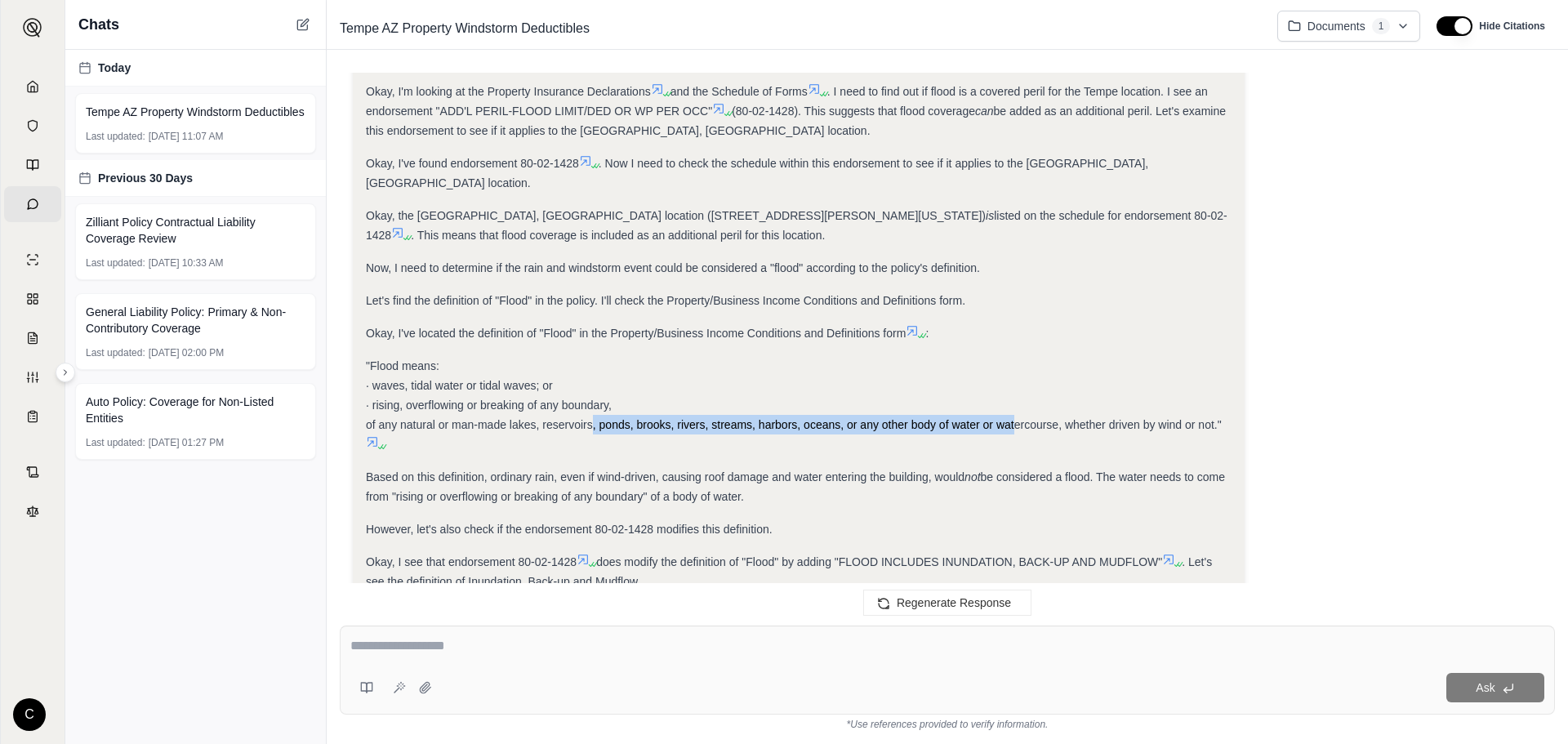
drag, startPoint x: 590, startPoint y: 387, endPoint x: 1025, endPoint y: 395, distance: 435.1
click at [1023, 394] on div ""Flood means: · waves, tidal water or tidal waves; or · rising, overflowing or …" at bounding box center [799, 404] width 866 height 98
click at [1025, 395] on div ""Flood means: · waves, tidal water or tidal waves; or · rising, overflowing or …" at bounding box center [799, 404] width 866 height 98
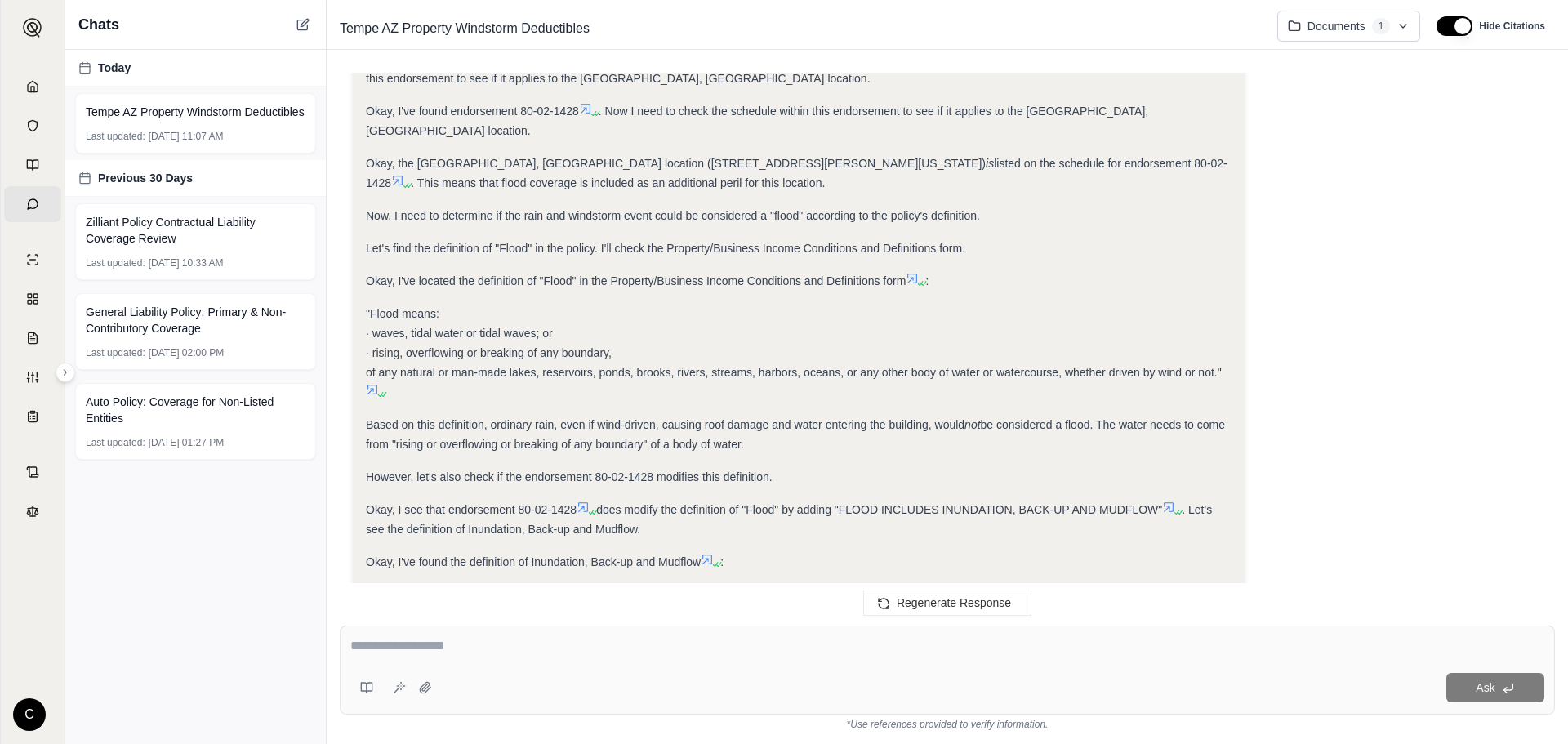
scroll to position [1868, 0]
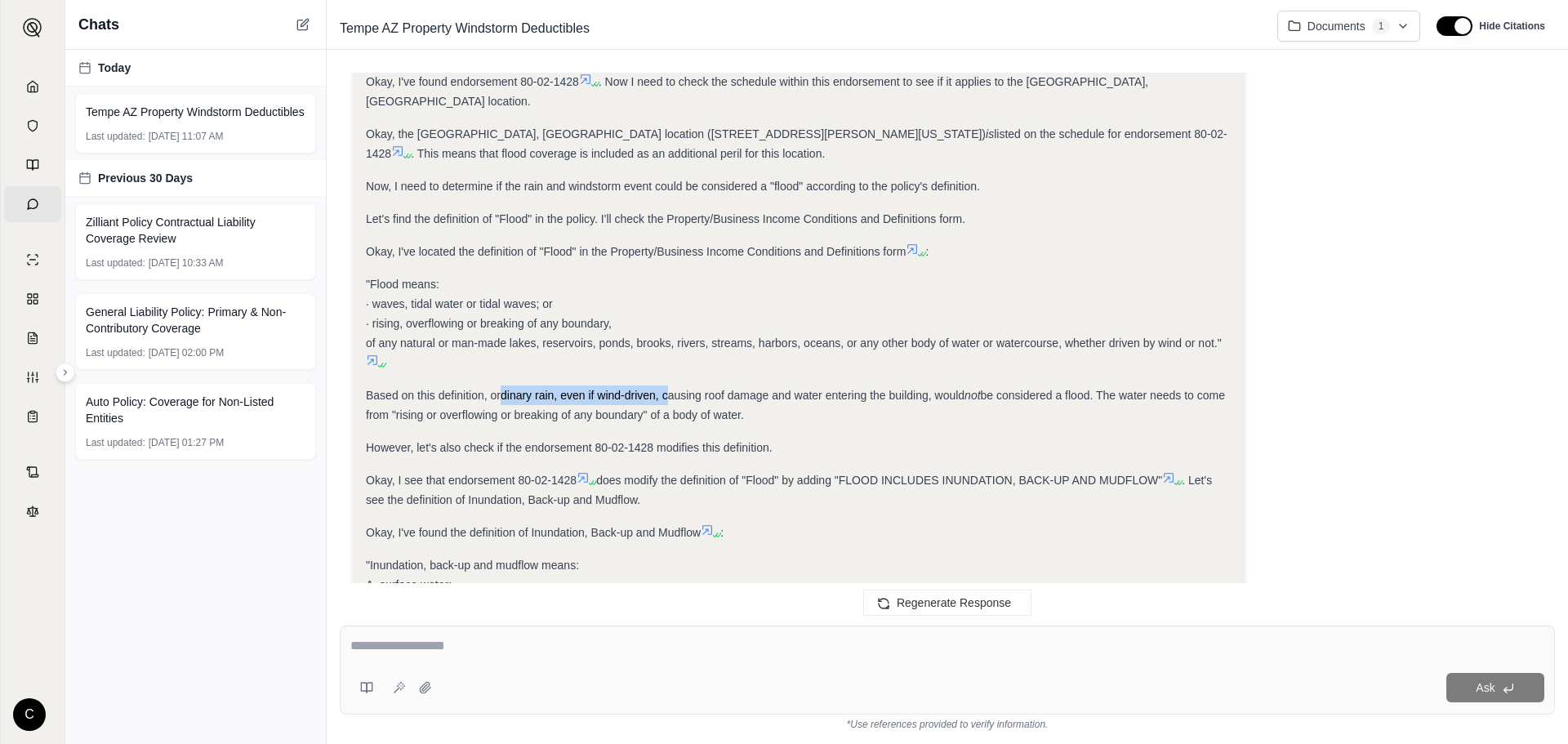
drag, startPoint x: 502, startPoint y: 357, endPoint x: 666, endPoint y: 346, distance: 164.4
click at [666, 386] on div "Based on this definition, ordinary rain, even if wind-driven, causing roof dama…" at bounding box center [799, 405] width 866 height 39
drag, startPoint x: 651, startPoint y: 351, endPoint x: 791, endPoint y: 357, distance: 140.1
click at [791, 389] on span "Based on this definition, ordinary rain, even if wind-driven, causing roof dama…" at bounding box center [665, 395] width 599 height 13
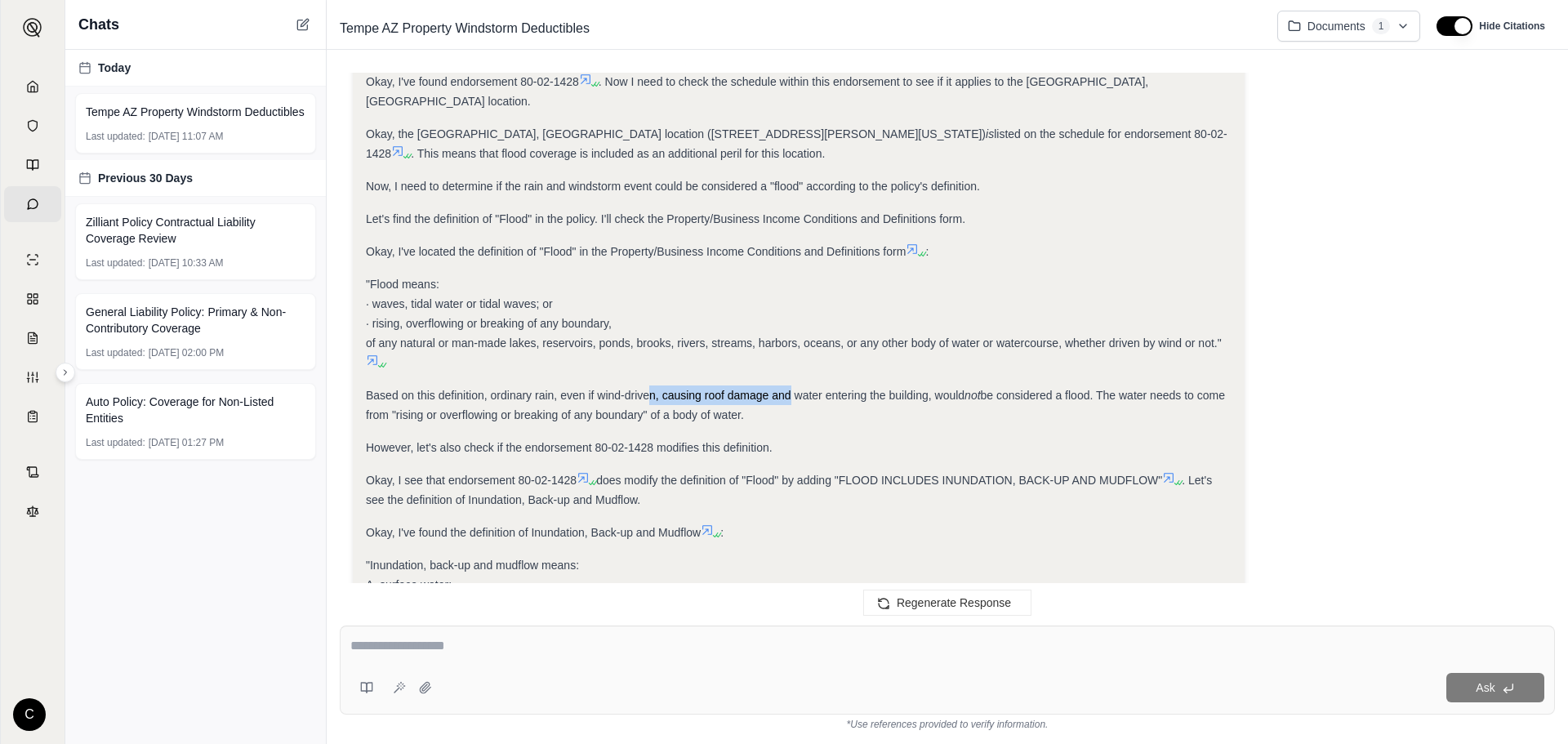
click at [791, 389] on span "Based on this definition, ordinary rain, even if wind-driven, causing roof dama…" at bounding box center [665, 395] width 599 height 13
drag, startPoint x: 735, startPoint y: 357, endPoint x: 868, endPoint y: 354, distance: 133.0
click at [868, 389] on span "Based on this definition, ordinary rain, even if wind-driven, causing roof dama…" at bounding box center [665, 395] width 599 height 13
drag, startPoint x: 868, startPoint y: 354, endPoint x: 976, endPoint y: 346, distance: 108.3
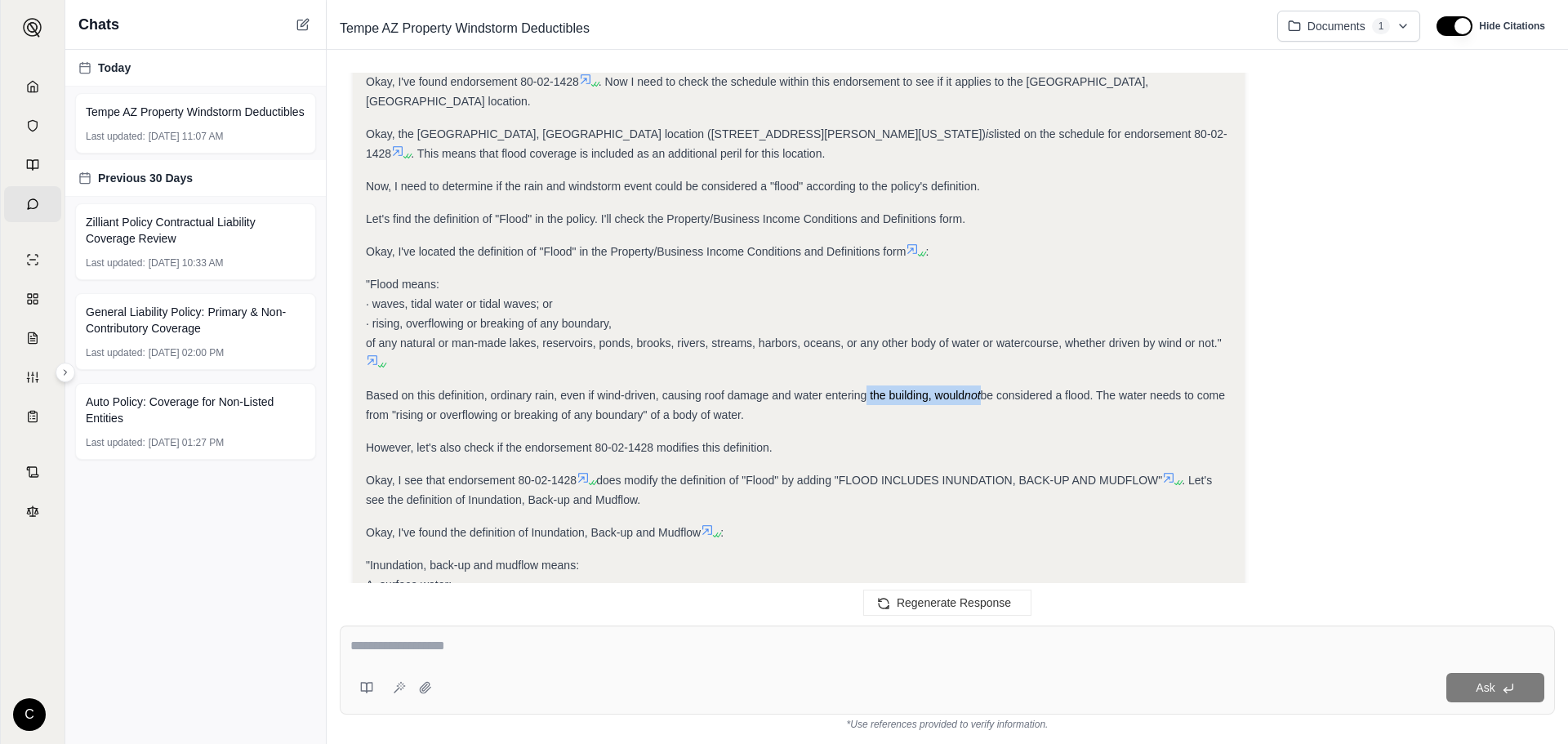
click at [976, 386] on div "Based on this definition, ordinary rain, even if wind-driven, causing roof dama…" at bounding box center [799, 405] width 866 height 39
click at [978, 386] on div "Based on this definition, ordinary rain, even if wind-driven, causing roof dama…" at bounding box center [799, 405] width 866 height 39
drag, startPoint x: 1038, startPoint y: 355, endPoint x: 1135, endPoint y: 372, distance: 98.5
click at [1135, 386] on div "Based on this definition, ordinary rain, even if wind-driven, causing roof dama…" at bounding box center [799, 405] width 866 height 39
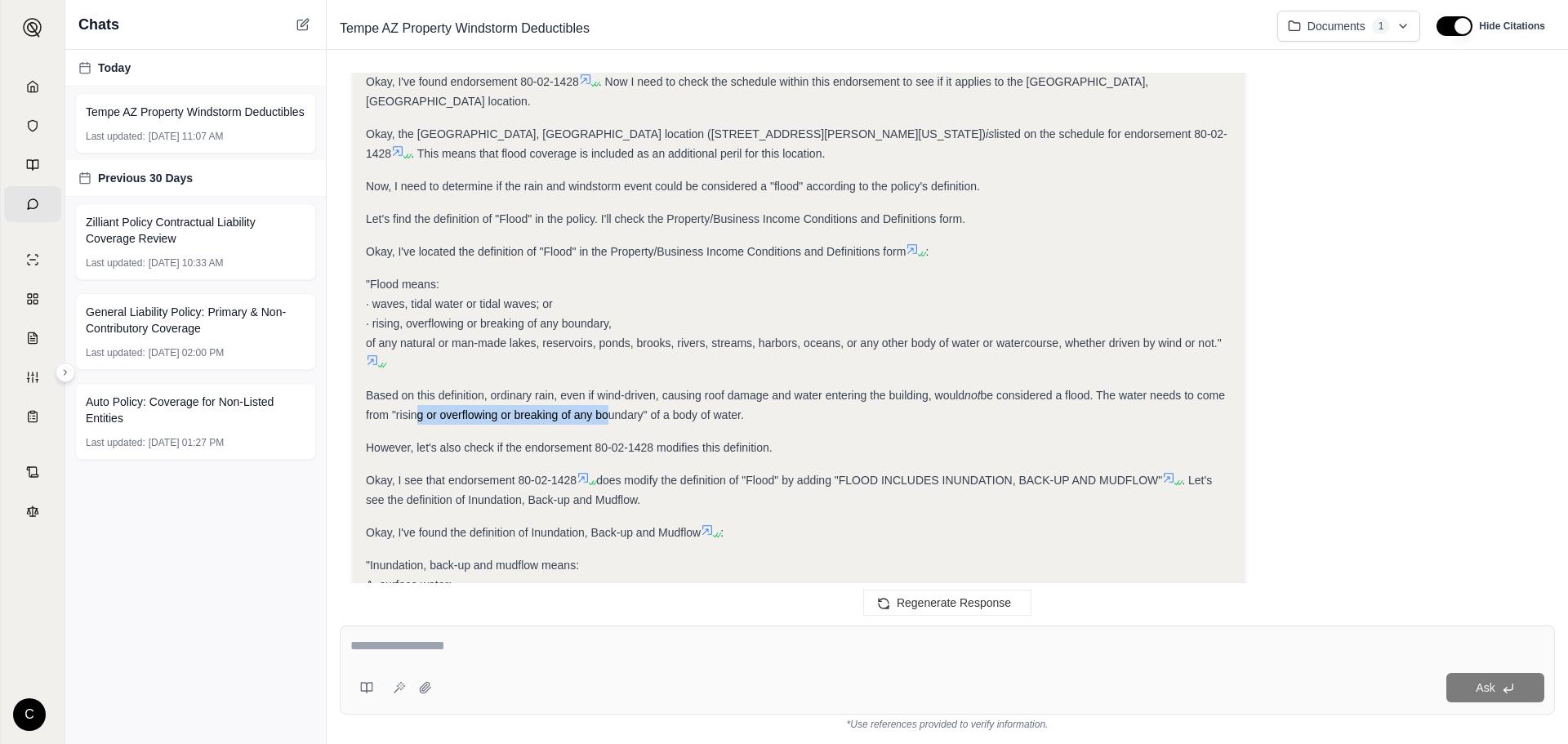
drag, startPoint x: 411, startPoint y: 371, endPoint x: 601, endPoint y: 381, distance: 190.3
click at [601, 389] on span "be considered a flood. The water needs to come from "rising or overflowing or b…" at bounding box center [795, 405] width 859 height 32
drag, startPoint x: 618, startPoint y: 383, endPoint x: 687, endPoint y: 383, distance: 69.0
click at [685, 386] on div "Based on this definition, ordinary rain, even if wind-driven, causing roof dama…" at bounding box center [799, 405] width 866 height 39
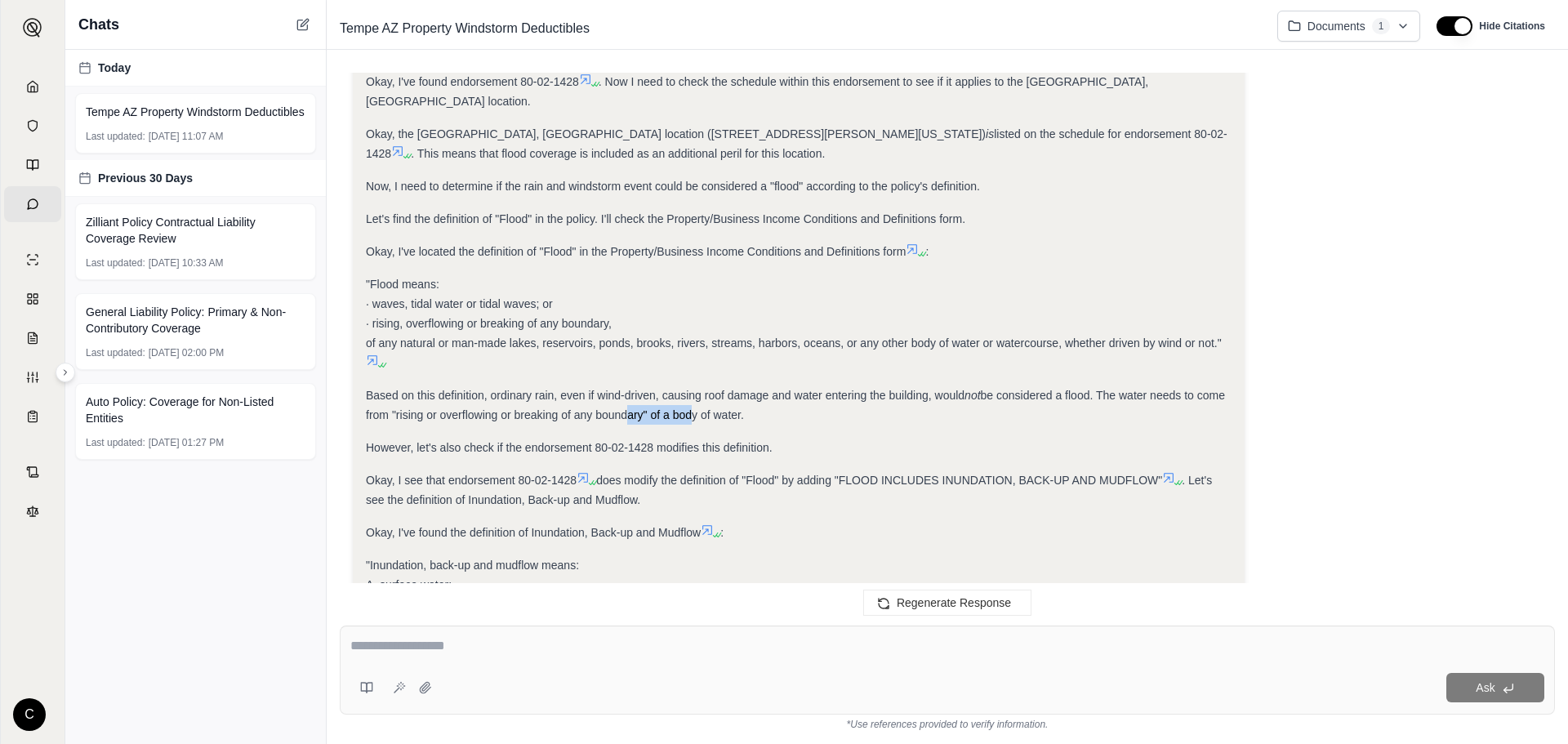
click at [688, 386] on div "Based on this definition, ordinary rain, even if wind-driven, causing roof dama…" at bounding box center [799, 405] width 866 height 39
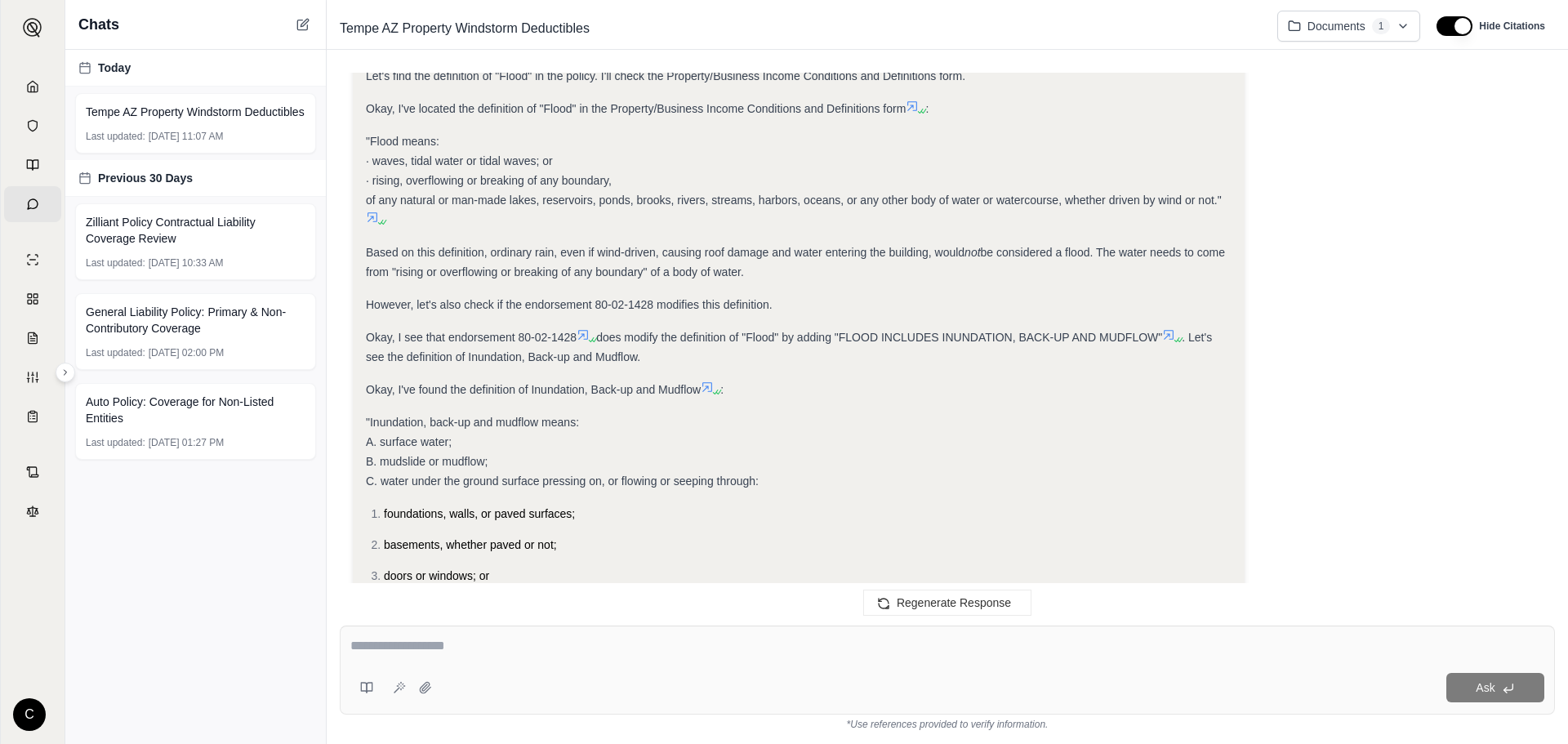
scroll to position [2031, 0]
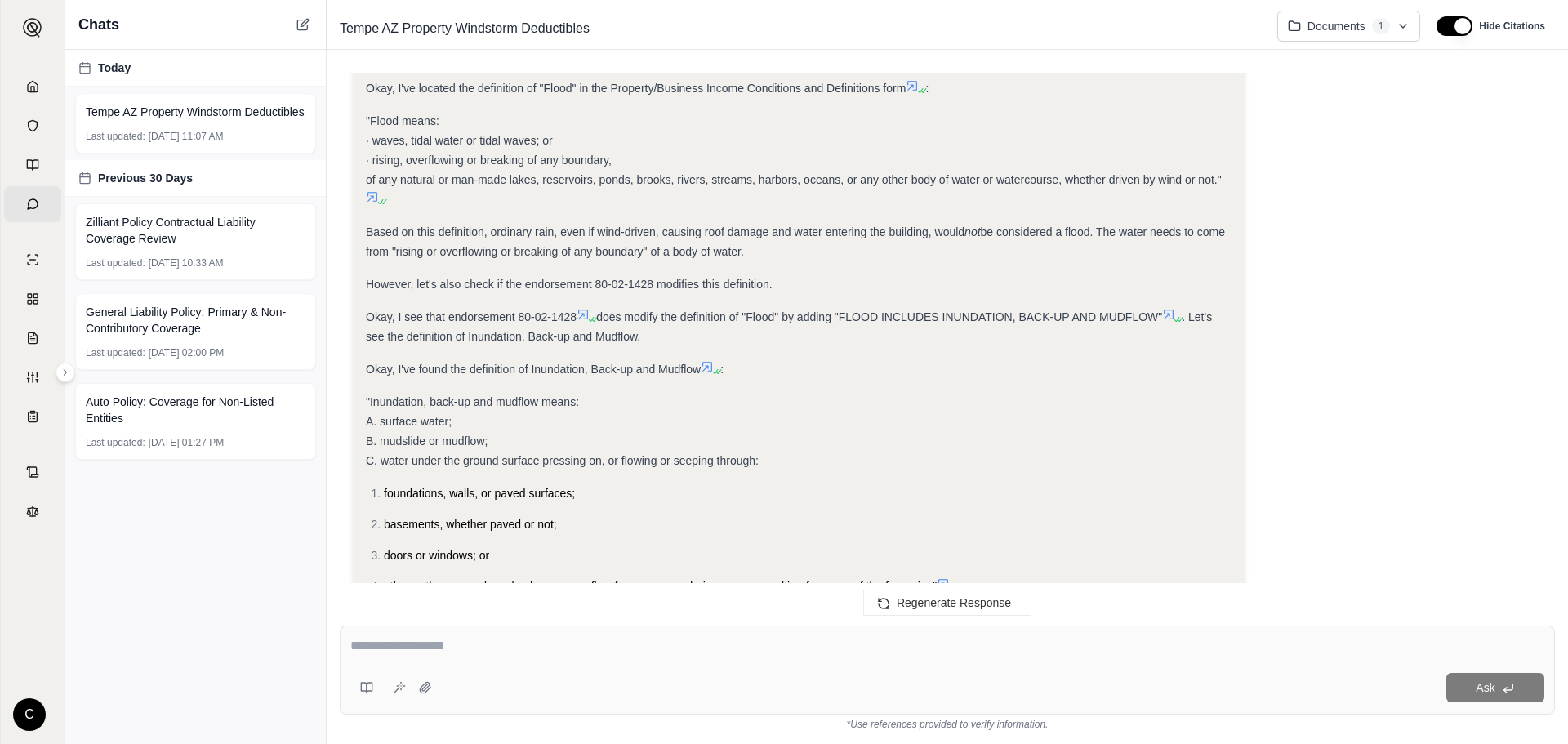
click at [533, 311] on div "Analysis: Okay, the question is whether flood coverage and its associated deduc…" at bounding box center [799, 173] width 866 height 1225
drag, startPoint x: 483, startPoint y: 292, endPoint x: 572, endPoint y: 303, distance: 89.7
click at [572, 311] on span ". Let's see the definition of Inundation, Back-up and Mudflow." at bounding box center [789, 327] width 846 height 32
click at [479, 363] on span "Okay, I've found the definition of Inundation, Back-up and Mudflow" at bounding box center [533, 369] width 334 height 13
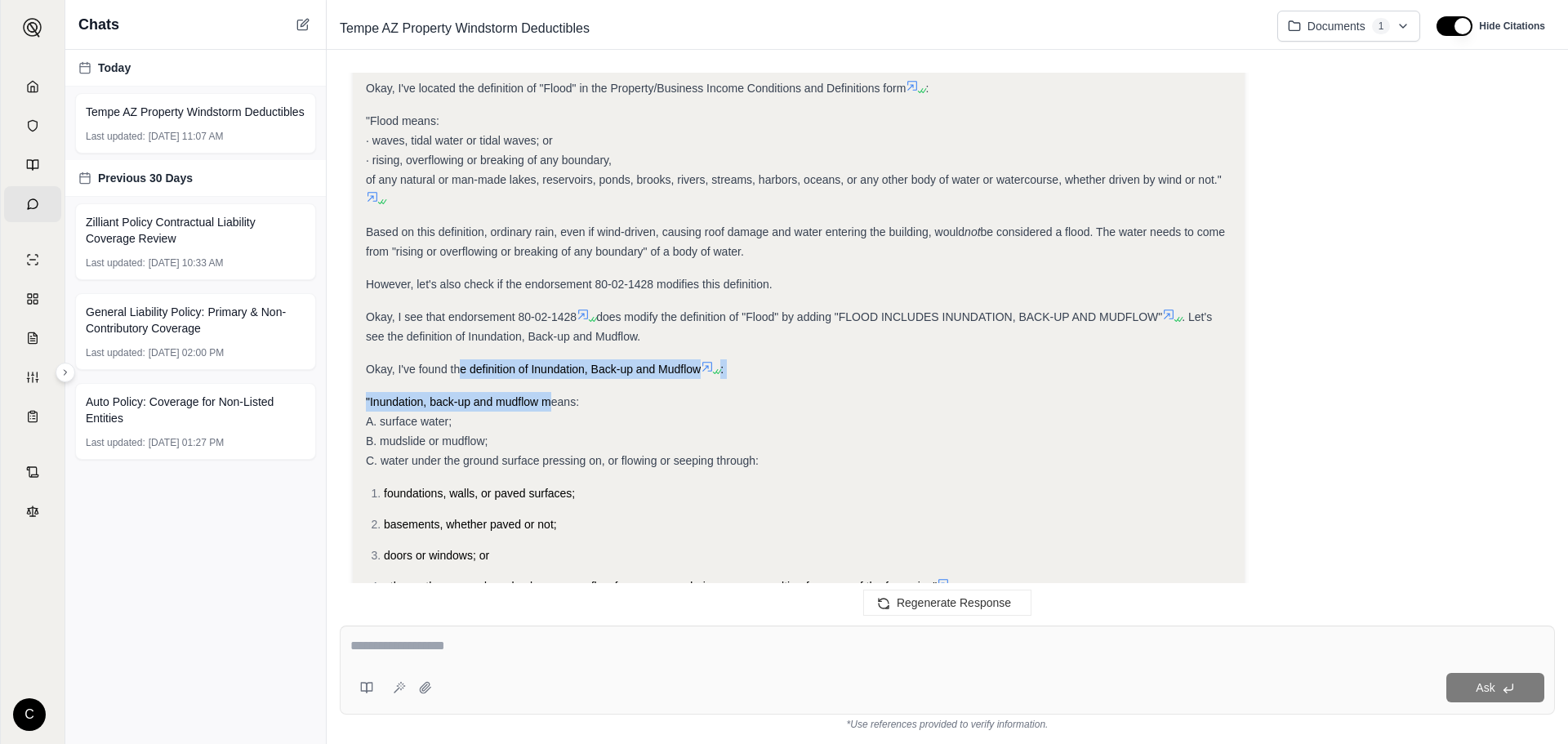
drag, startPoint x: 457, startPoint y: 333, endPoint x: 554, endPoint y: 346, distance: 97.9
click at [554, 346] on div "Analysis: Okay, the question is whether flood coverage and its associated deduc…" at bounding box center [799, 173] width 866 height 1225
click at [454, 392] on div ""Inundation, back-up and mudflow means: A. surface water; B. mudslide or mudflo…" at bounding box center [799, 432] width 866 height 78
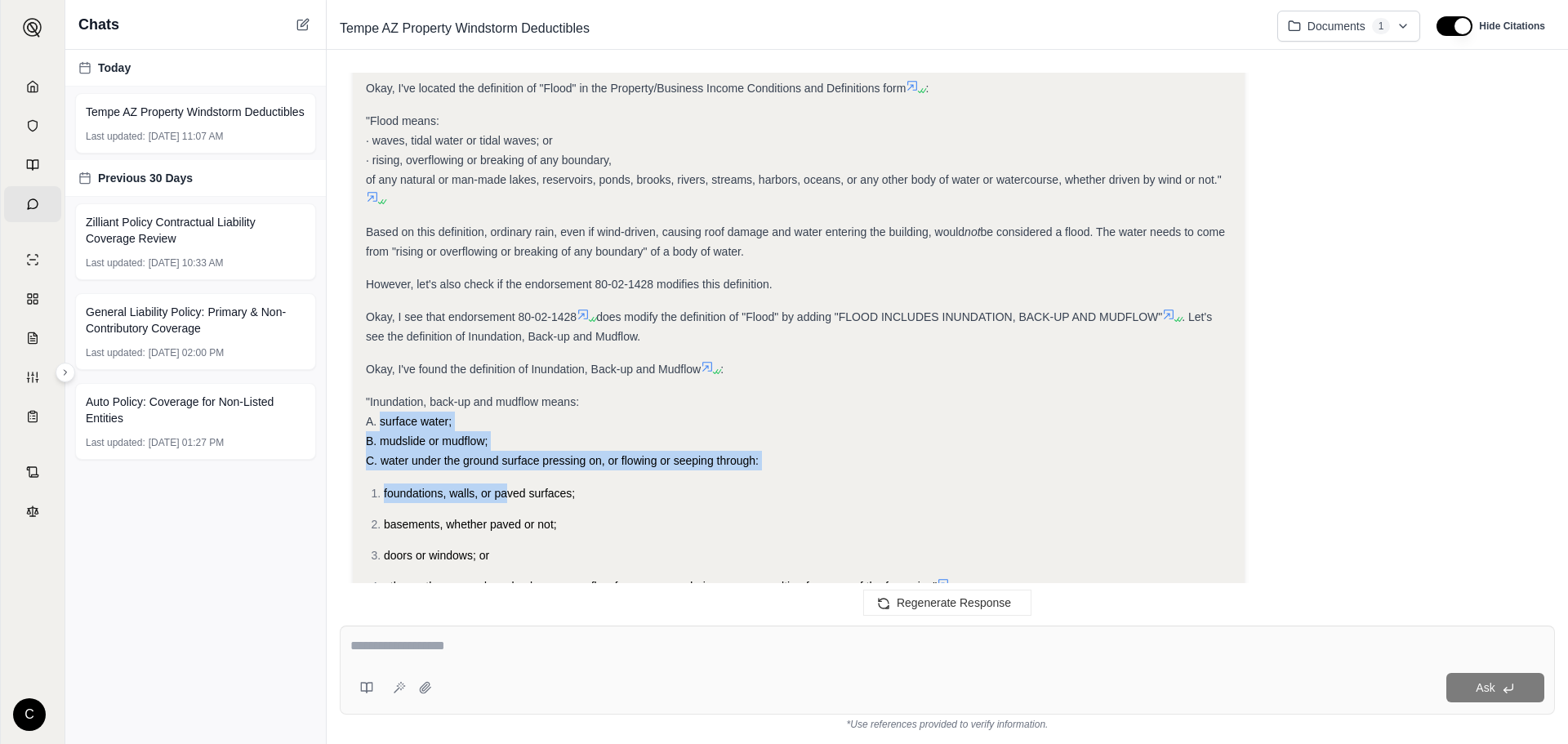
drag, startPoint x: 380, startPoint y: 381, endPoint x: 507, endPoint y: 440, distance: 140.0
click at [507, 440] on div "Analysis: Okay, the question is whether flood coverage and its associated deduc…" at bounding box center [799, 173] width 866 height 1225
drag, startPoint x: 470, startPoint y: 421, endPoint x: 676, endPoint y: 429, distance: 206.2
click at [676, 429] on div ""Inundation, back-up and mudflow means: A. surface water; B. mudslide or mudflo…" at bounding box center [799, 432] width 866 height 78
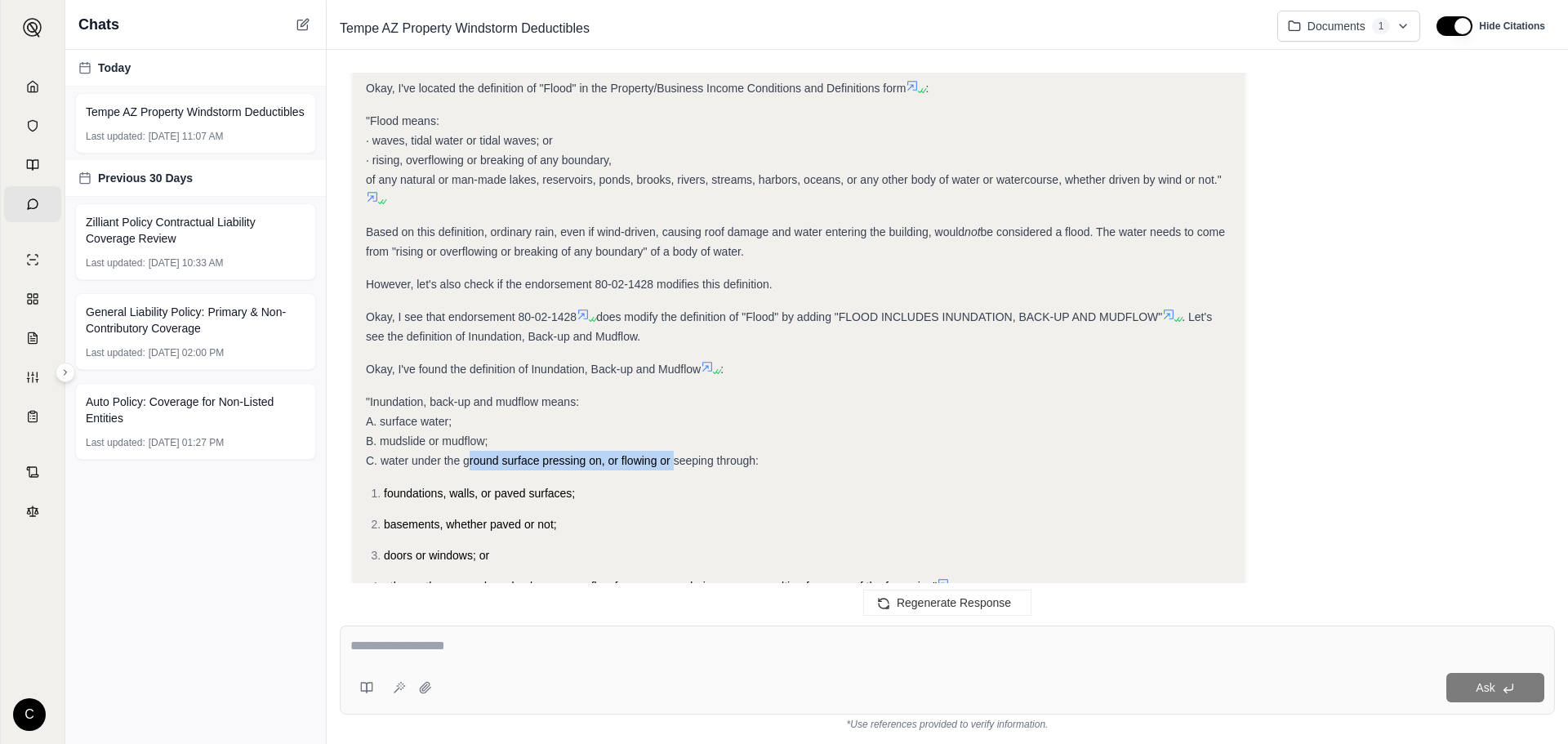
click at [676, 429] on div ""Inundation, back-up and mudflow means: A. surface water; B. mudslide or mudflo…" at bounding box center [799, 432] width 866 height 78
click at [541, 454] on span "C. water under the ground surface pressing on, or flowing or seeping through:" at bounding box center [562, 460] width 392 height 13
drag, startPoint x: 458, startPoint y: 446, endPoint x: 521, endPoint y: 457, distance: 64.0
click at [520, 484] on li "foundations, walls, or paved surfaces;" at bounding box center [808, 493] width 848 height 20
click at [522, 487] on span "foundations, walls, or paved surfaces;" at bounding box center [479, 493] width 191 height 13
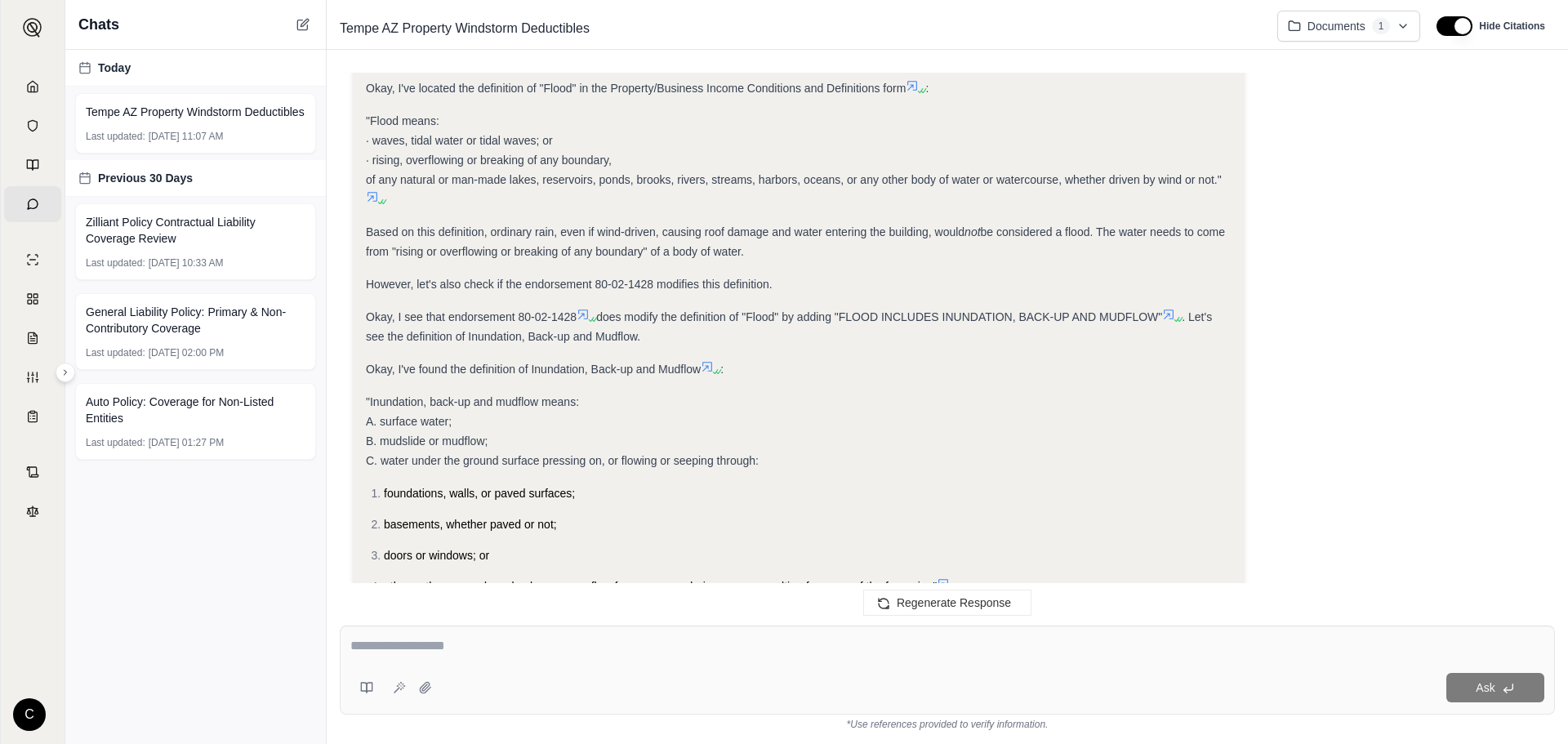
scroll to position [2113, 0]
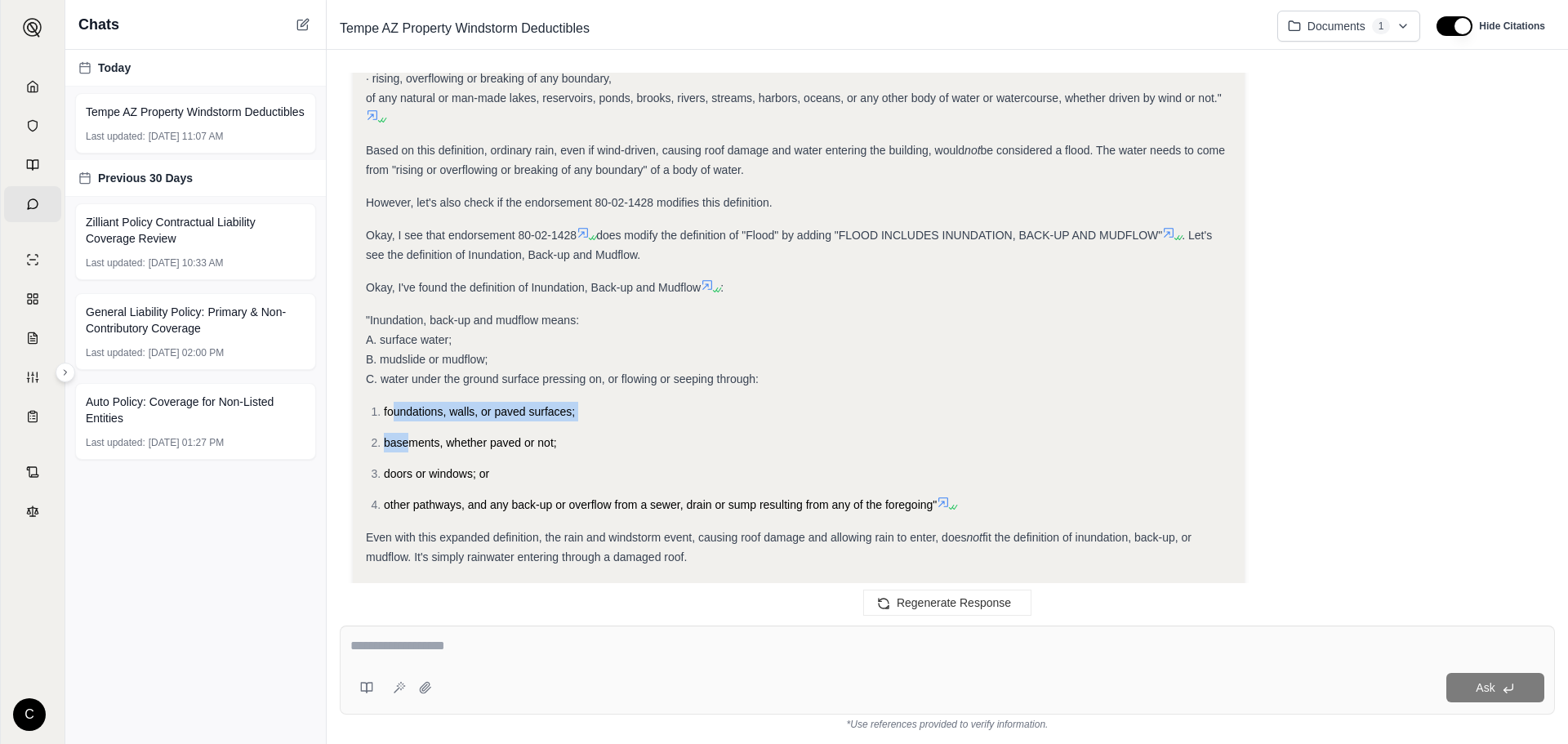
drag
click at [413, 412] on ol "foundations, walls, or paved surfaces; basements, whether paved or not; doors o…" at bounding box center [799, 458] width 866 height 113
click at [413, 433] on li "basements, whether paved or not;" at bounding box center [808, 442] width 848 height 20
click at [478, 462] on ol "foundations, walls, or paved surfaces; basements, whether paved or not; doors o…" at bounding box center [799, 458] width 866 height 113
click at [478, 498] on span "other pathways, and any back-up or overflow from a sewer, drain or sump resulti…" at bounding box center [660, 504] width 553 height 13
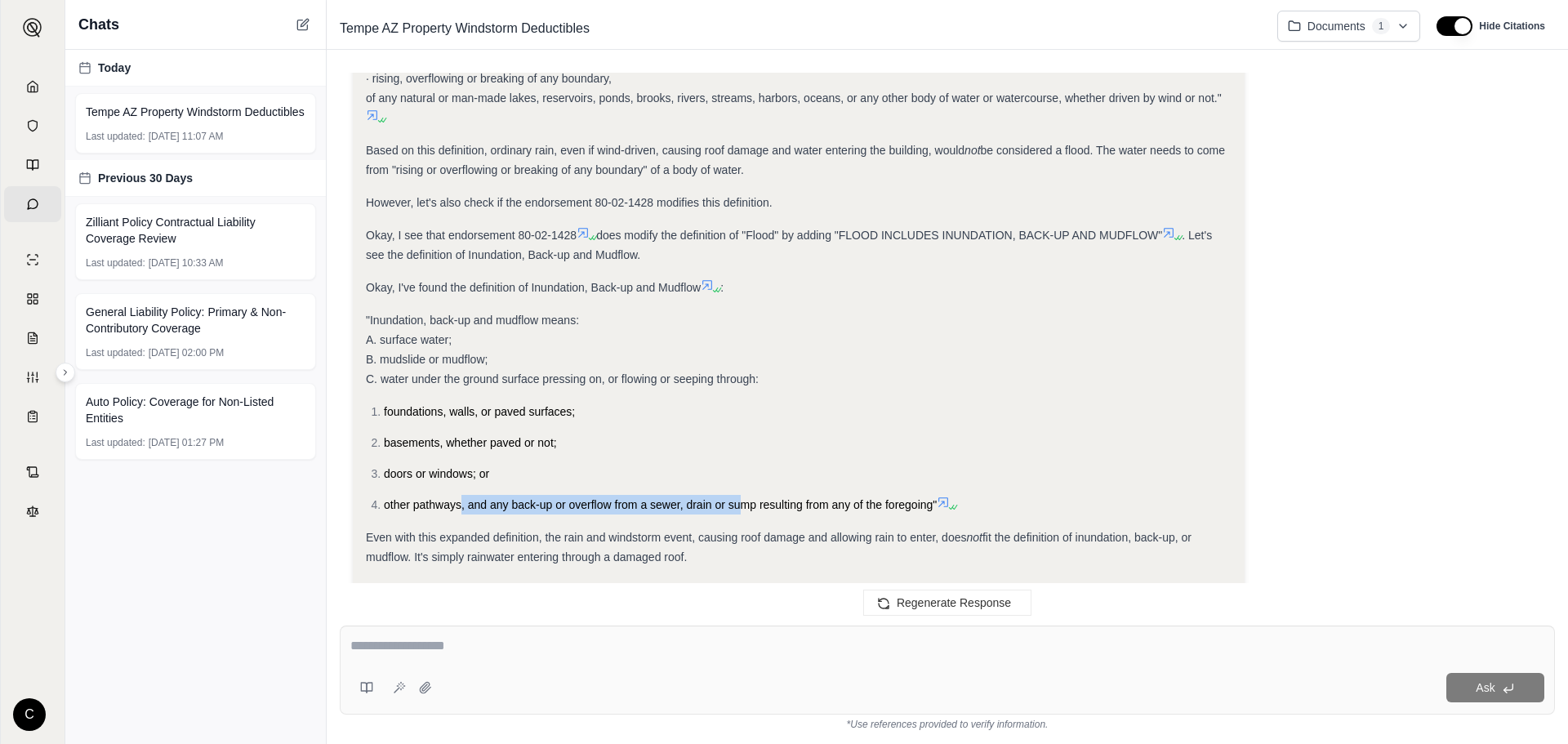
click at [738, 498] on span "other pathways, and any back-up or overflow from a sewer, drain or sump resulti…" at bounding box center [660, 504] width 553 height 13
click at [810, 495] on li "other pathways, and any back-up or overflow from a sewer, drain or sump resulti…" at bounding box center [808, 504] width 848 height 20
click at [820, 495] on li "other pathways, and any back-up or overflow from a sewer, drain or sump resulti…" at bounding box center [808, 504] width 848 height 20
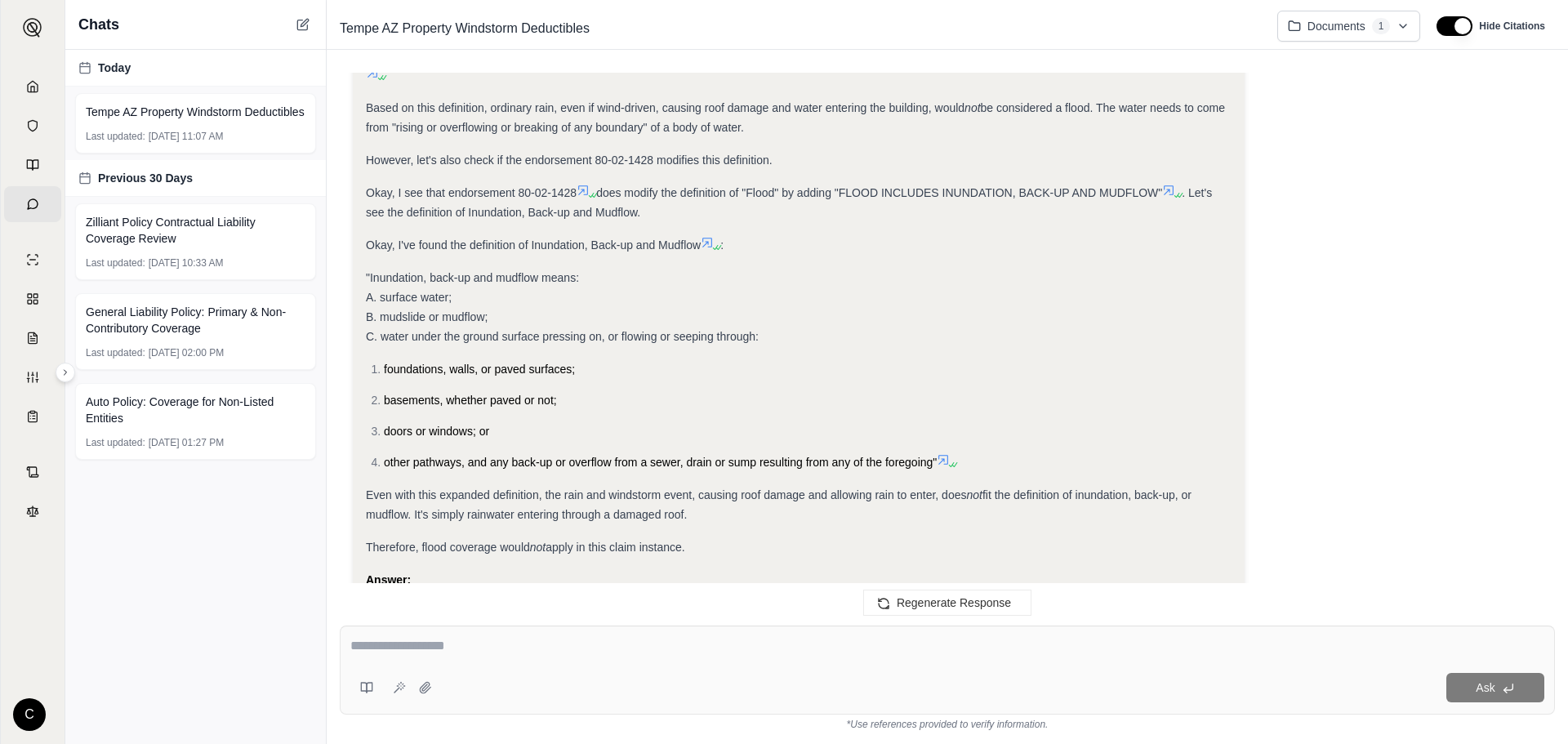
scroll to position [2194, 0]
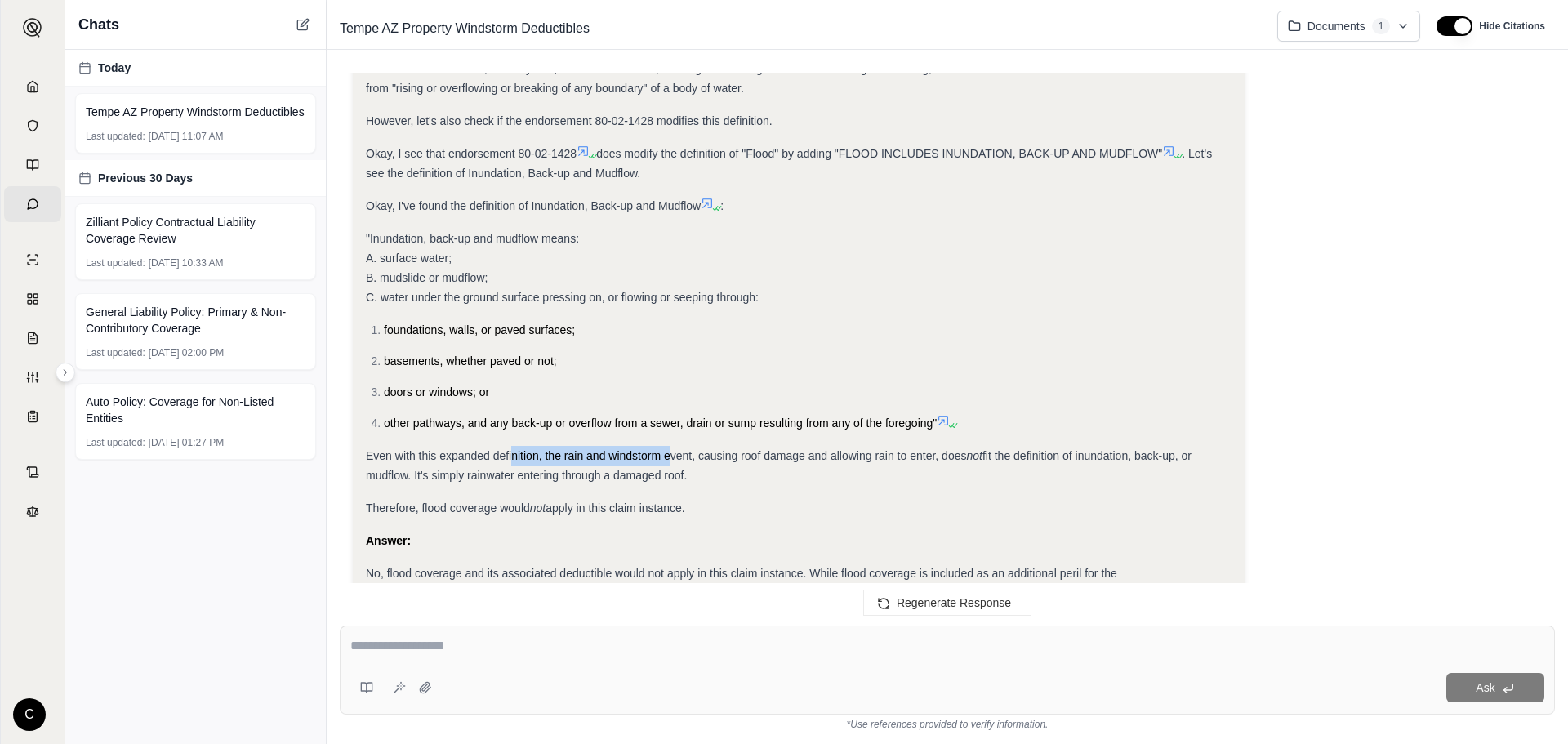
click at [672, 446] on div "Even with this expanded definition, the rain and windstorm event, causing roof …" at bounding box center [799, 466] width 866 height 39
click at [723, 437] on div "Analysis: Okay, the question is whether flood coverage and its associated deduc…" at bounding box center [799, 10] width 866 height 1225
click at [723, 446] on div "Even with this expanded definition, the rain and windstorm event, causing roof …" at bounding box center [799, 466] width 866 height 39
click at [713, 446] on div "Even with this expanded definition, the rain and windstorm event, causing roof …" at bounding box center [799, 466] width 866 height 39
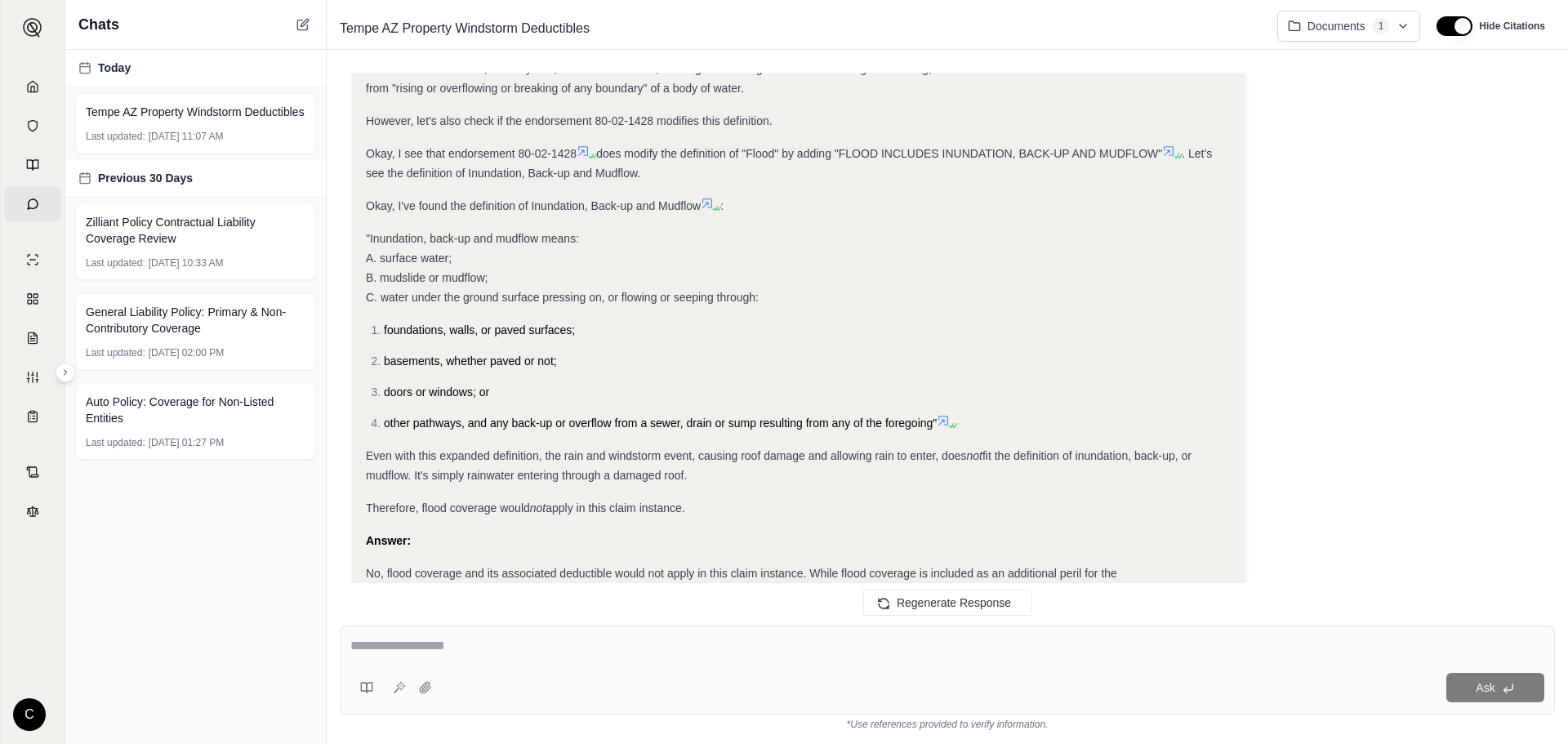
click at [717, 446] on div "Even with this expanded definition, the rain and windstorm event, causing roof …" at bounding box center [799, 466] width 866 height 39
click at [618, 446] on div "Even with this expanded definition, the rain and windstorm event, causing roof …" at bounding box center [799, 466] width 866 height 39
click at [618, 450] on span "Even with this expanded definition, the rain and windstorm event, causing roof …" at bounding box center [666, 456] width 601 height 13
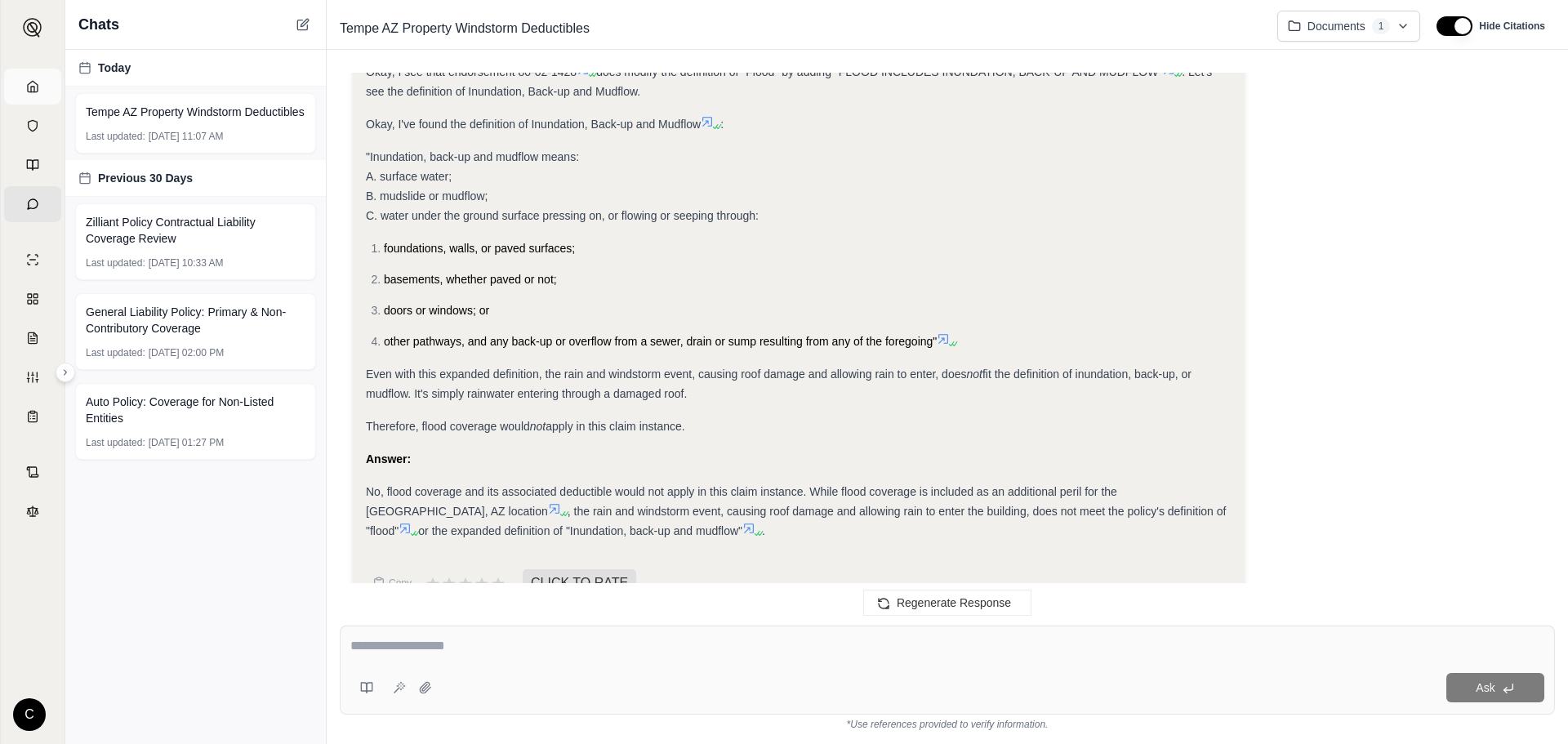
click at [27, 88] on icon at bounding box center [32, 86] width 13 height 13
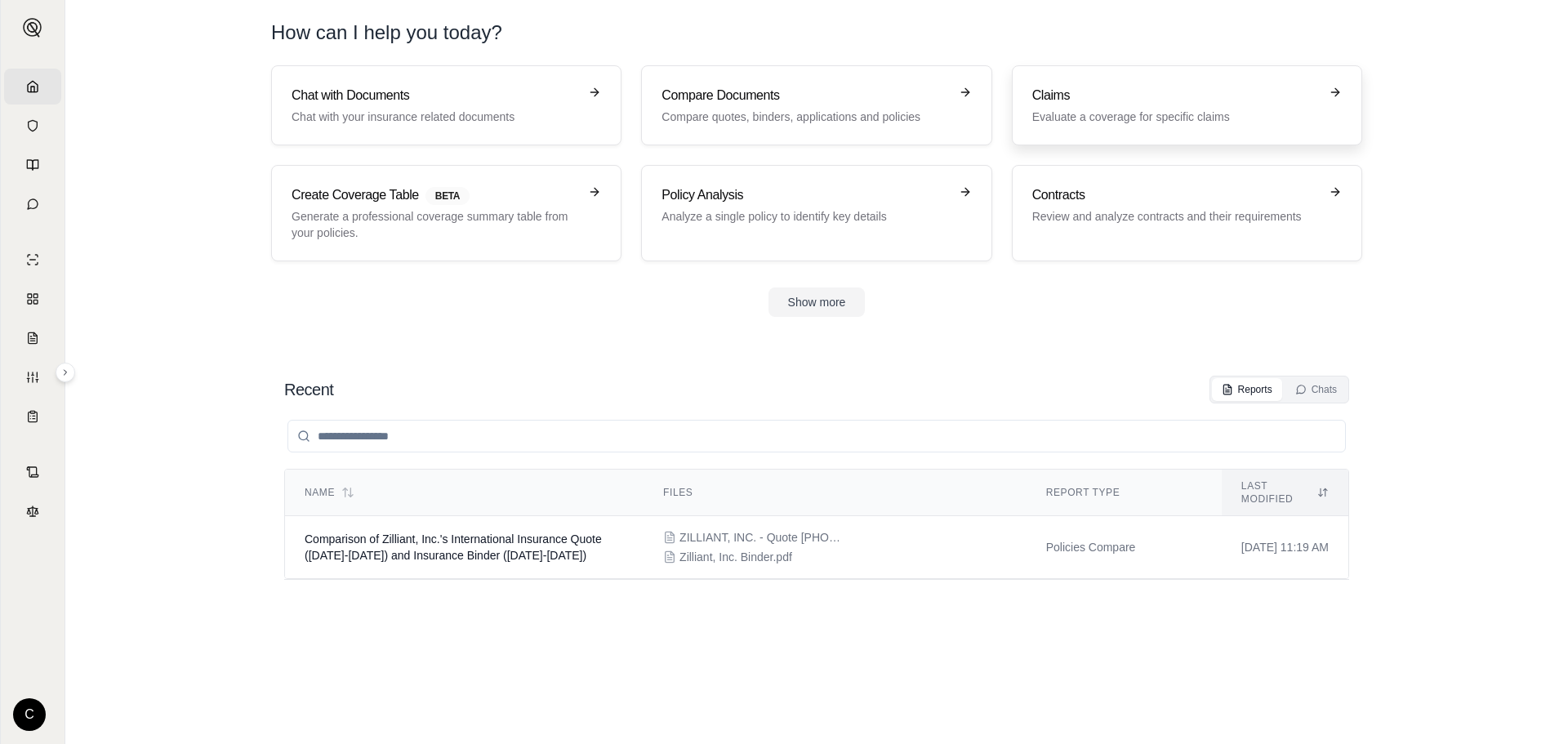
click at [1124, 125] on link "Claims Evaluate a coverage for specific claims" at bounding box center [1187, 106] width 351 height 80
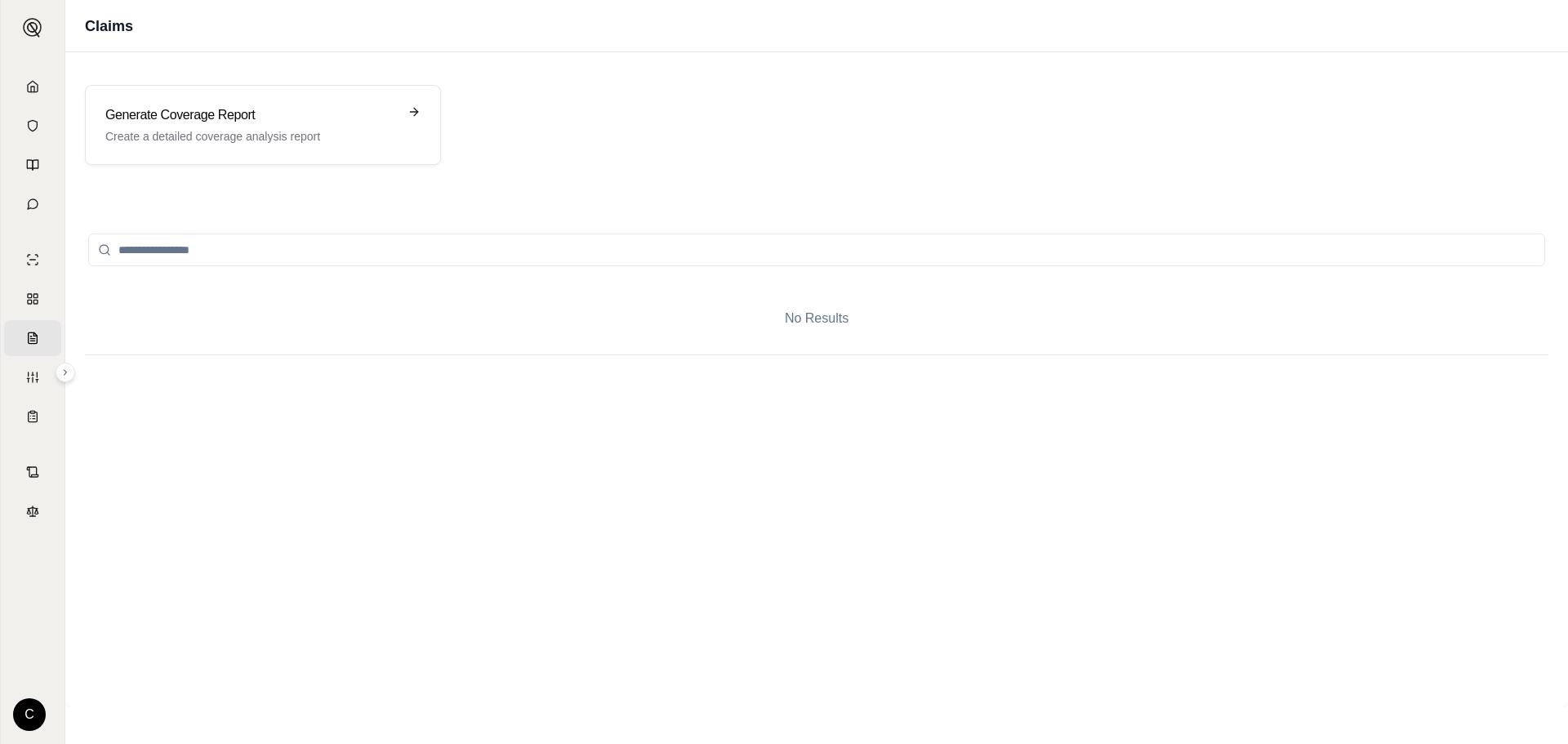
click at [305, 78] on div "Generate Coverage Report Create a detailed coverage analysis report" at bounding box center [816, 125] width 1502 height 119
click at [305, 105] on div "Generate Coverage Report Create a detailed coverage analysis report" at bounding box center [263, 125] width 356 height 80
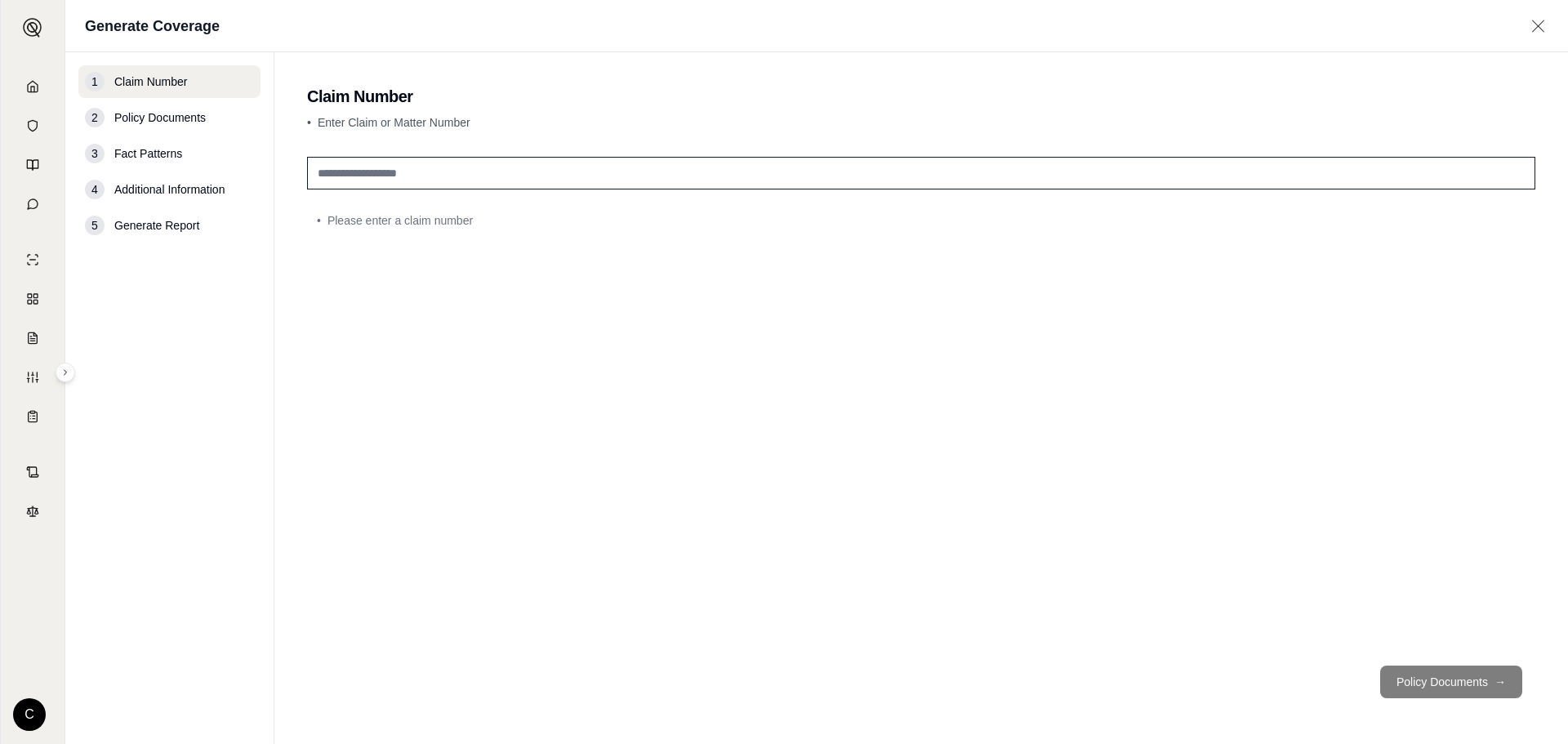
click at [571, 163] on input "text" at bounding box center [921, 173] width 1228 height 32
click at [571, 158] on input "text" at bounding box center [921, 173] width 1228 height 32
click at [429, 171] on input "text" at bounding box center [921, 173] width 1228 height 32
click at [532, 177] on input "text" at bounding box center [921, 173] width 1228 height 32
click at [444, 166] on input "text" at bounding box center [921, 173] width 1228 height 32
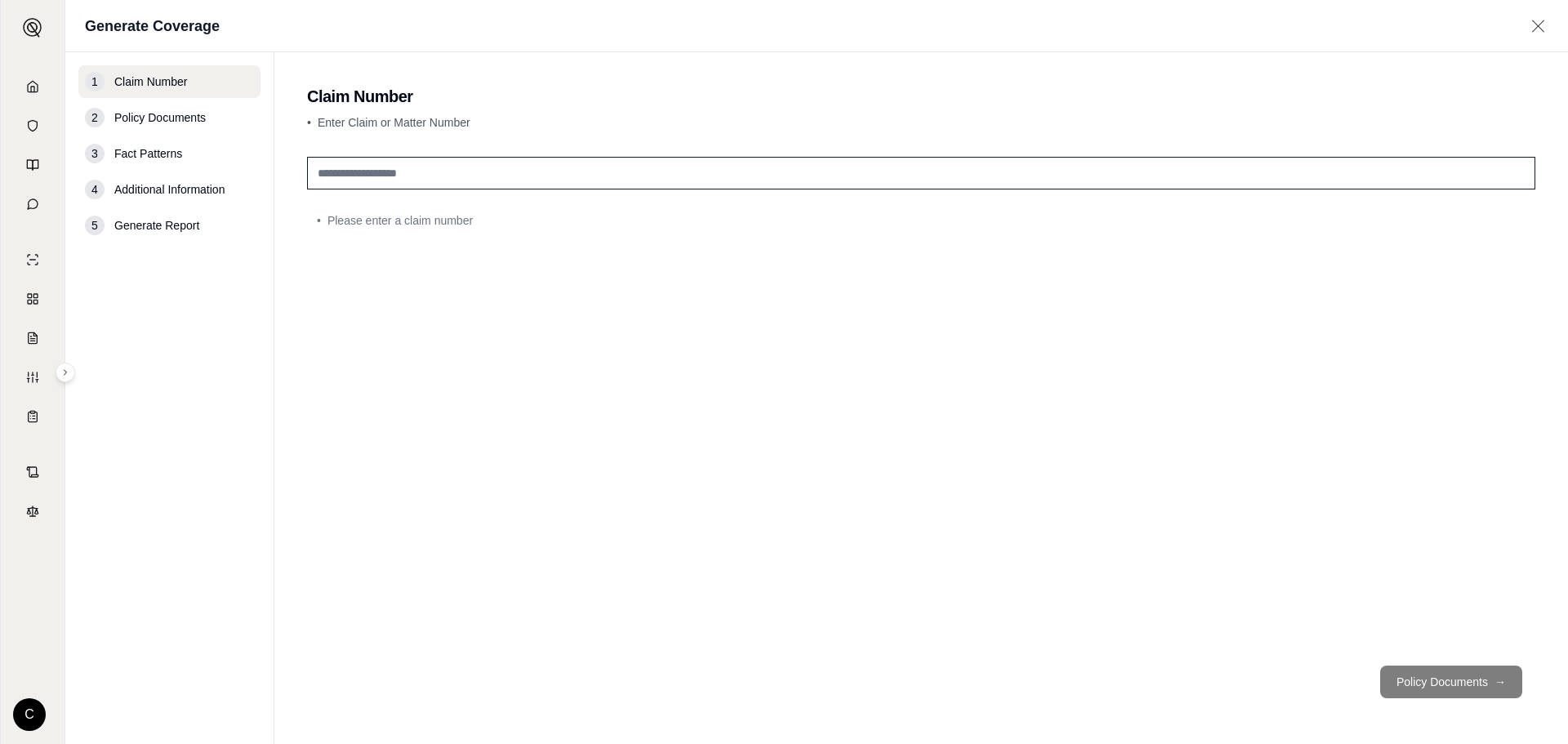
paste input "**********"
type input "**********"
click at [645, 356] on div "**********" at bounding box center [921, 401] width 1228 height 503
click at [1485, 699] on footer "Policy Documents →" at bounding box center [921, 682] width 1228 height 59
click at [1480, 681] on button "Policy Documents →" at bounding box center [1451, 682] width 142 height 32
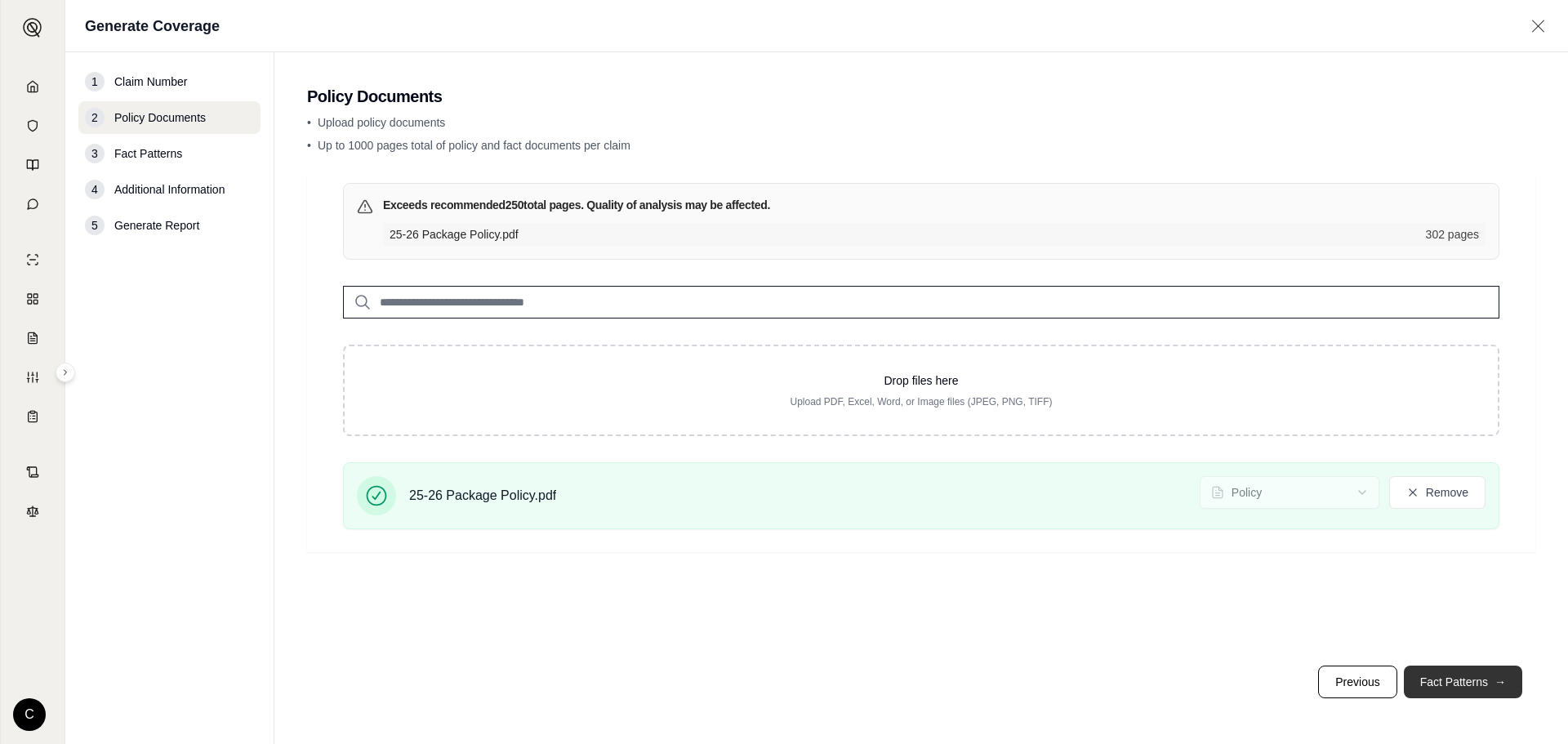
click at [1453, 693] on button "Fact Patterns →" at bounding box center [1463, 682] width 119 height 32
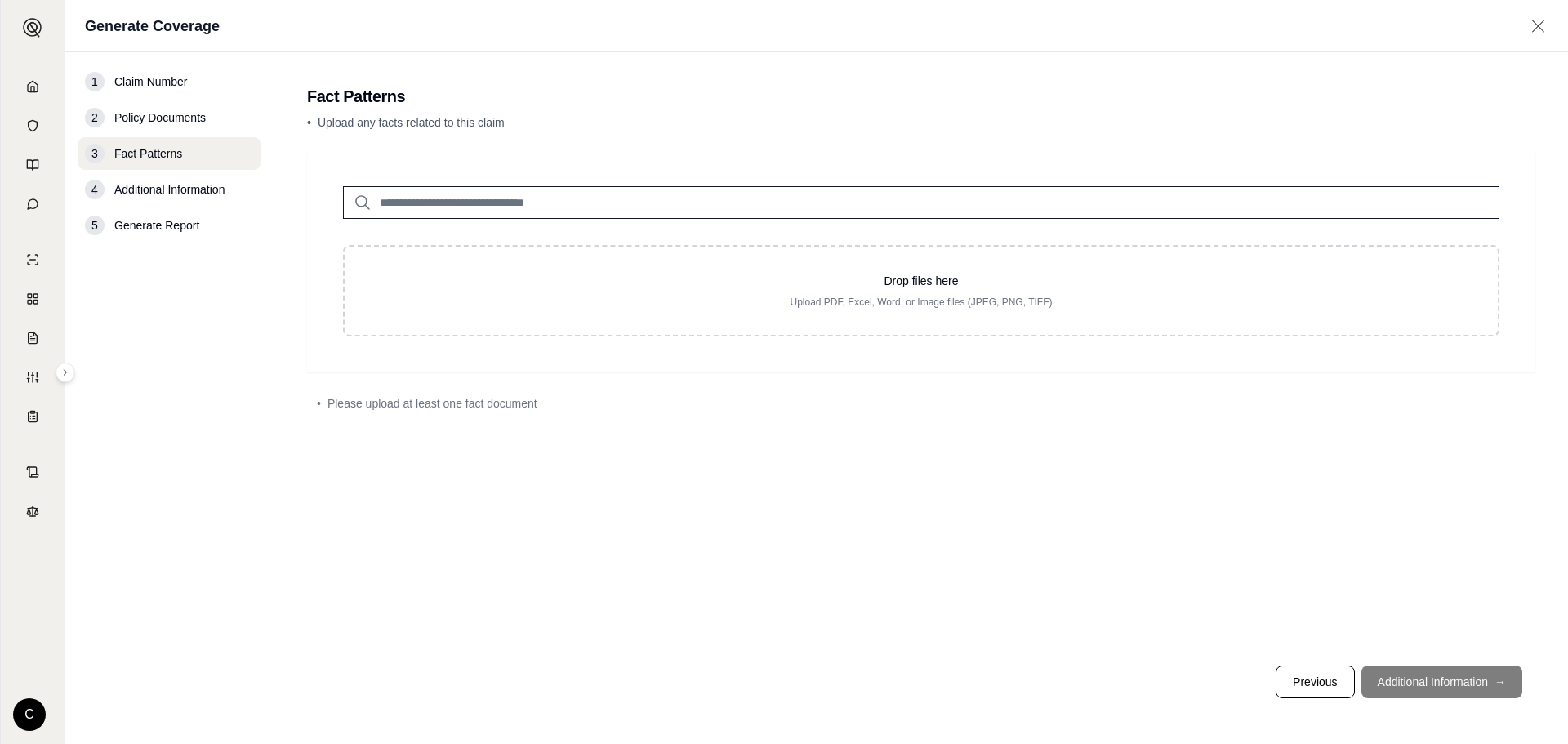
drag, startPoint x: 966, startPoint y: 276, endPoint x: 881, endPoint y: 475, distance: 216.4
click at [843, 491] on div "Drop files here Upload PDF, Excel, Word, or Image files (JPEG, PNG, TIFF) • Ple…" at bounding box center [921, 401] width 1228 height 503
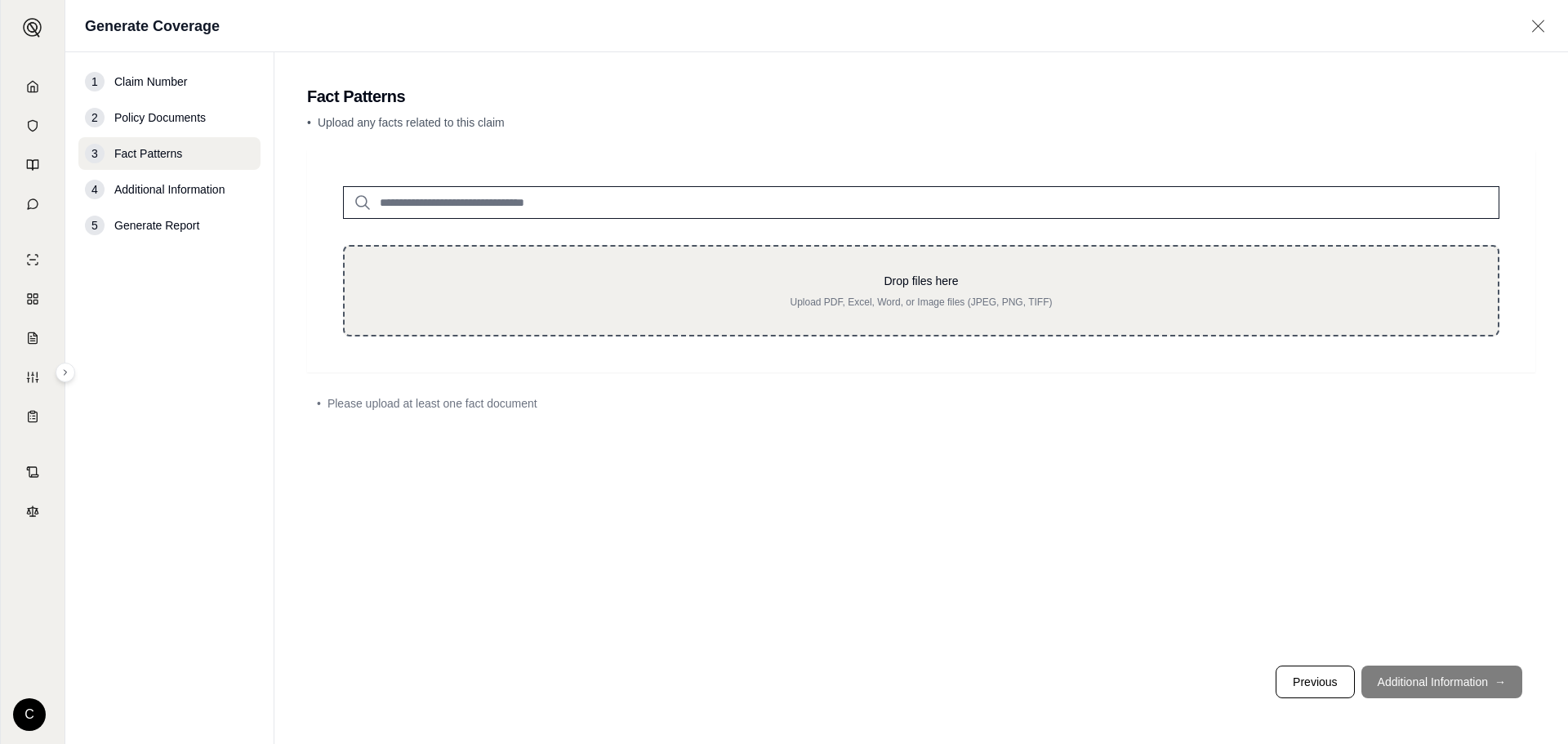
click at [1214, 282] on p "Drop files here" at bounding box center [921, 281] width 1101 height 16
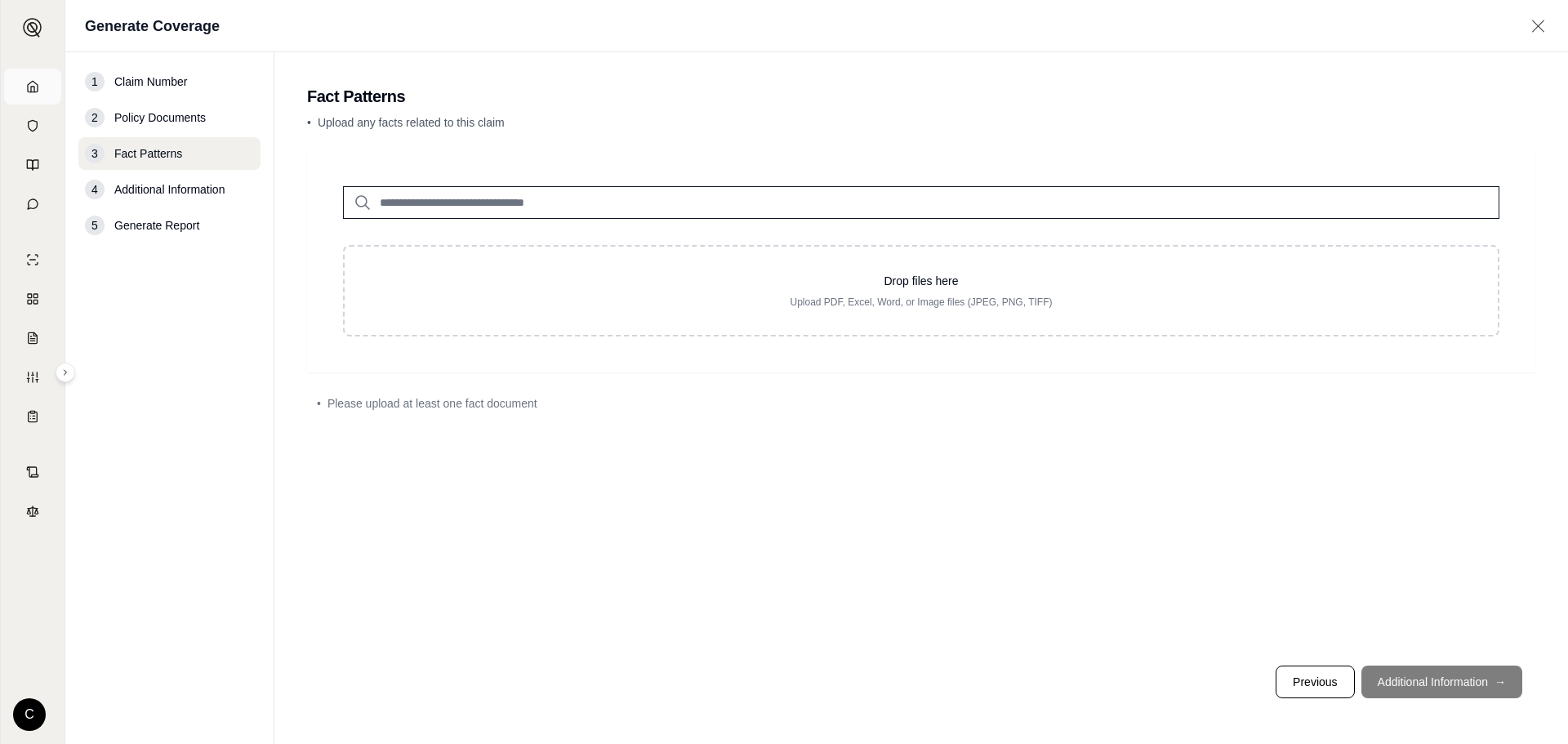
click at [34, 90] on polyline at bounding box center [32, 89] width 3 height 6
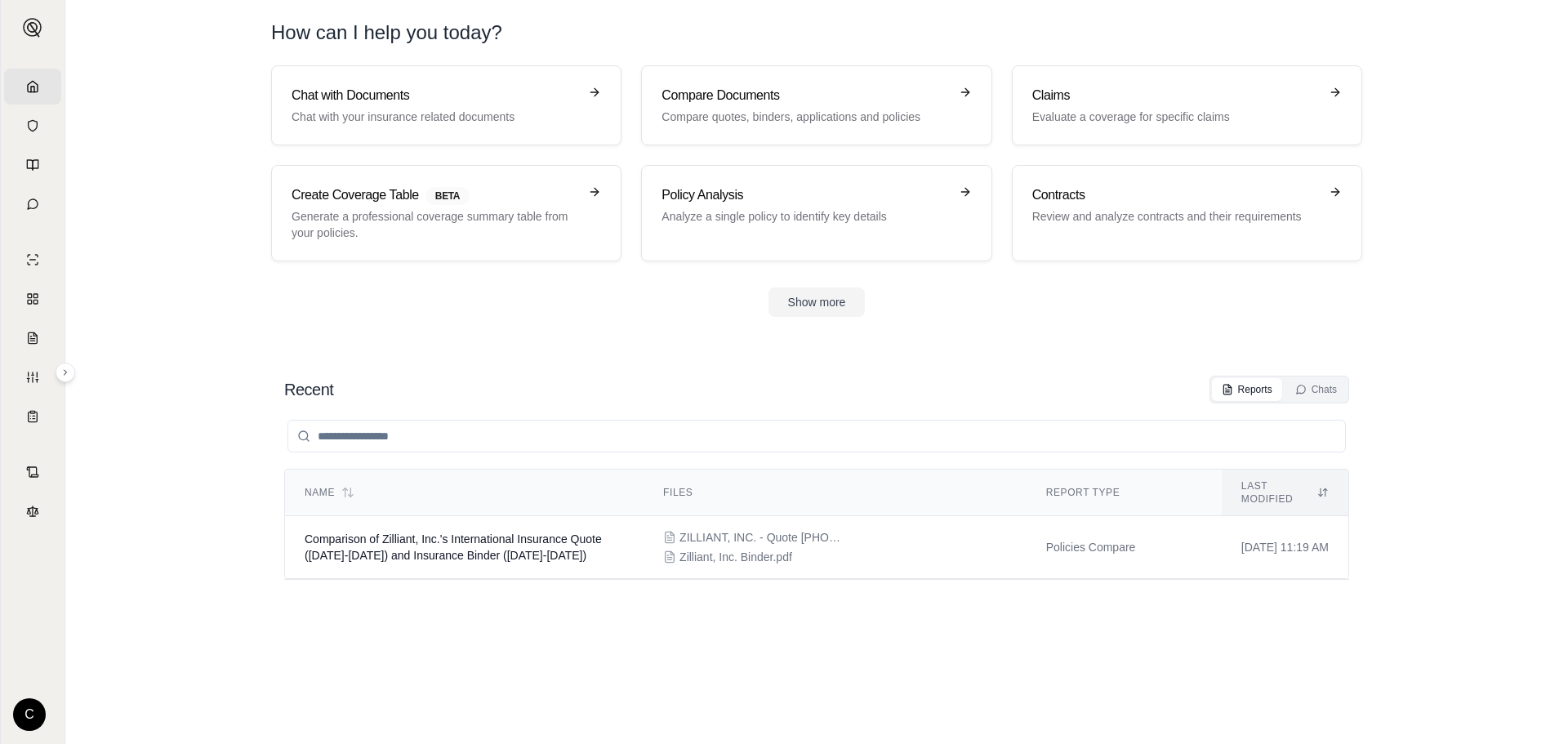
click at [183, 263] on section "Chat with Documents Chat with your insurance related documents Compare Document…" at bounding box center [816, 204] width 1490 height 277
